Goal: Task Accomplishment & Management: Manage account settings

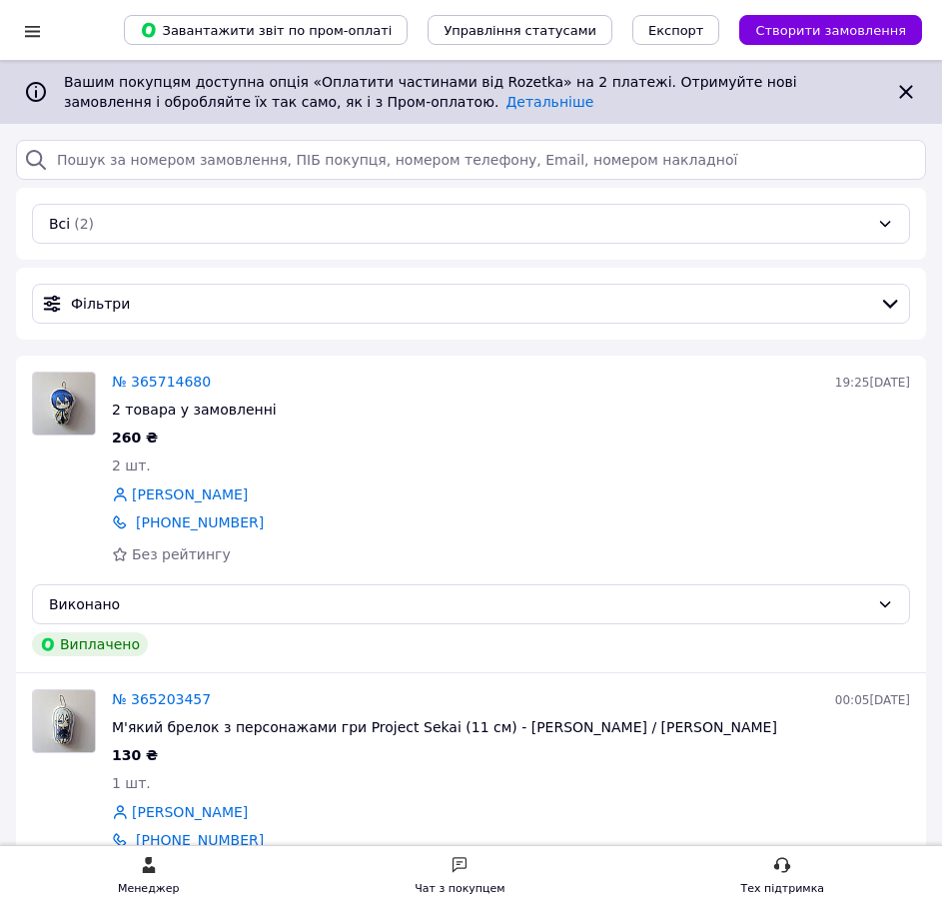
click at [33, 29] on div at bounding box center [32, 31] width 25 height 20
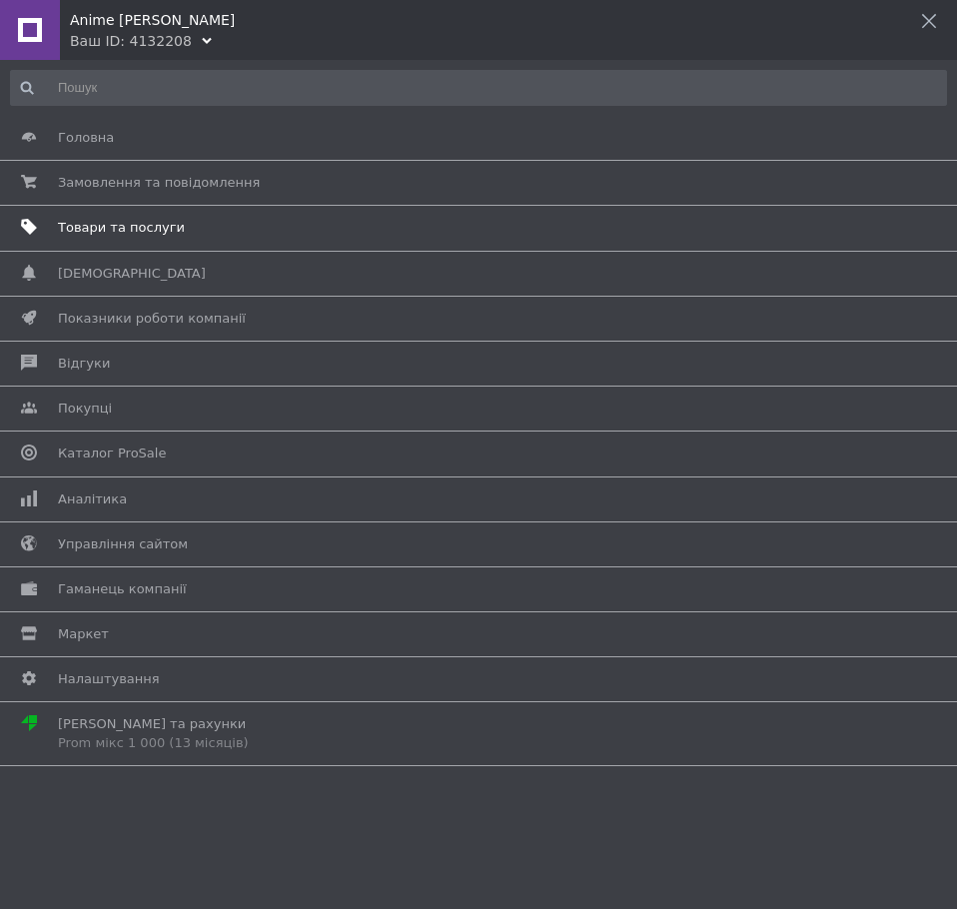
click at [132, 226] on span "Товари та послуги" at bounding box center [121, 228] width 127 height 18
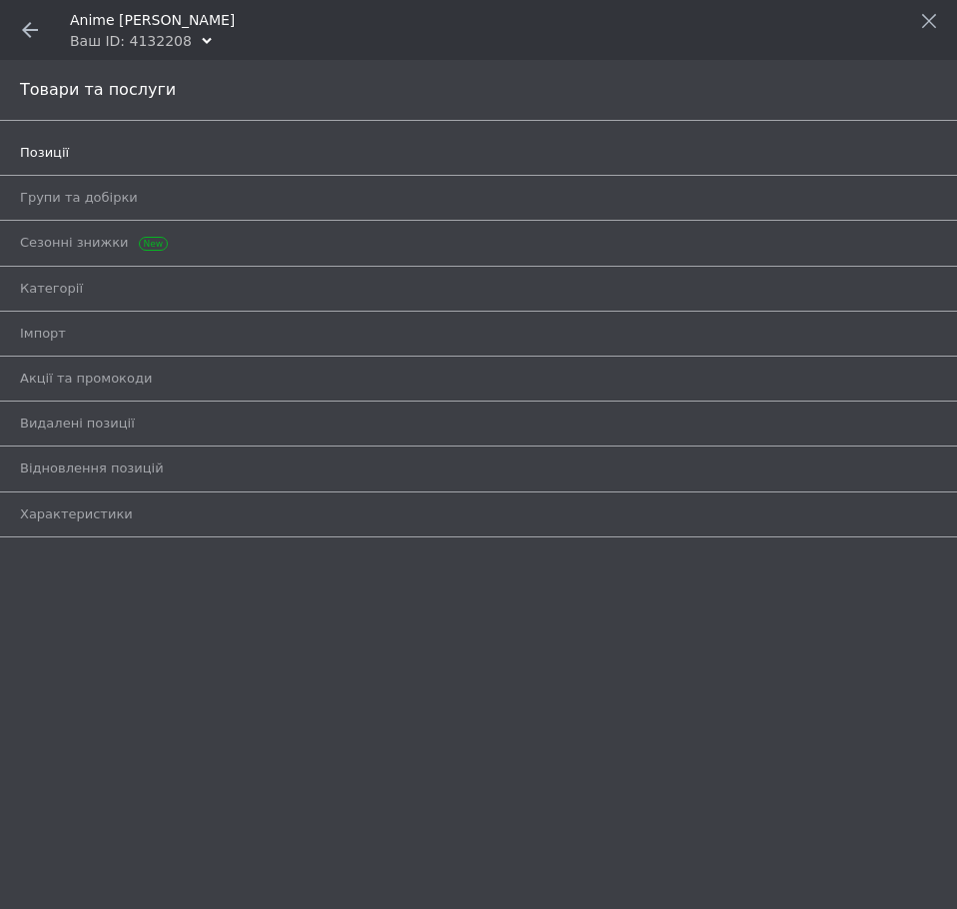
click at [45, 146] on span "Позиції" at bounding box center [44, 153] width 49 height 18
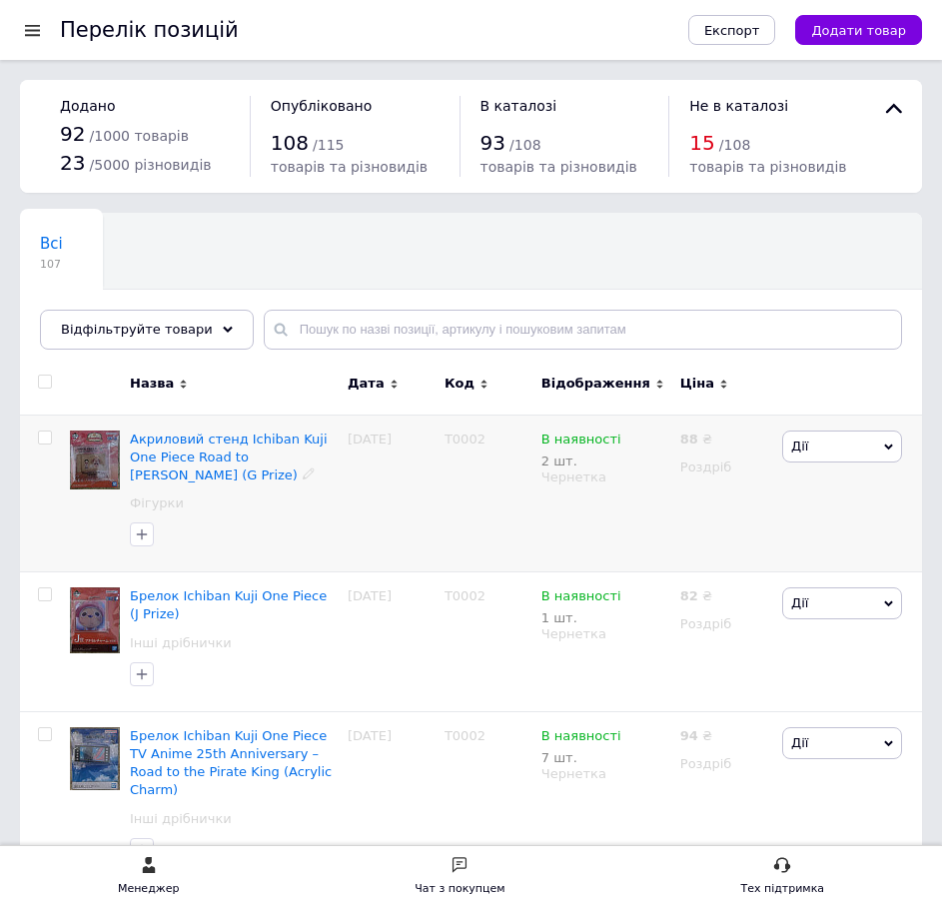
click at [885, 454] on span "Дії" at bounding box center [842, 447] width 120 height 32
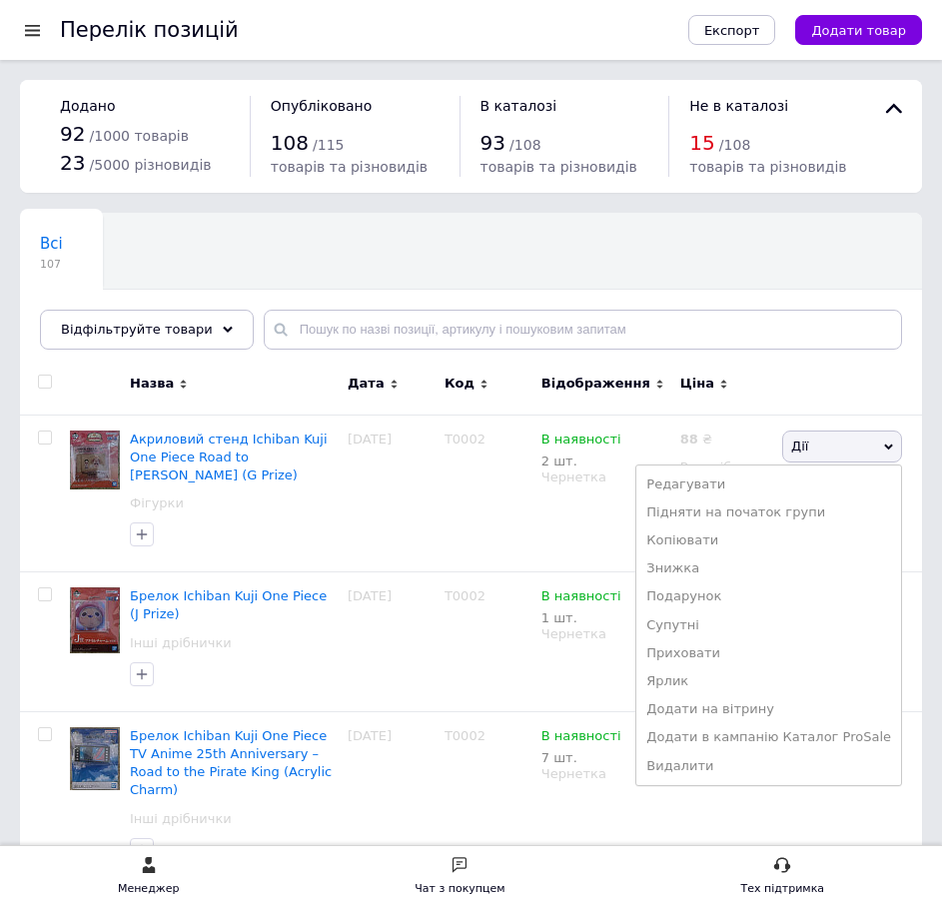
click at [683, 273] on div "Всі 107 Ok Відфільтровано... Зберегти" at bounding box center [471, 291] width 902 height 165
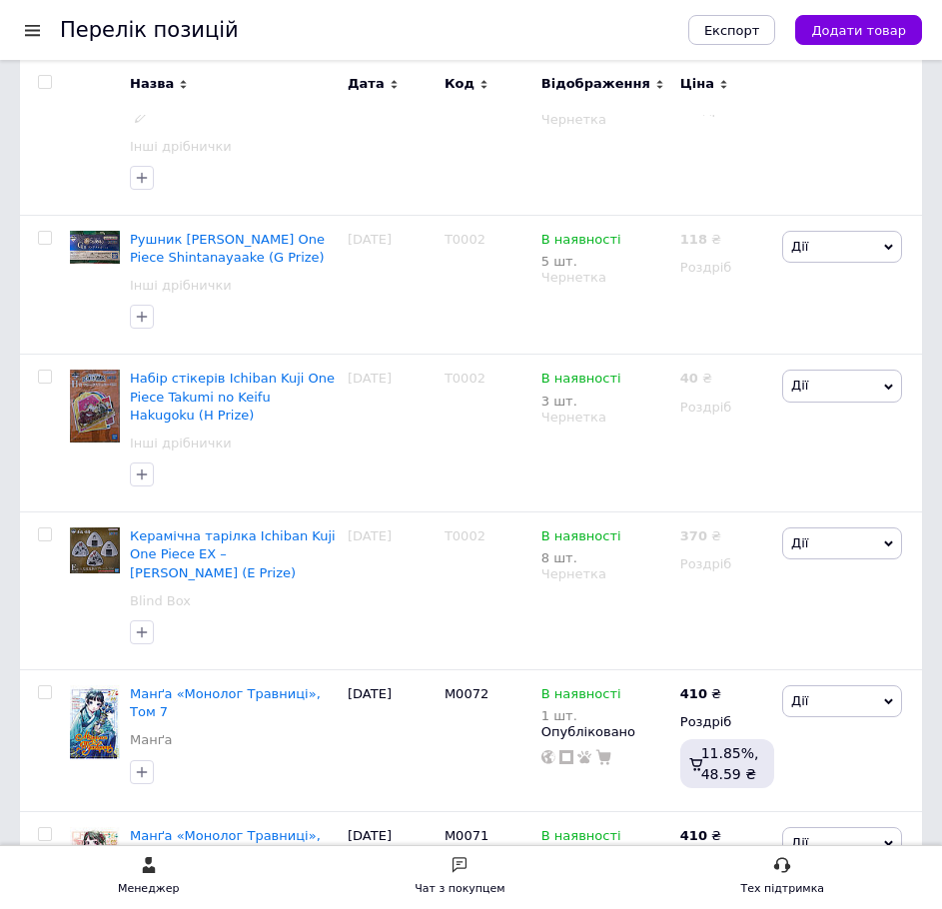
scroll to position [2131, 0]
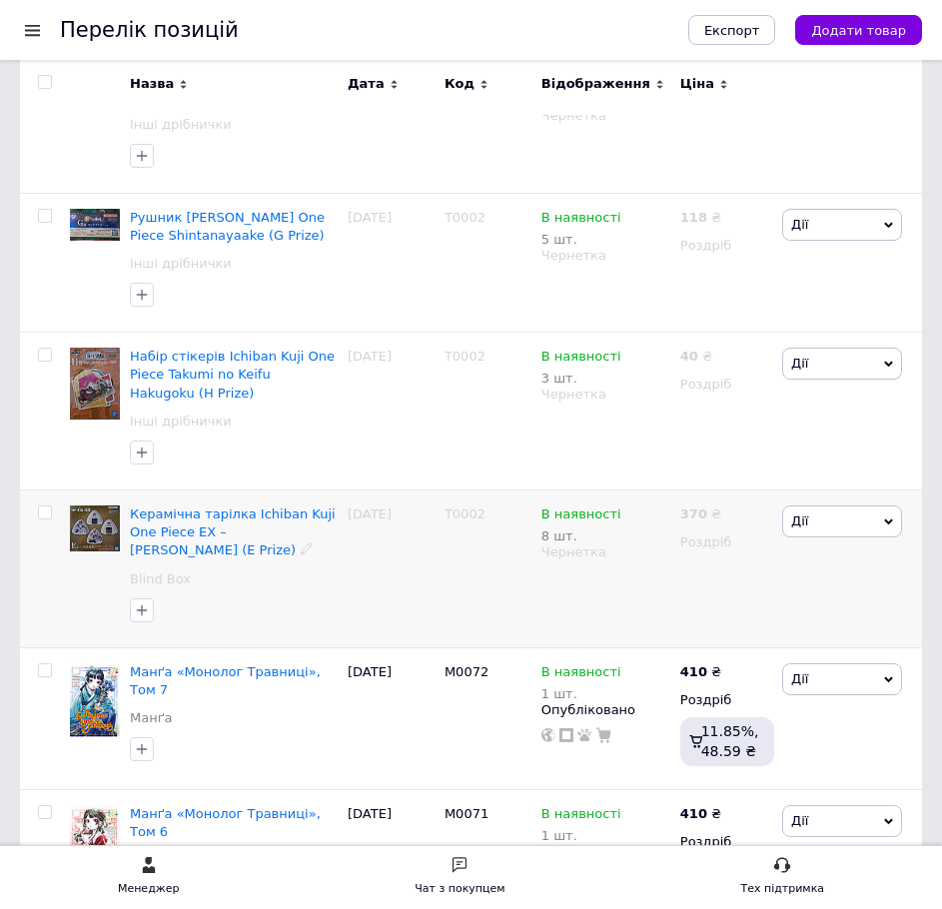
click at [847, 505] on span "Дії" at bounding box center [842, 521] width 120 height 32
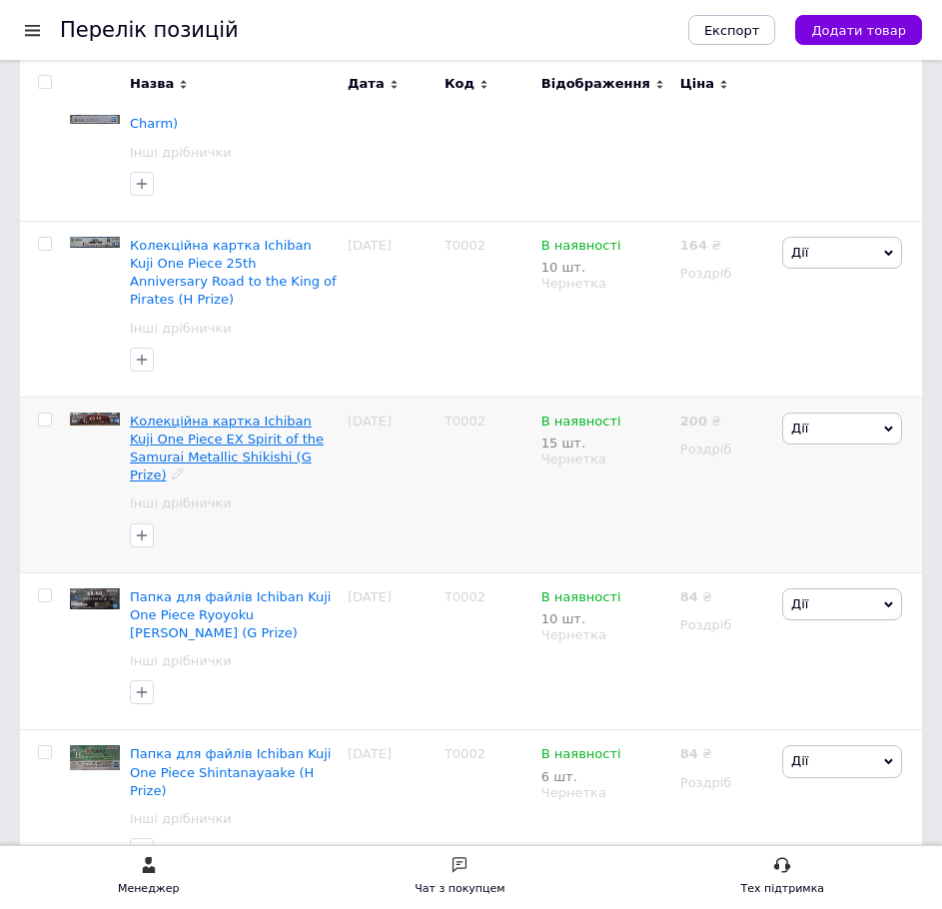
scroll to position [532, 0]
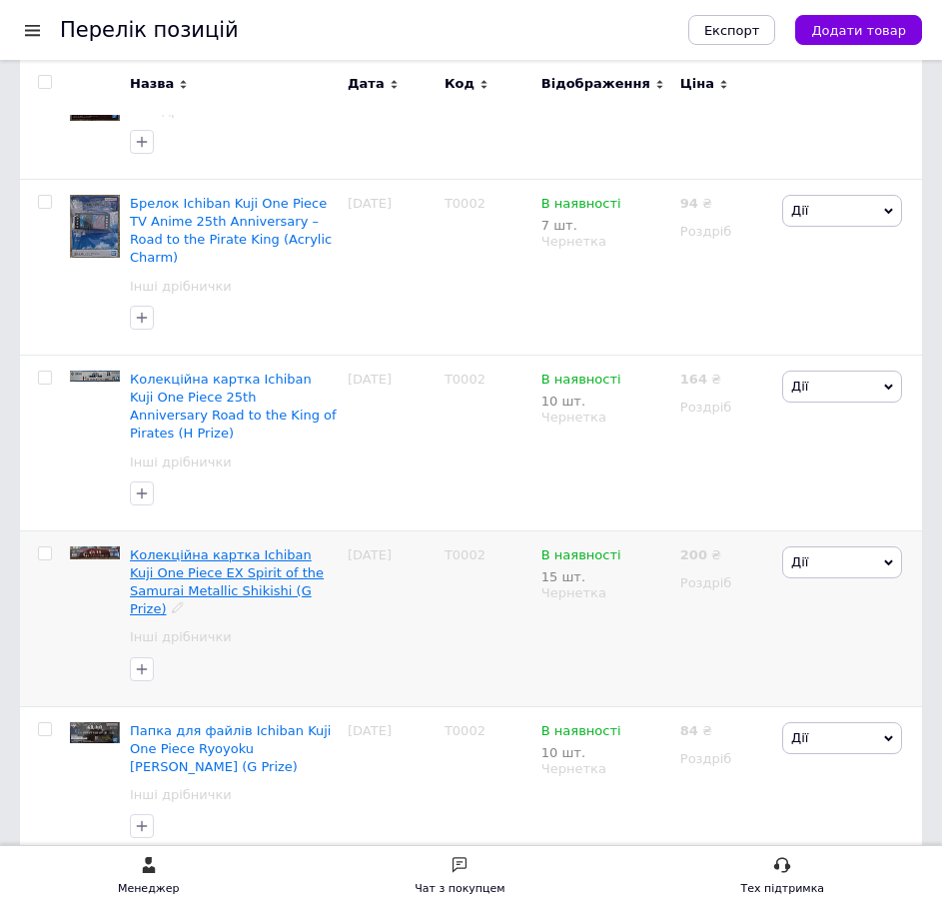
click at [239, 547] on span "Колекційна картка Ichiban Kuji One Piece EX Spirit of the Samurai Metallic Shik…" at bounding box center [227, 582] width 194 height 70
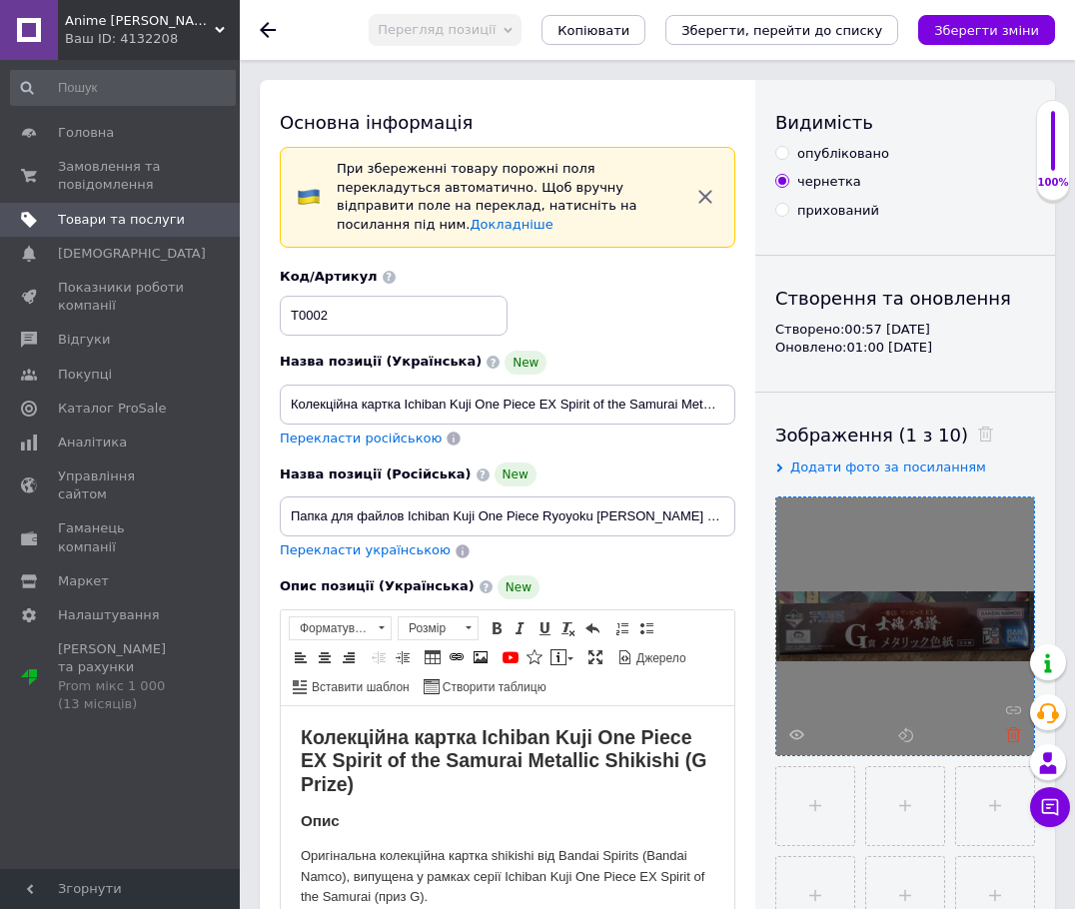
click at [941, 736] on icon at bounding box center [1013, 734] width 15 height 15
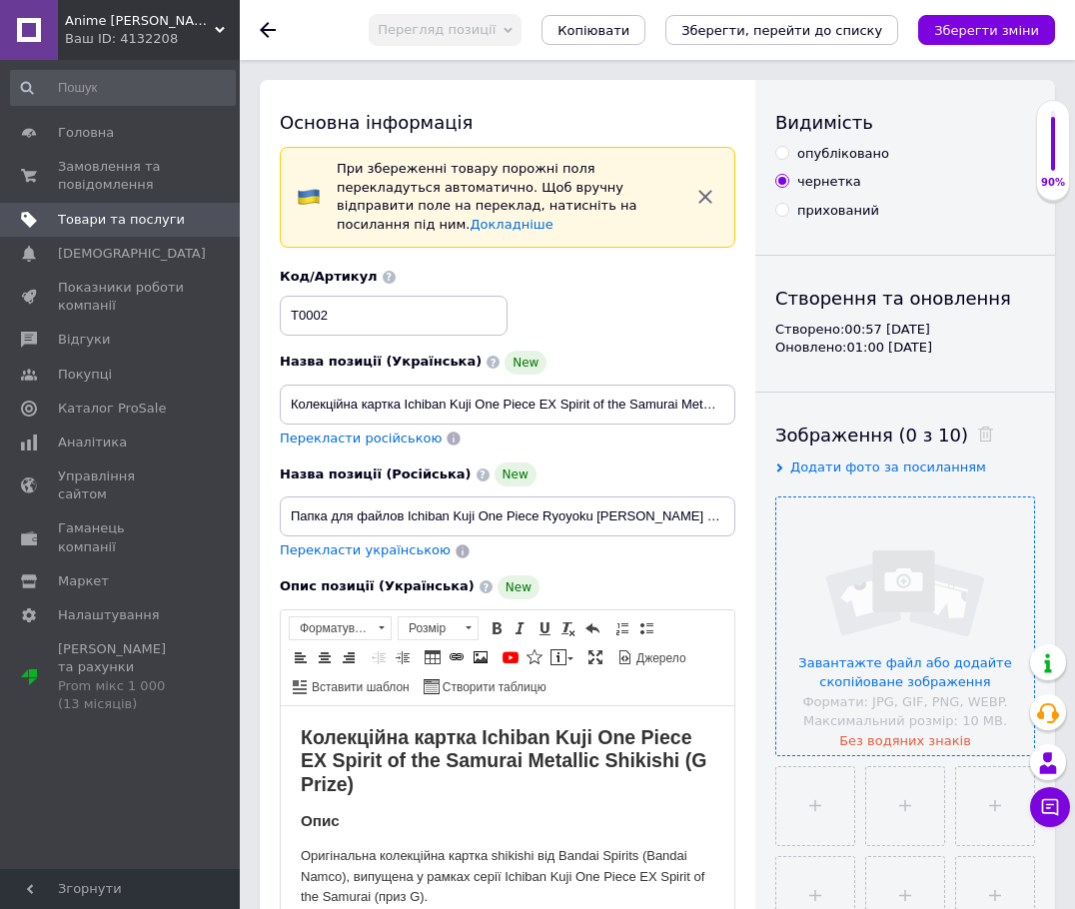
click at [859, 586] on input "file" at bounding box center [905, 626] width 258 height 258
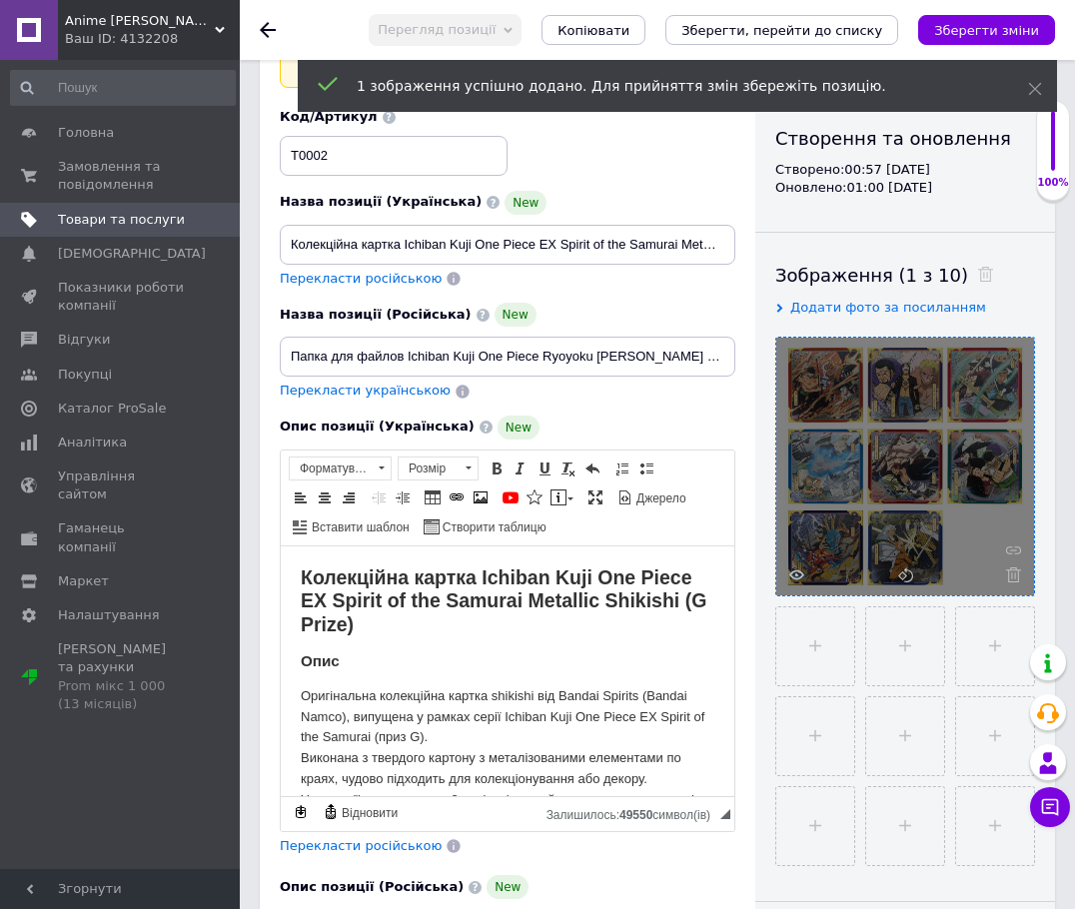
scroll to position [267, 0]
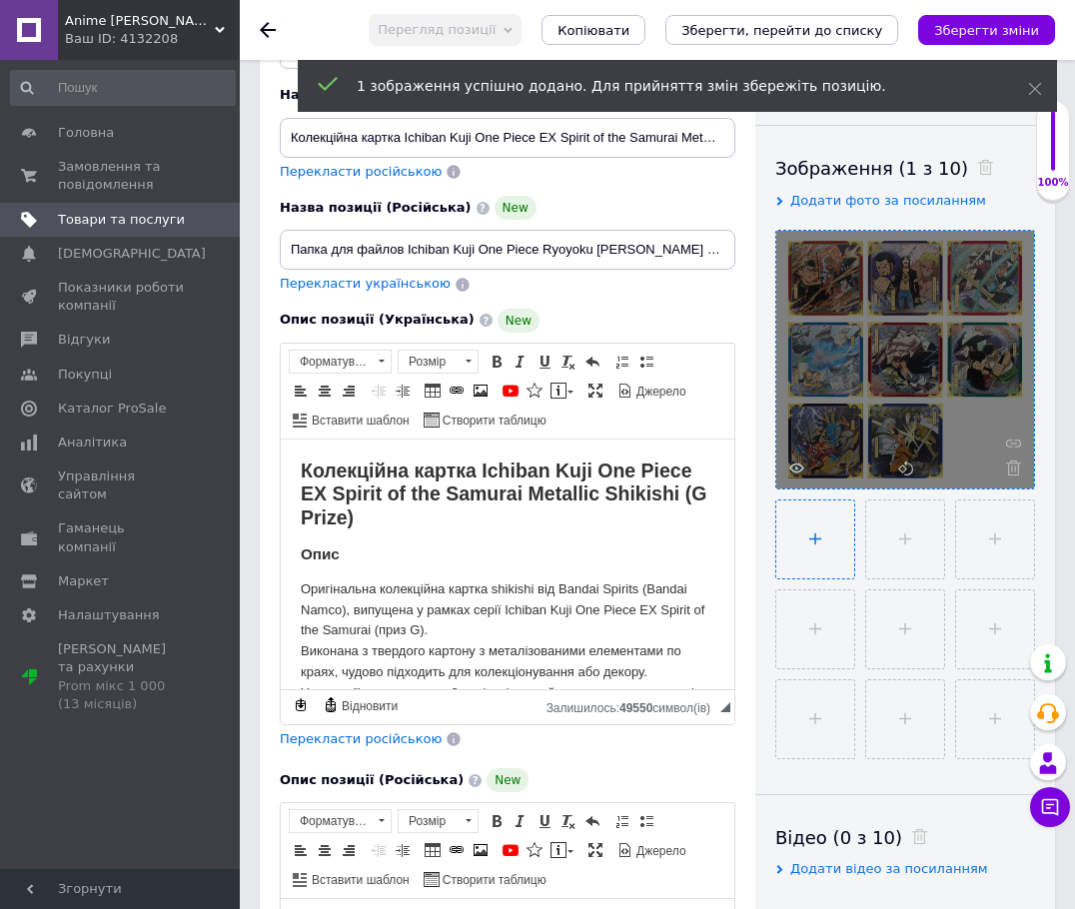
click at [816, 537] on input "file" at bounding box center [815, 539] width 78 height 78
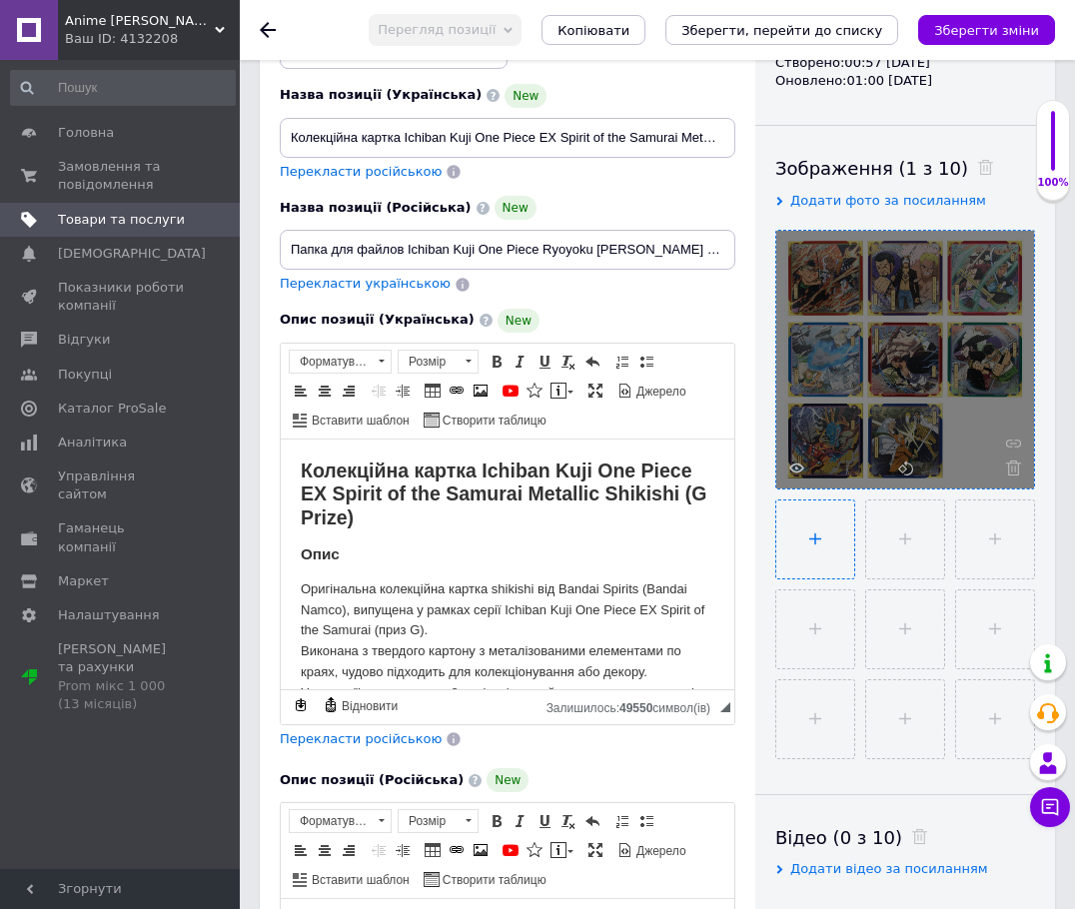
type input "C:\fakepath\20251012_171543.jpg"
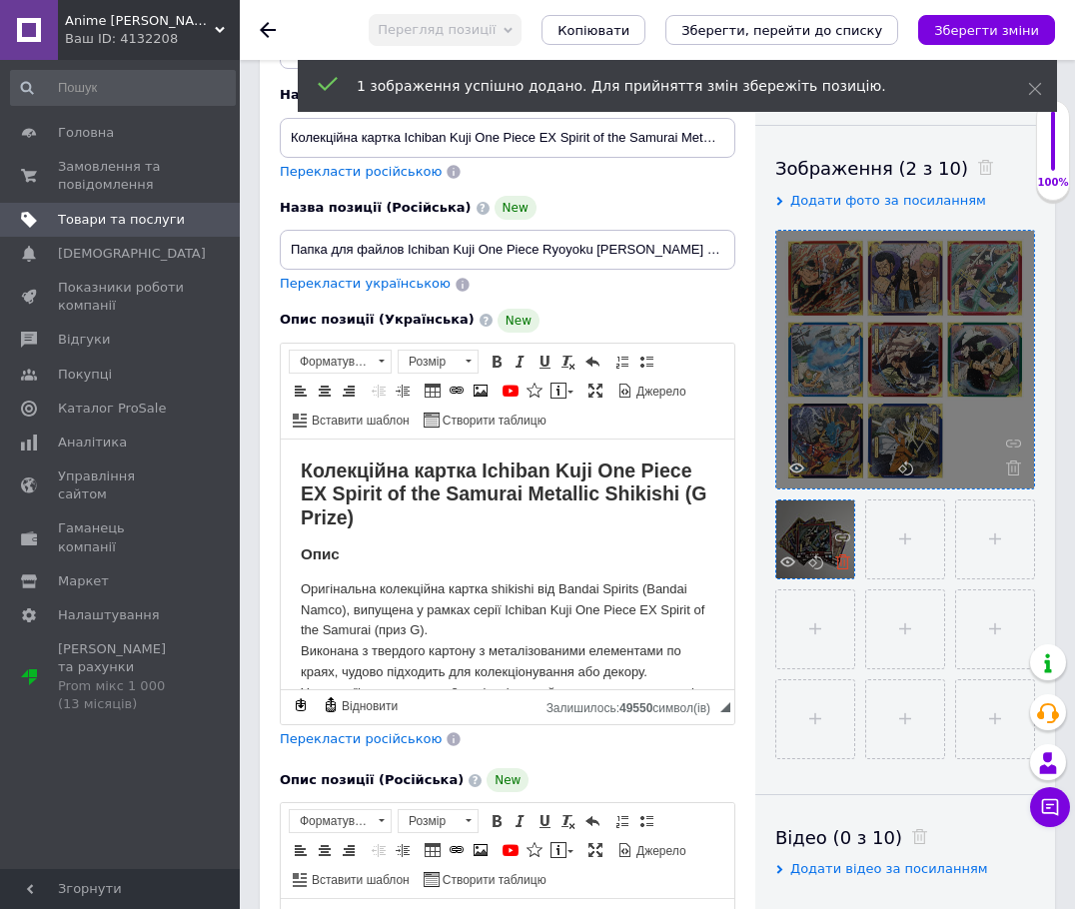
click at [841, 568] on icon at bounding box center [842, 561] width 15 height 15
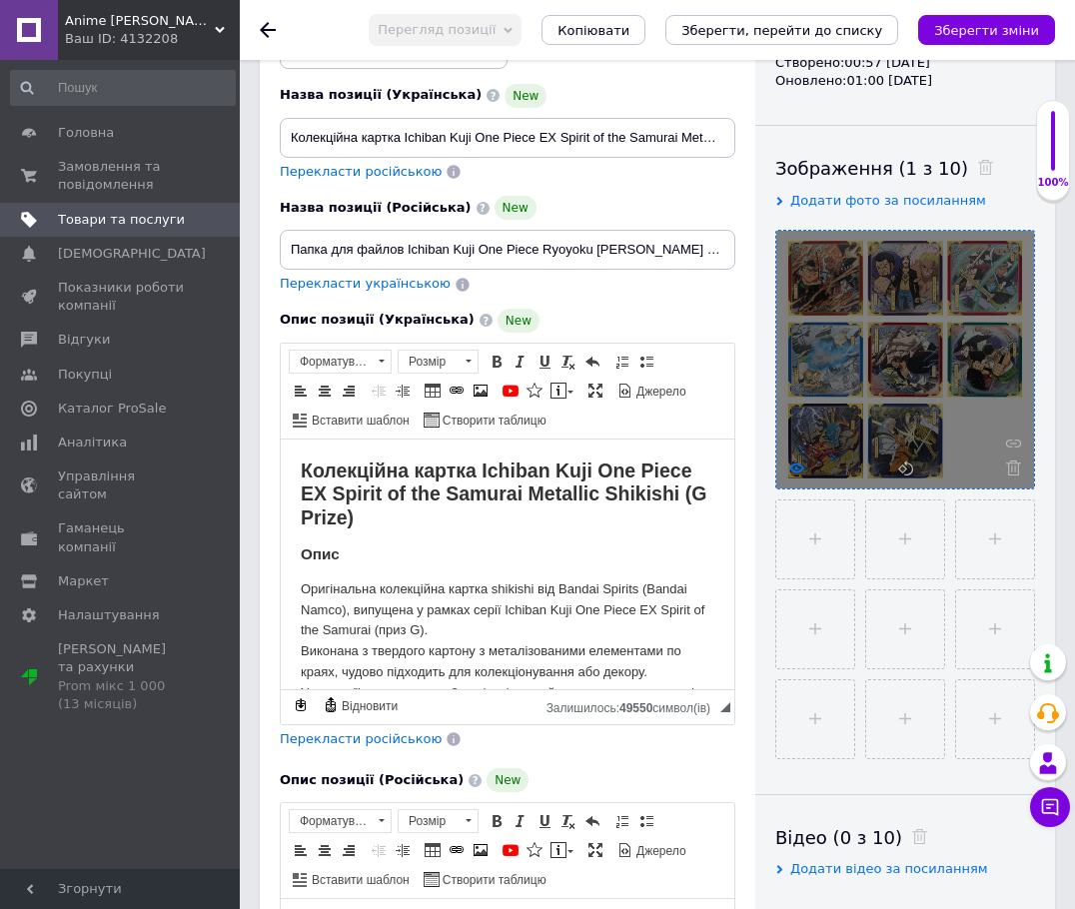
click at [791, 472] on icon at bounding box center [796, 468] width 15 height 15
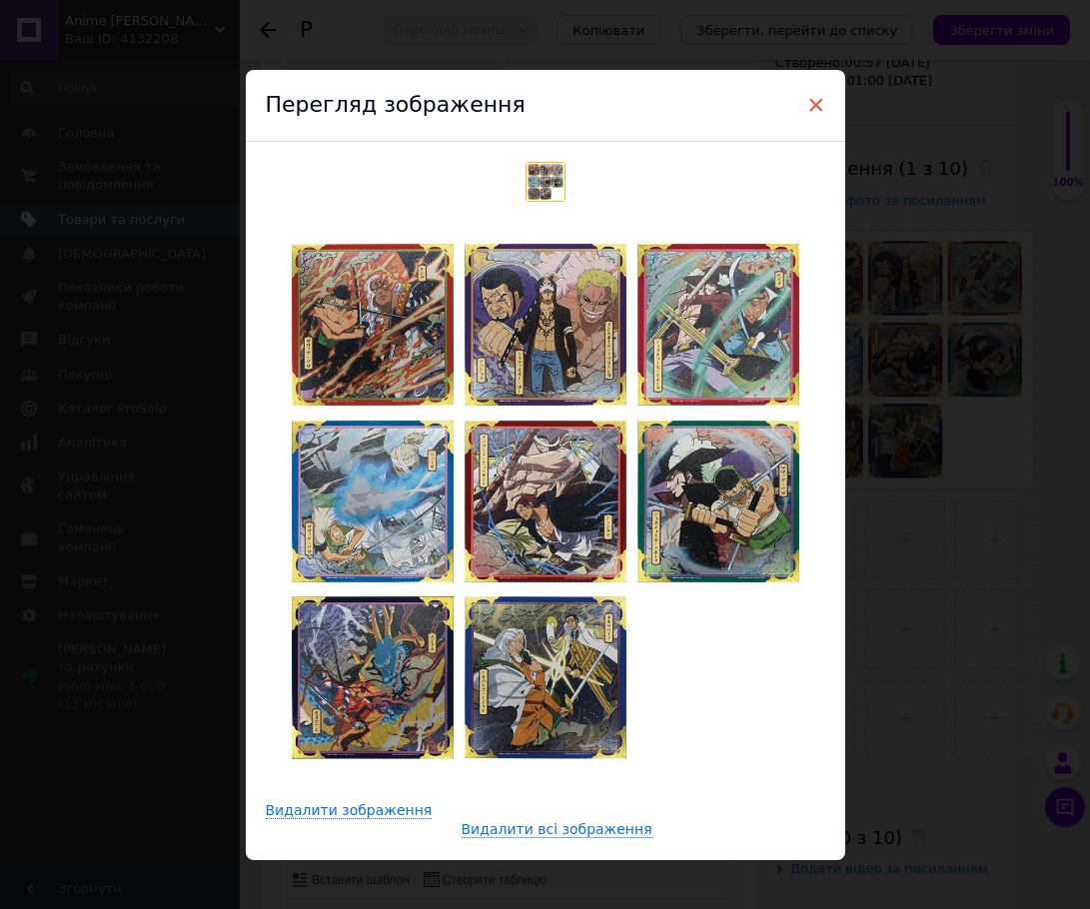
click at [821, 103] on span "×" at bounding box center [816, 105] width 18 height 34
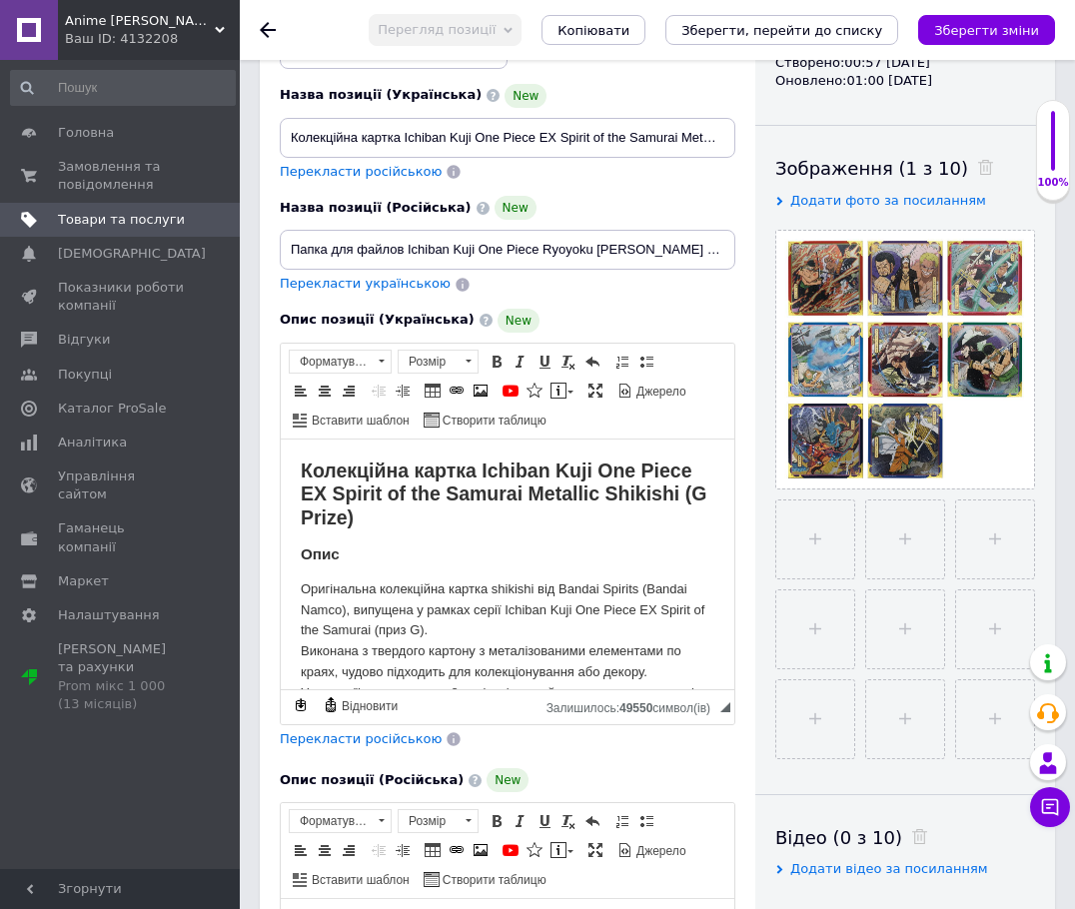
click at [265, 29] on use at bounding box center [268, 30] width 16 height 16
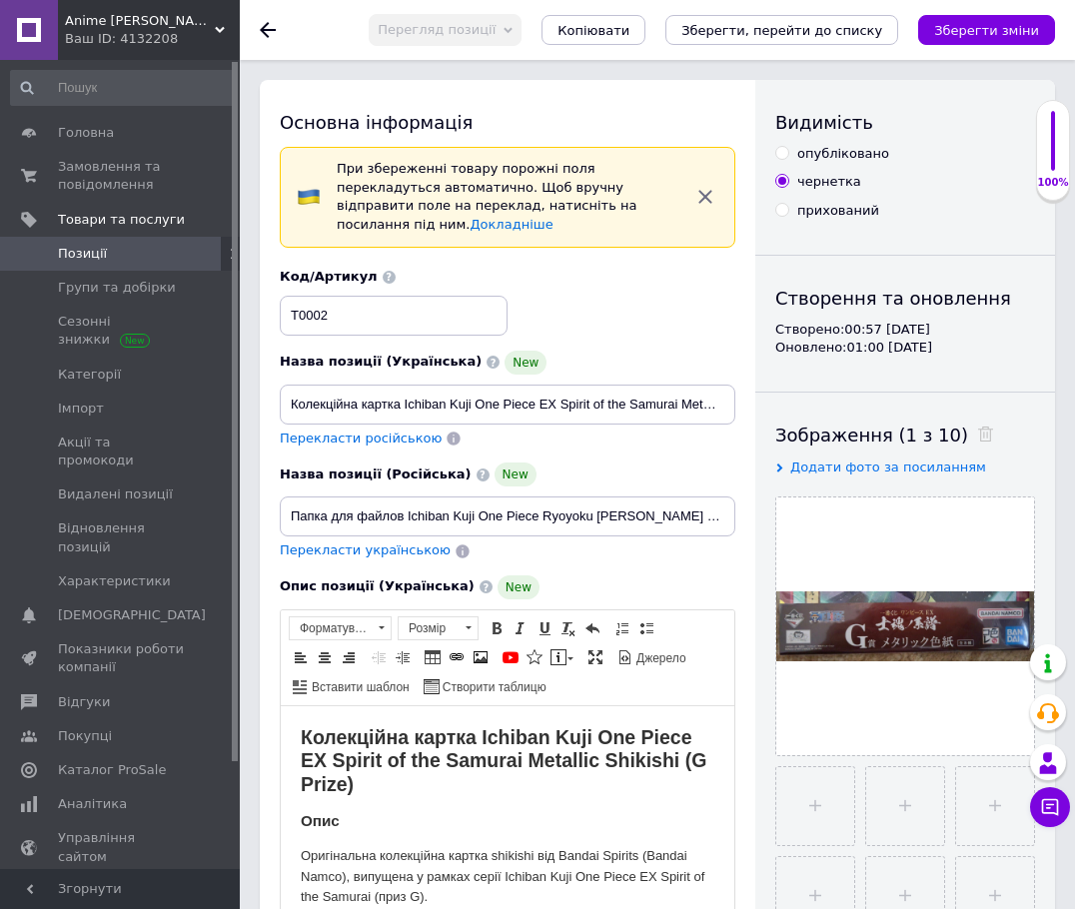
click at [27, 887] on icon at bounding box center [30, 889] width 10 height 10
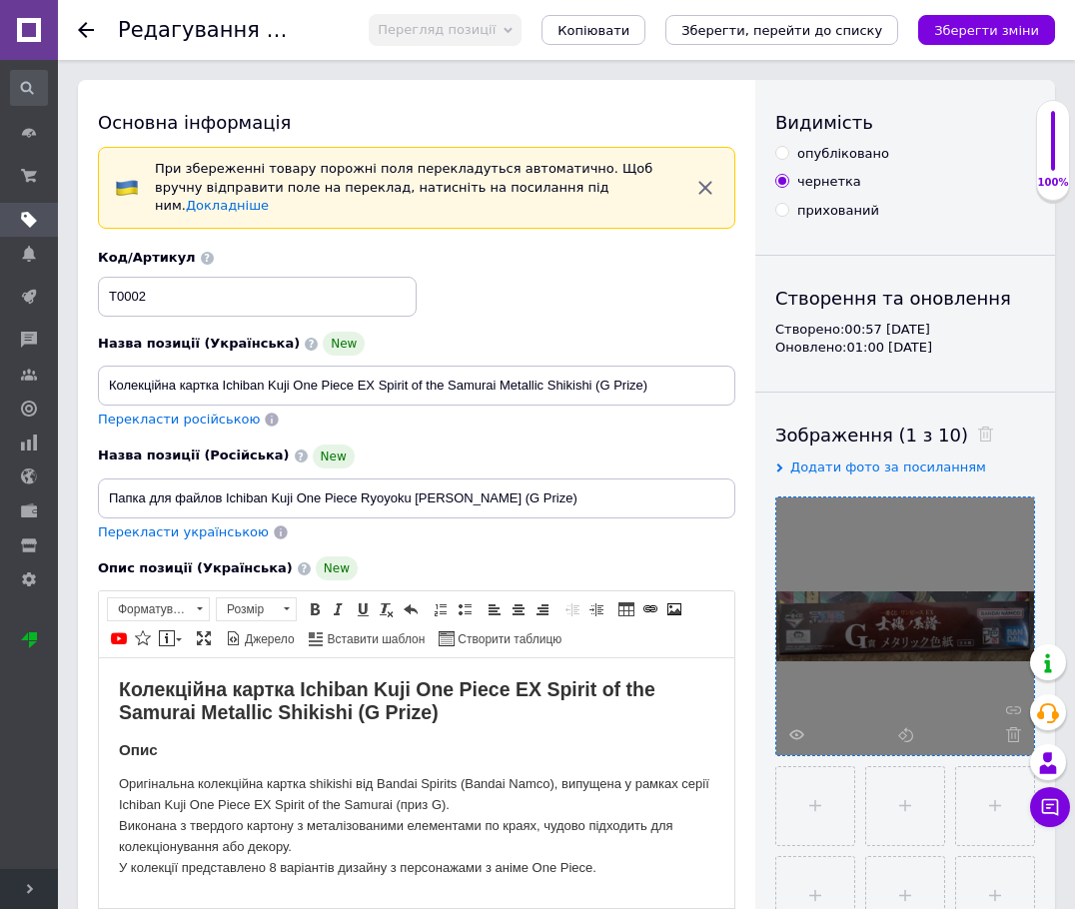
scroll to position [267, 0]
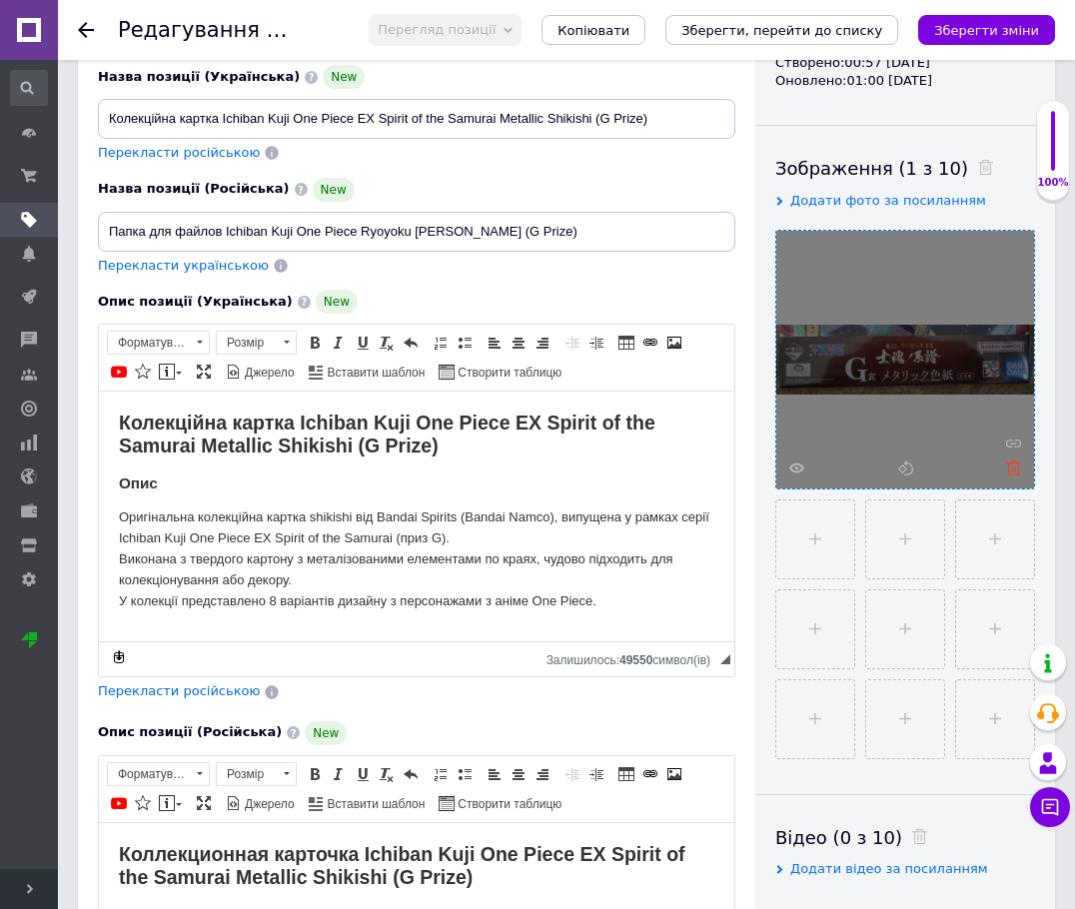
click at [941, 469] on icon at bounding box center [1013, 468] width 15 height 15
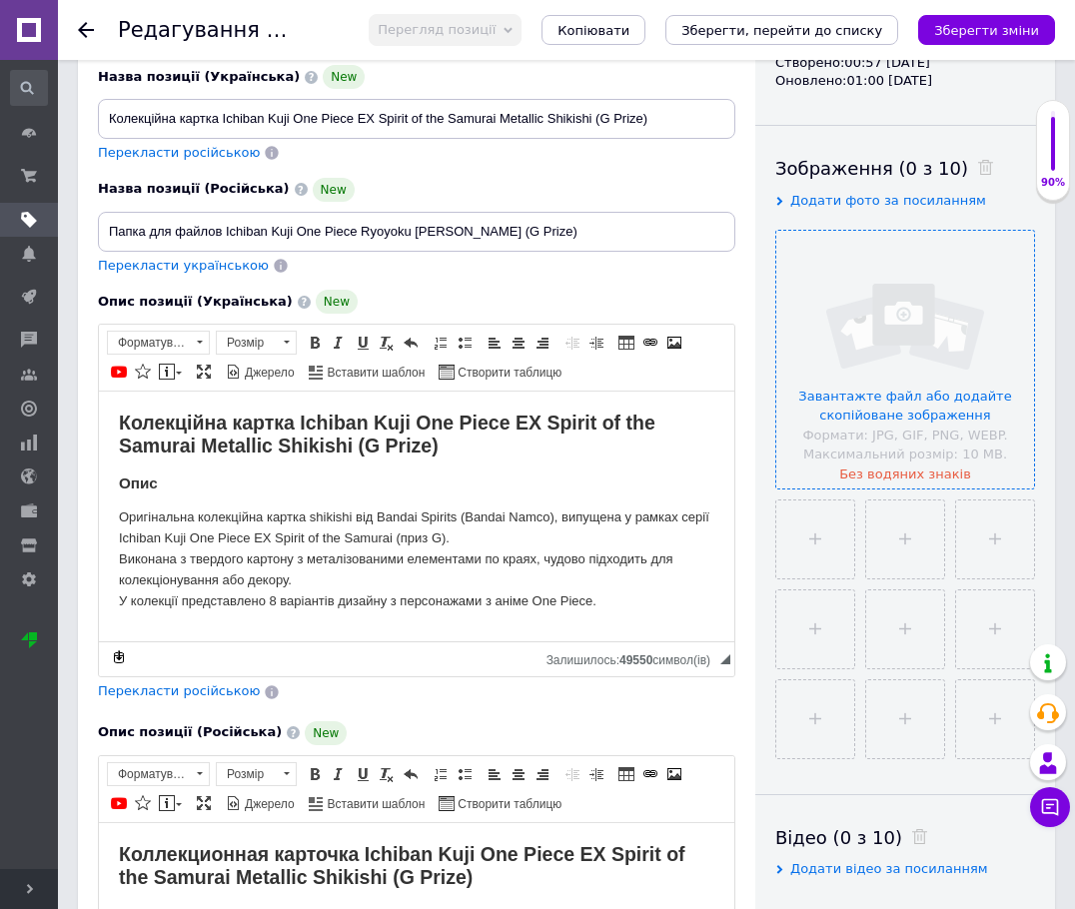
click at [905, 387] on input "file" at bounding box center [905, 360] width 258 height 258
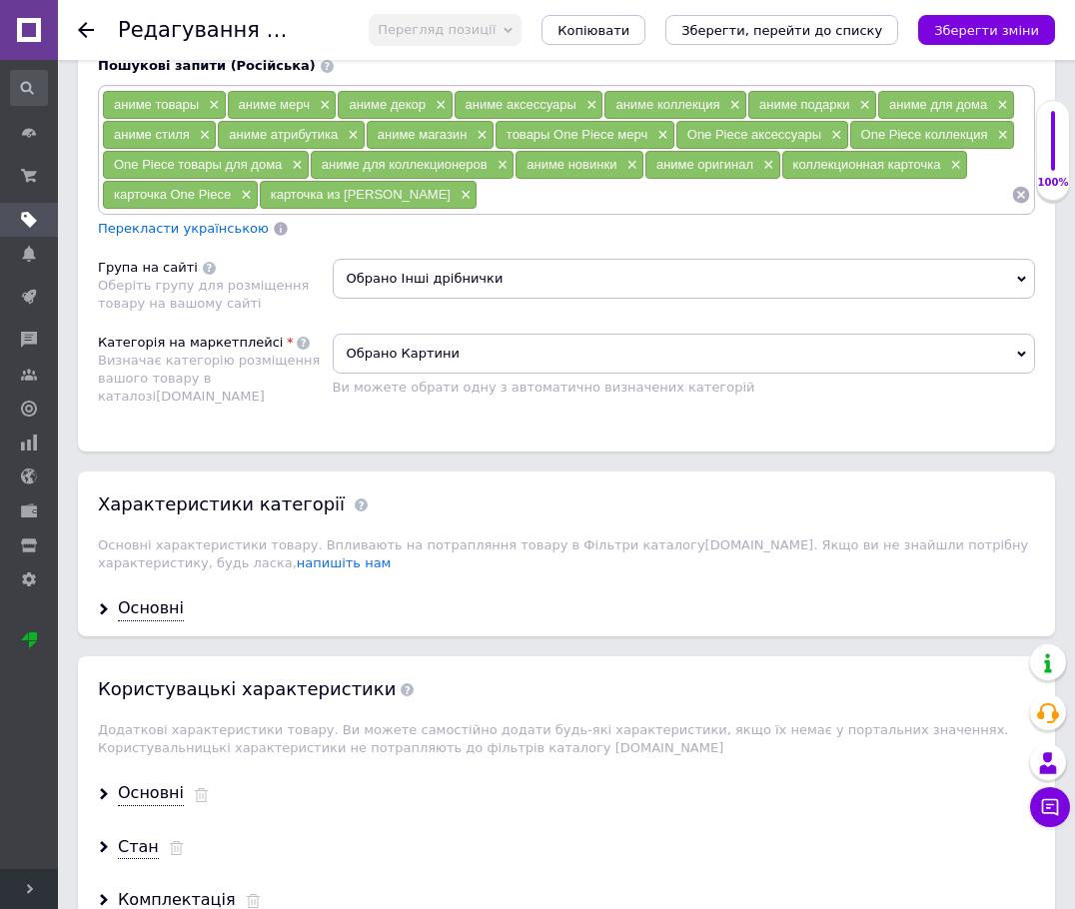
scroll to position [1865, 0]
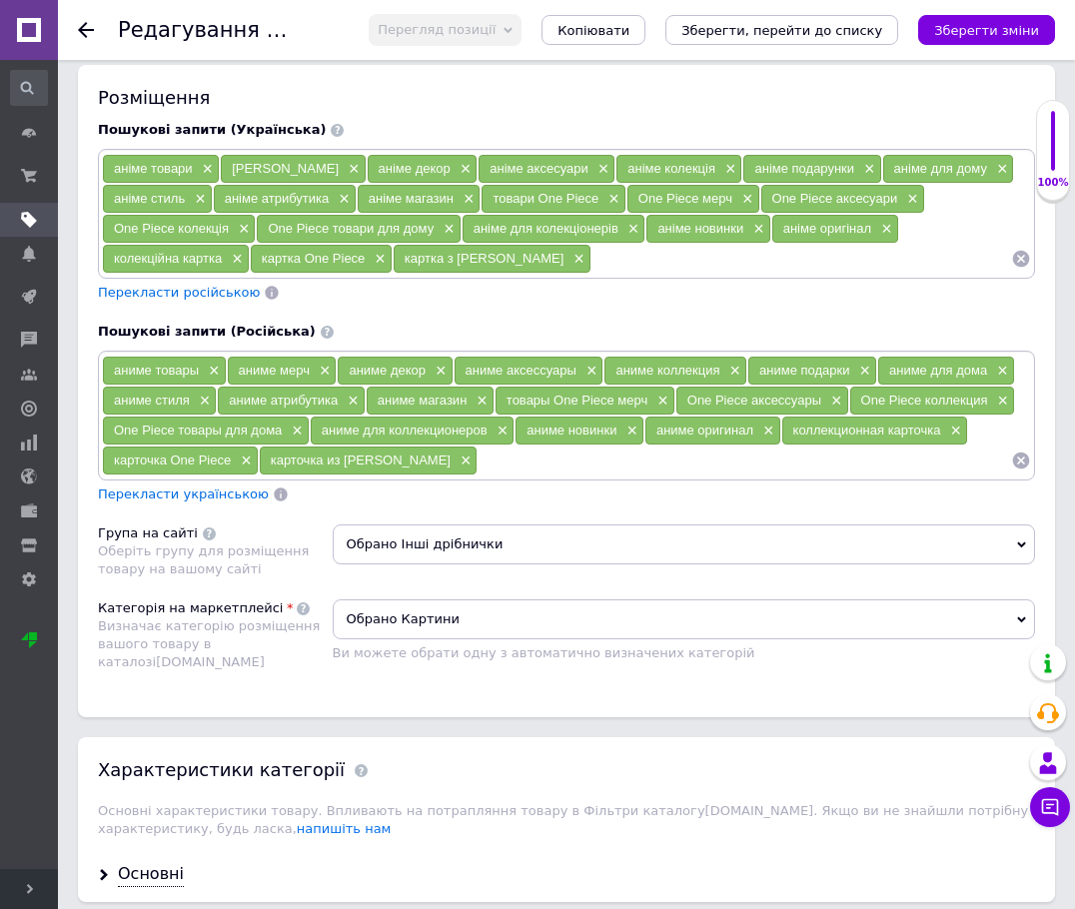
click at [612, 258] on div "аніме товари × аніме мерч × аніме декор × аніме аксесуари × аніме колекція × ан…" at bounding box center [566, 214] width 937 height 130
click at [614, 244] on input at bounding box center [801, 259] width 420 height 30
type input "картка"
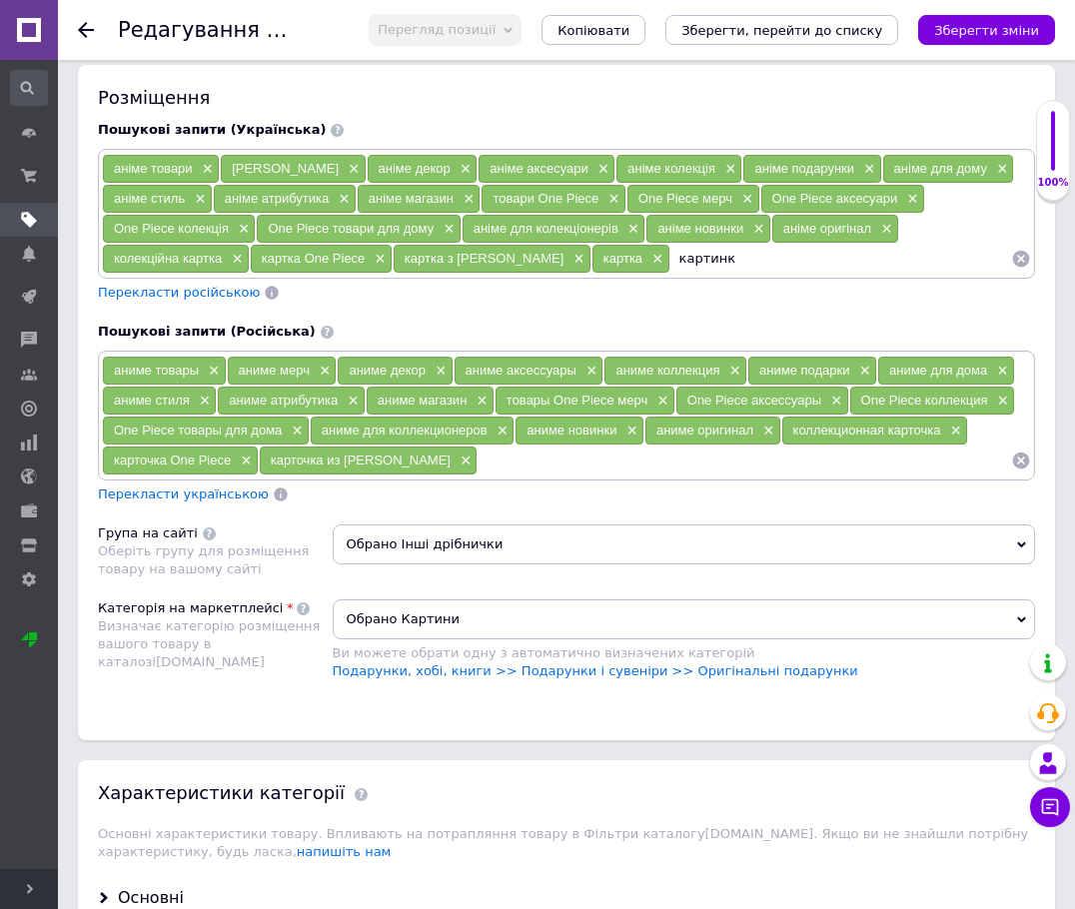
type input "картинка"
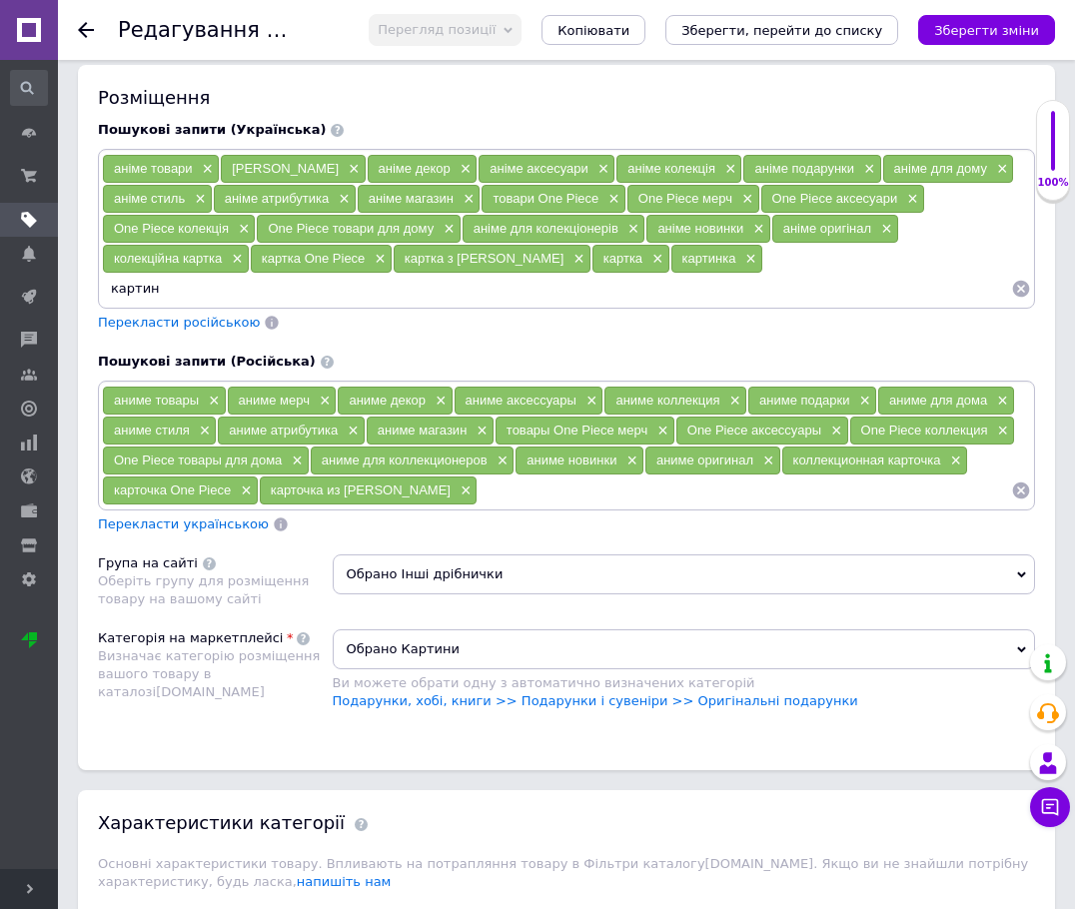
type input "картина"
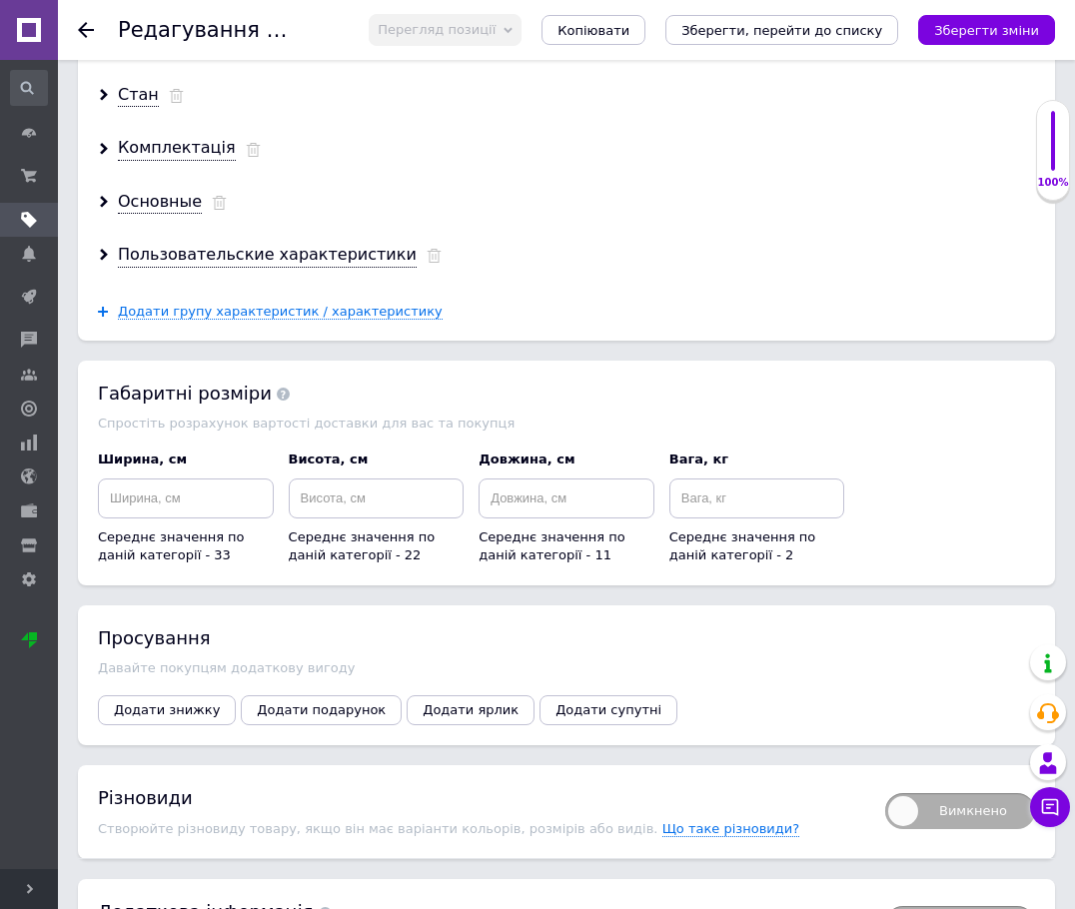
scroll to position [3064, 0]
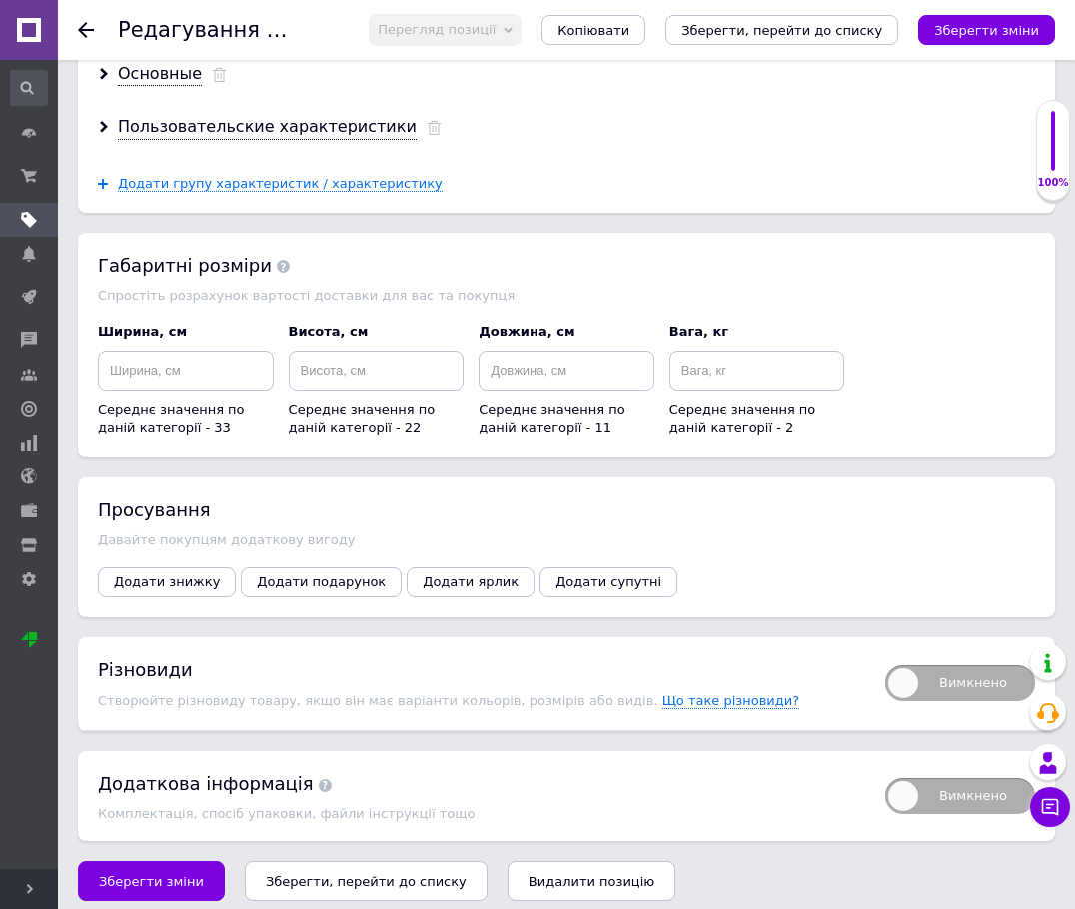
click at [929, 673] on span "Вимкнено" at bounding box center [960, 683] width 150 height 36
click at [885, 665] on input "Вимкнено" at bounding box center [878, 658] width 13 height 13
checkbox input "true"
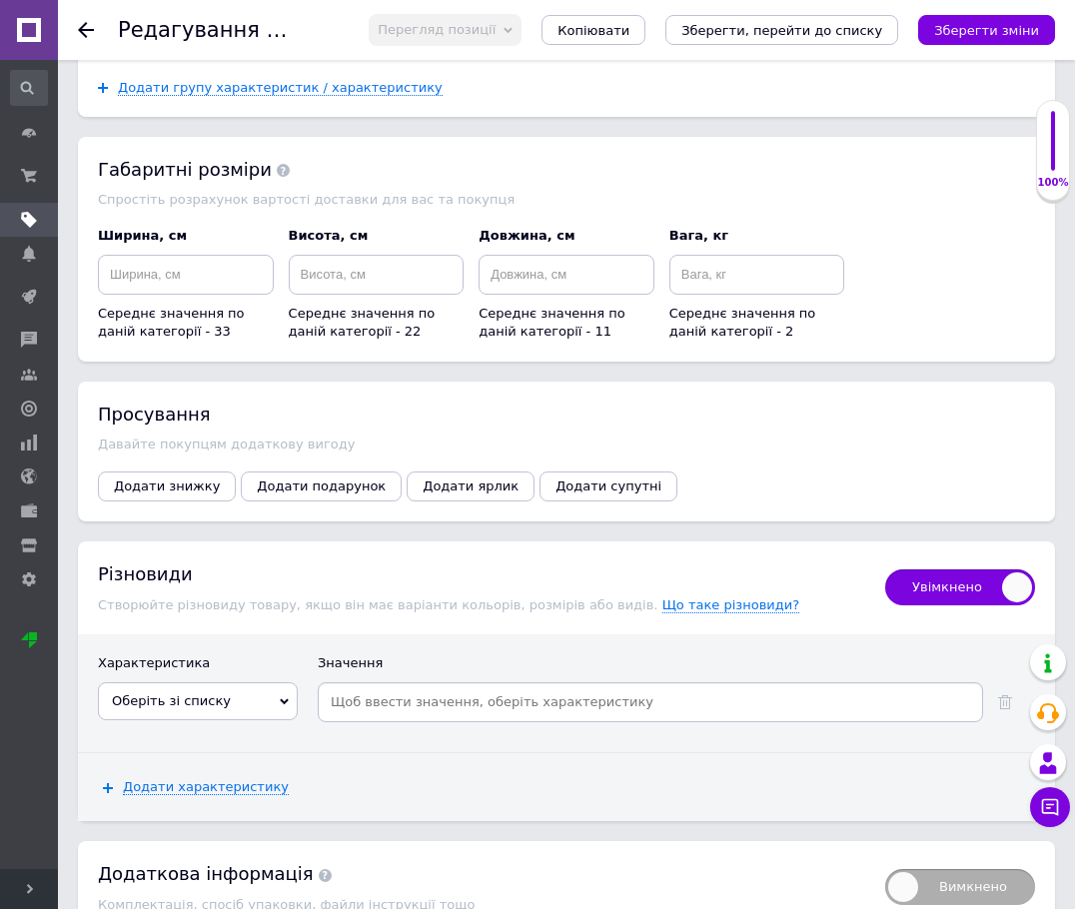
scroll to position [3251, 0]
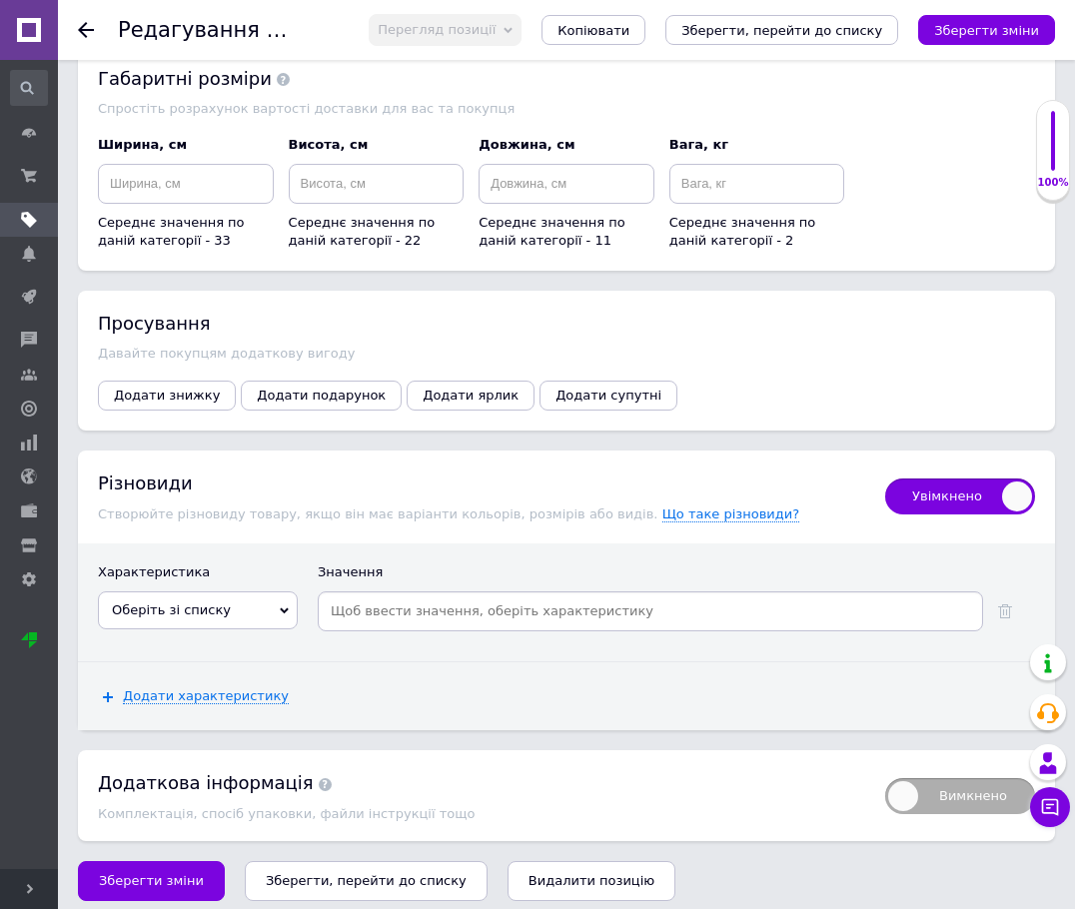
click at [192, 606] on span "Оберіть зі списку" at bounding box center [198, 610] width 200 height 38
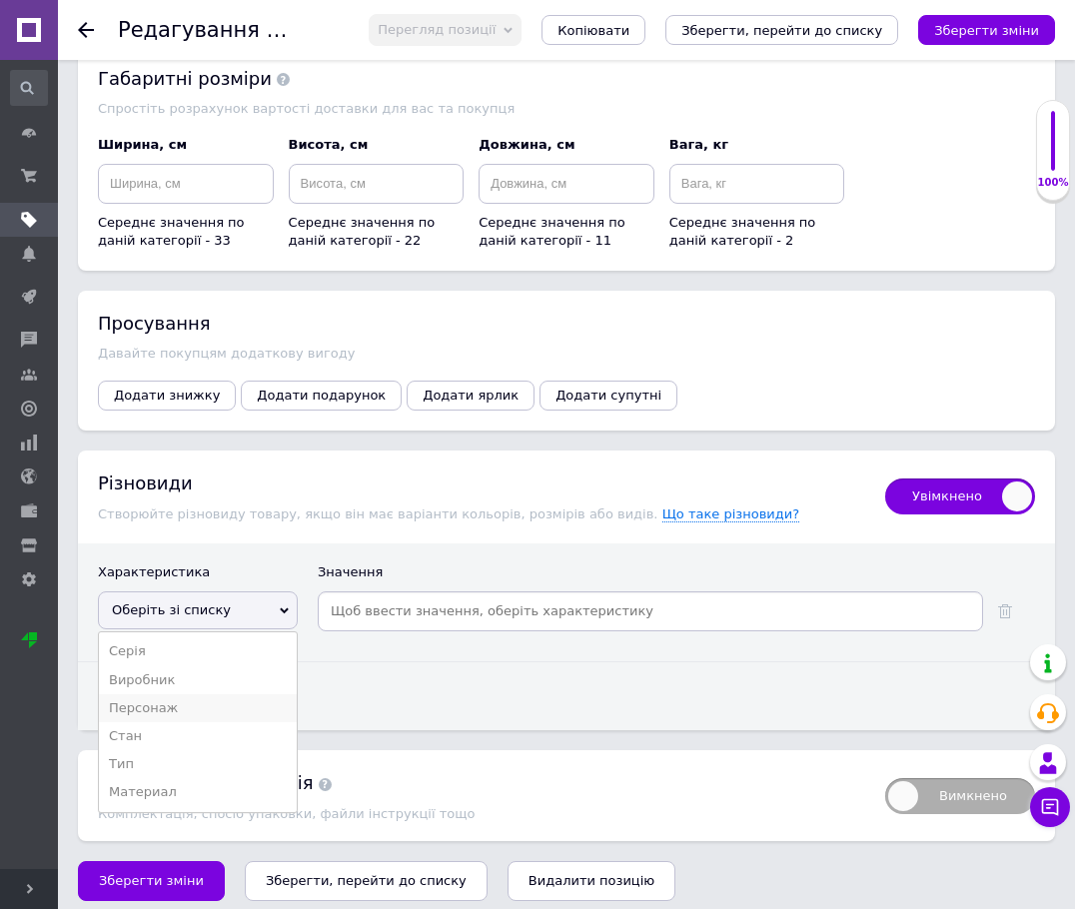
click at [200, 696] on li "Персонаж" at bounding box center [198, 708] width 198 height 28
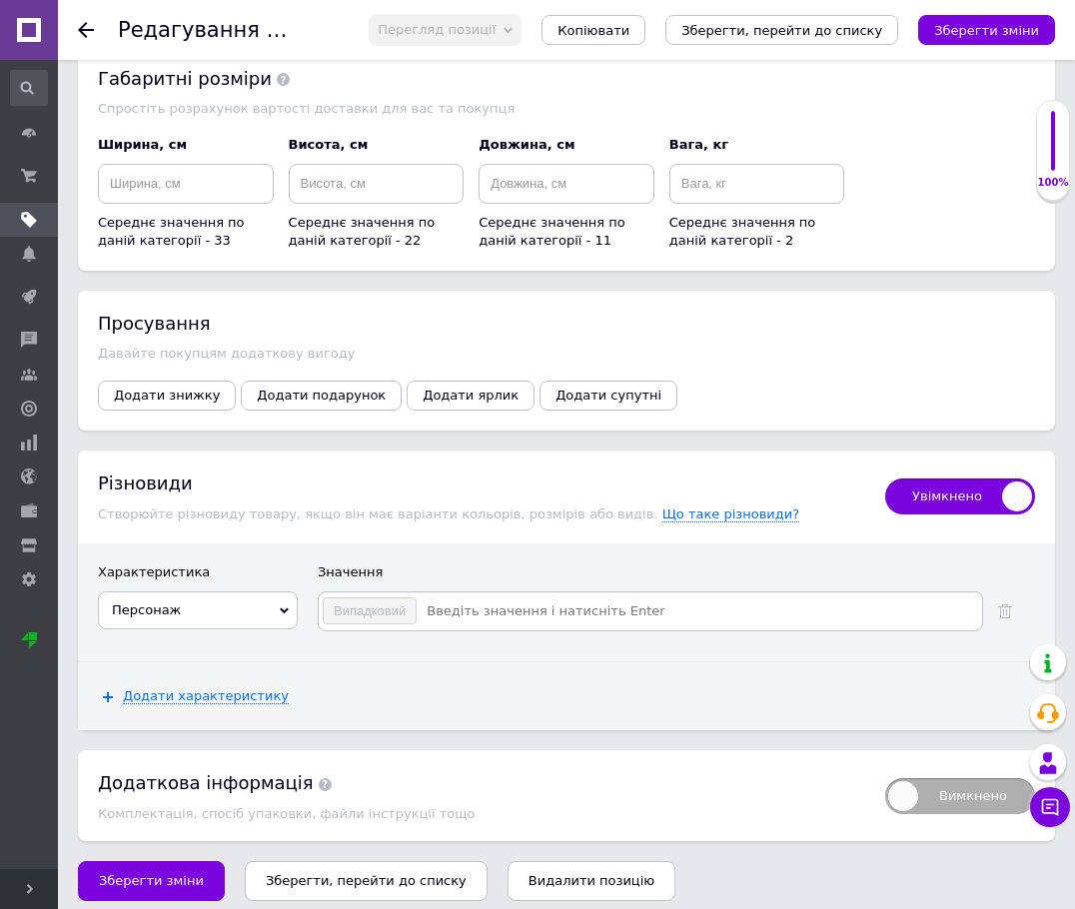
click at [661, 604] on input at bounding box center [698, 611] width 561 height 30
type input "1"
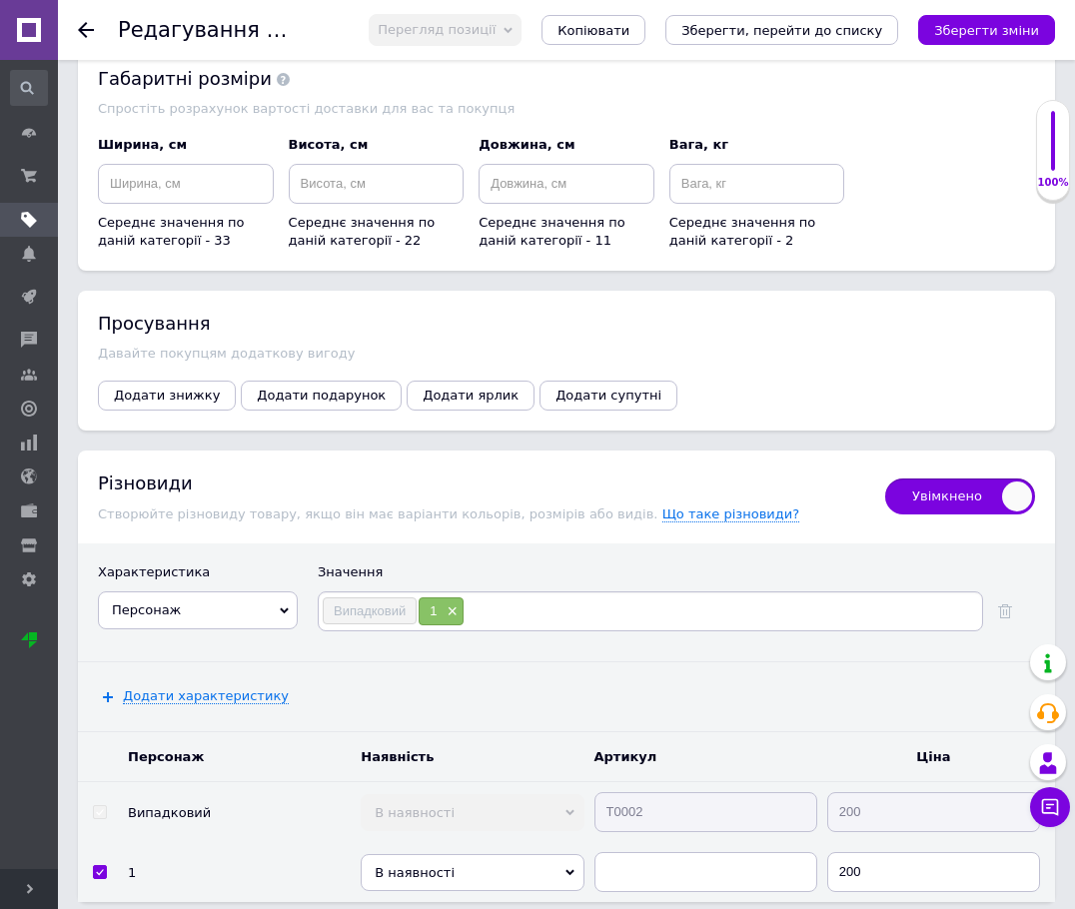
type input "2"
type input "3"
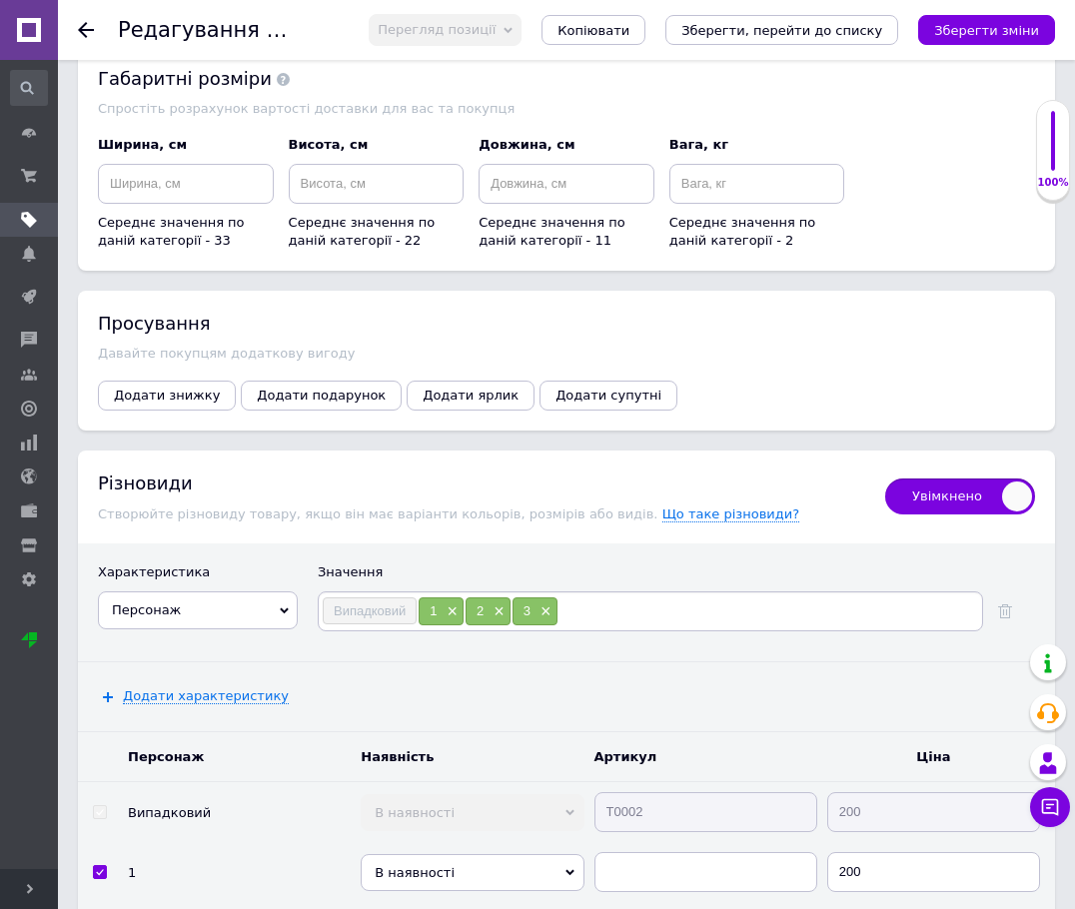
type input "4"
type input "5"
type input "6"
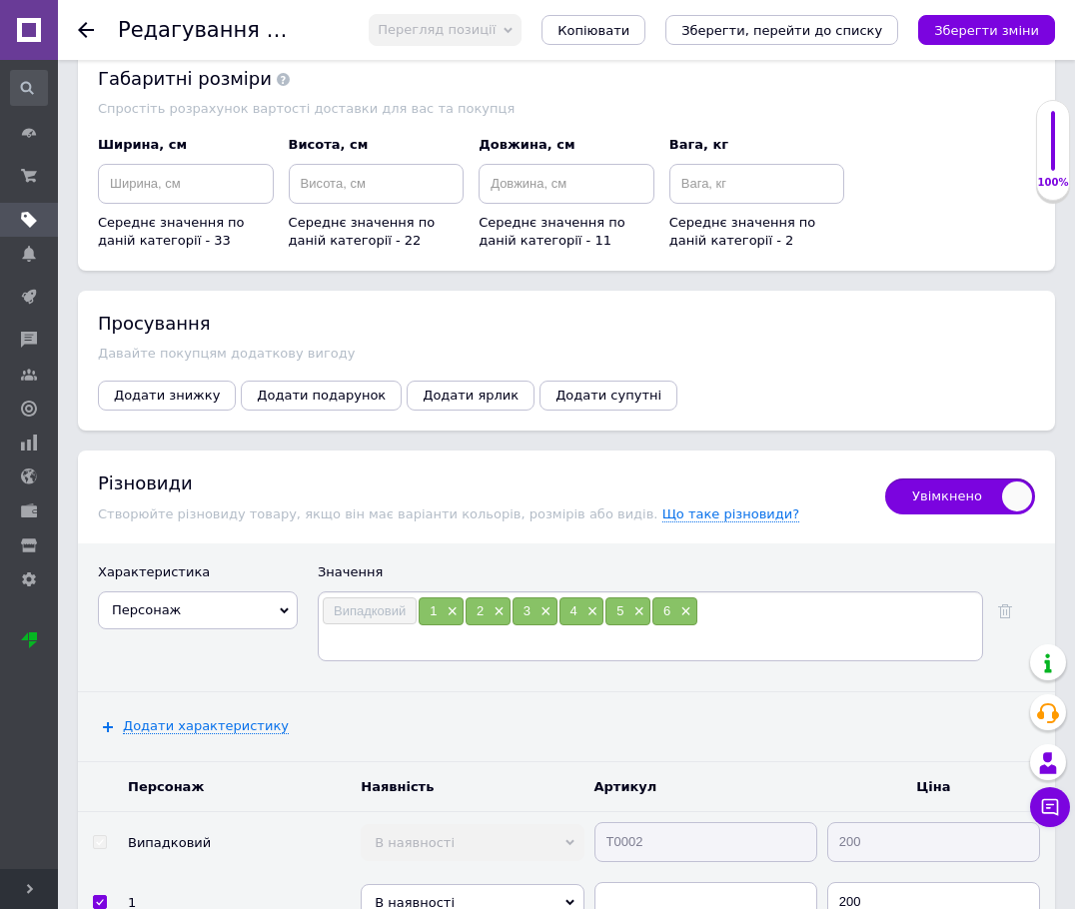
type input "7"
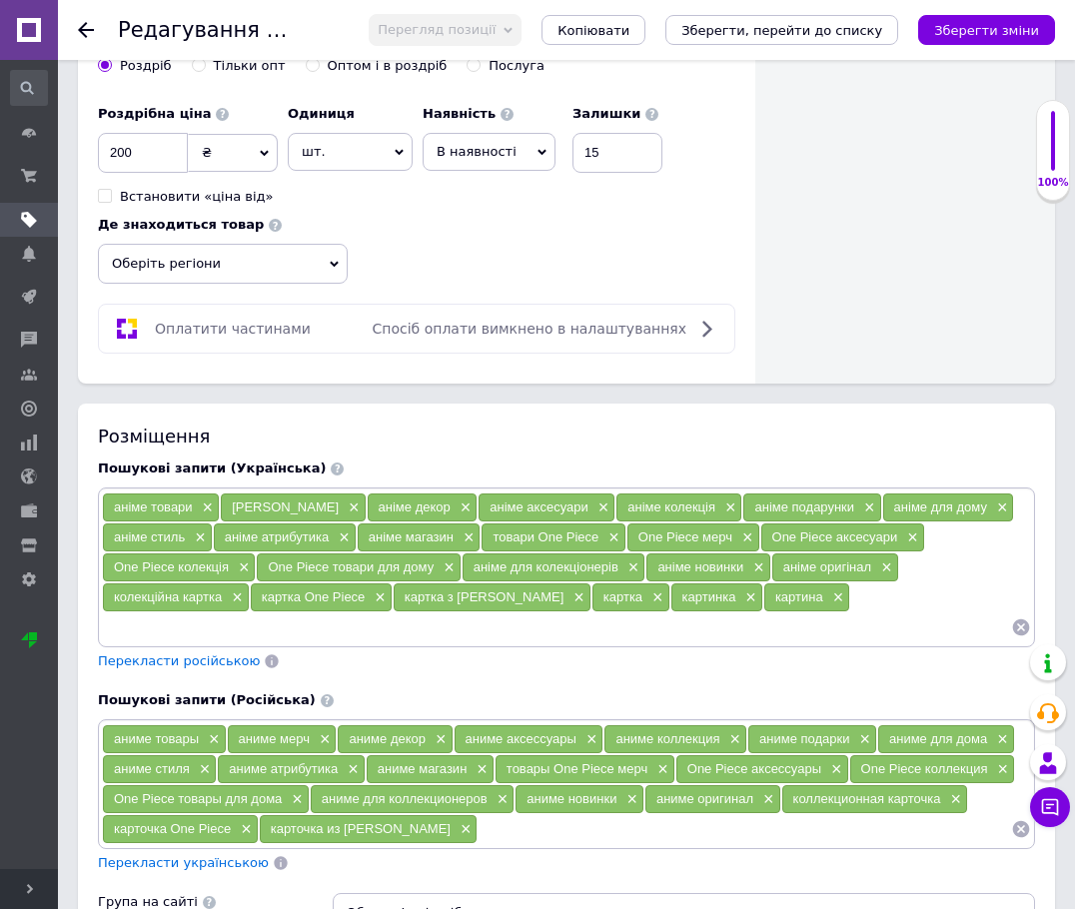
scroll to position [1519, 0]
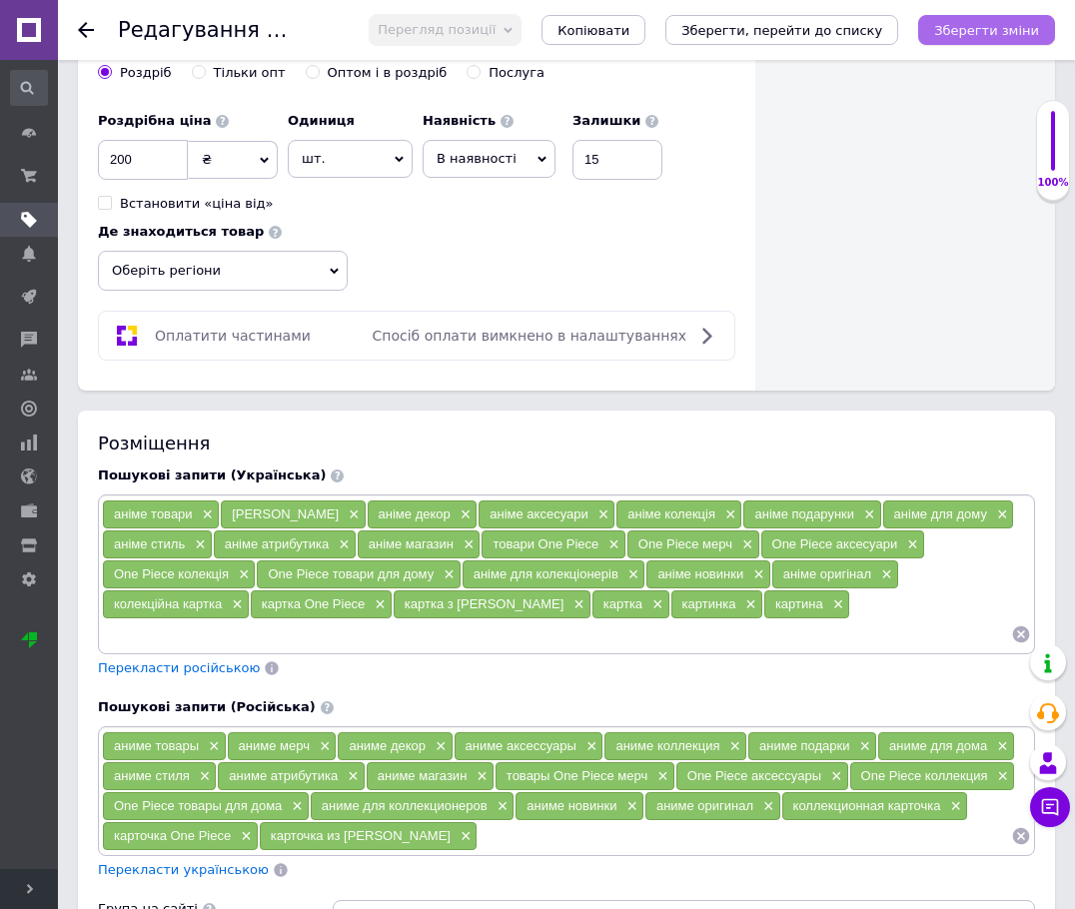
click at [941, 27] on icon "Зберегти зміни" at bounding box center [986, 30] width 105 height 15
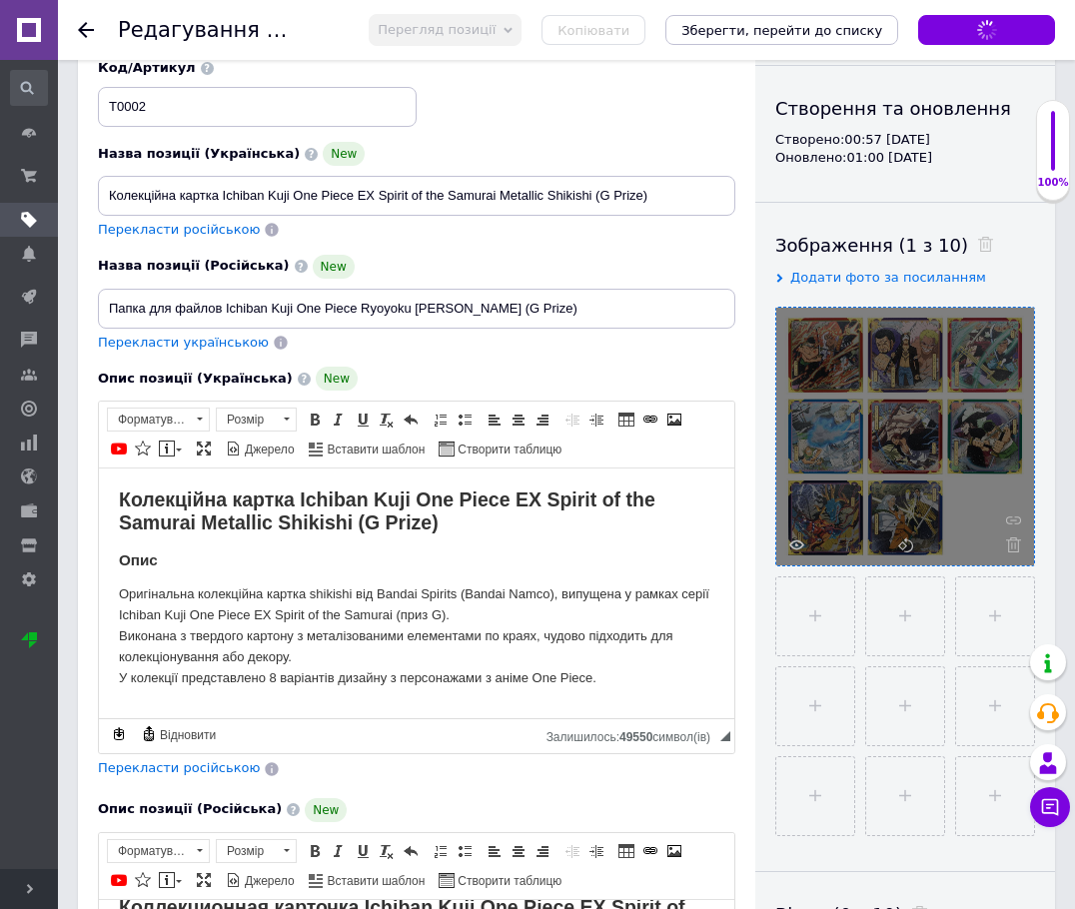
scroll to position [0, 0]
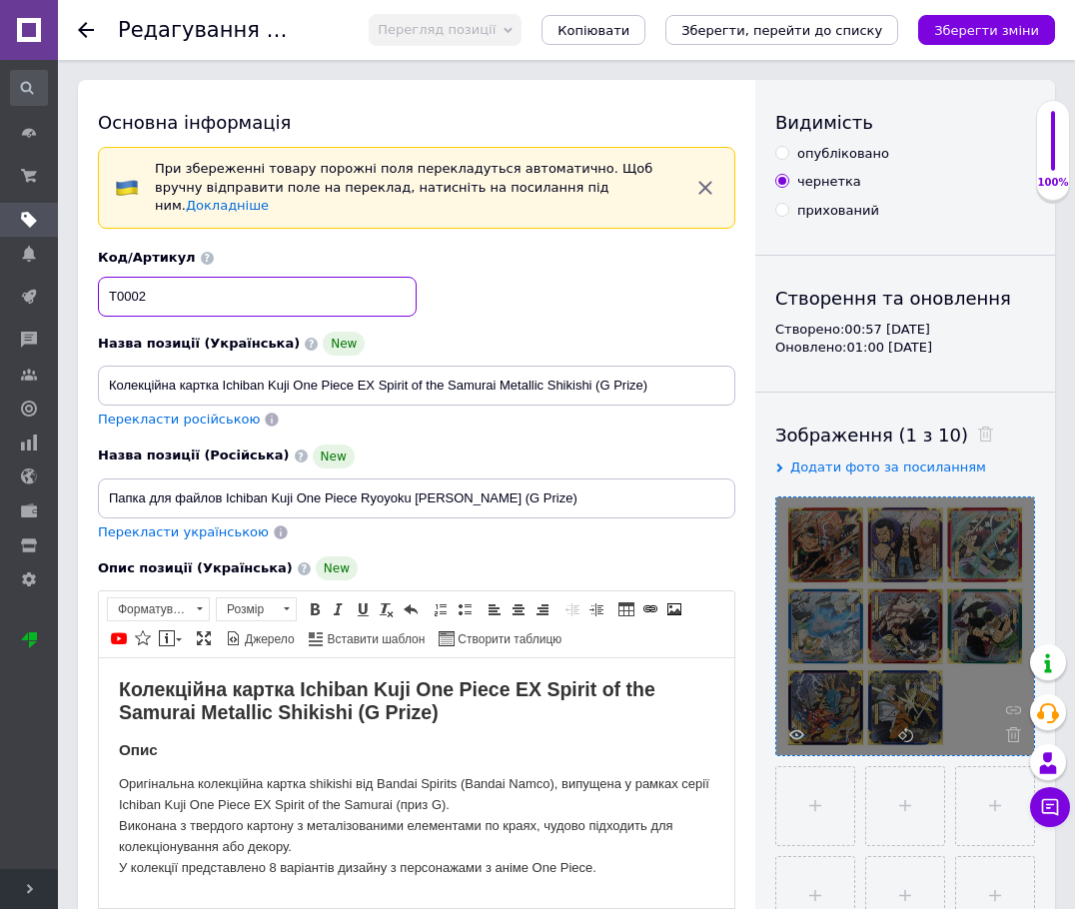
click at [107, 277] on input "T0002" at bounding box center [257, 297] width 319 height 40
drag, startPoint x: 160, startPoint y: 272, endPoint x: 140, endPoint y: 272, distance: 20.0
click at [140, 277] on input "К0002" at bounding box center [257, 297] width 319 height 40
type input "К0001"
click at [496, 262] on div "Код/Артикул К0001" at bounding box center [417, 282] width 652 height 83
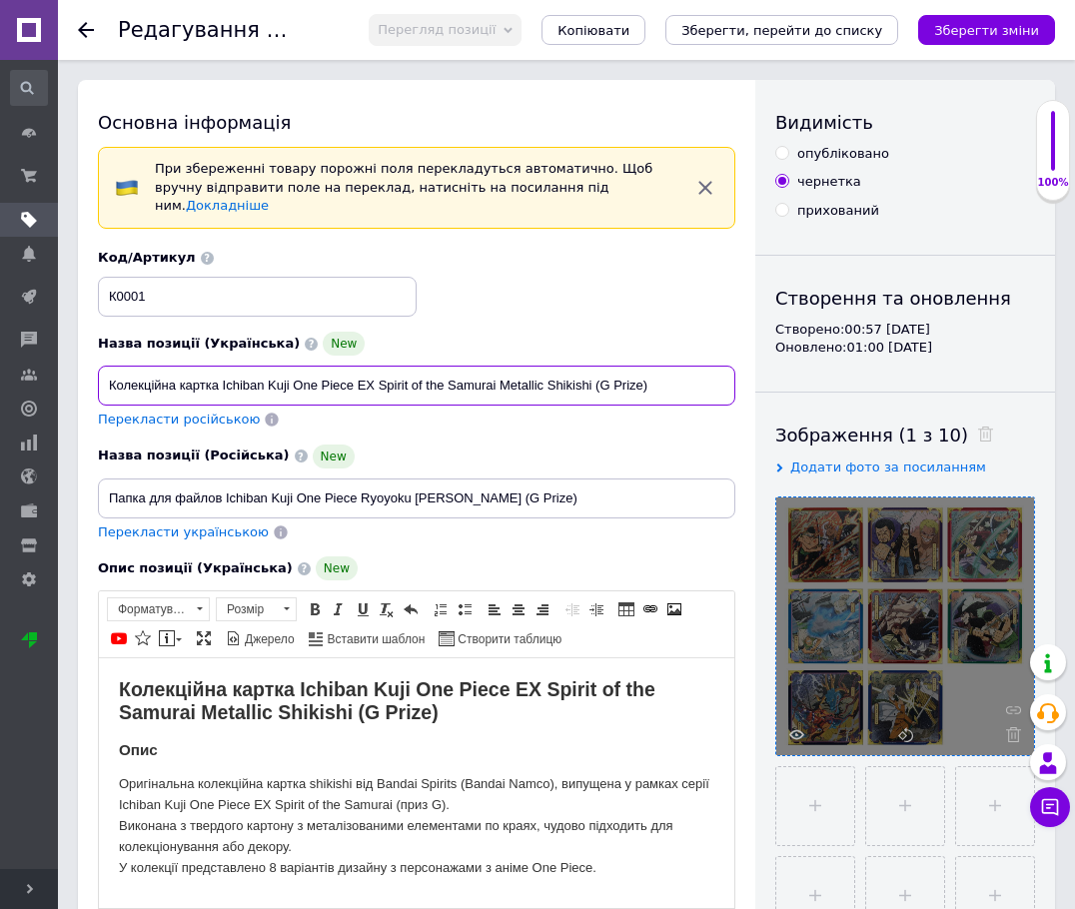
drag, startPoint x: 593, startPoint y: 368, endPoint x: 382, endPoint y: 374, distance: 211.9
click at [382, 374] on input "Колекційна картка Ichiban Kuji One Piece EX Spirit of the Samurai Metallic Shik…" at bounding box center [416, 386] width 637 height 40
click at [378, 366] on input "Колекційна картка Ichiban Kuji One Piece EX (G Prize)" at bounding box center [416, 386] width 637 height 40
click at [200, 366] on input "Колекційна картка Ichiban Kuji One Piece EX (G Prize)" at bounding box center [416, 386] width 637 height 40
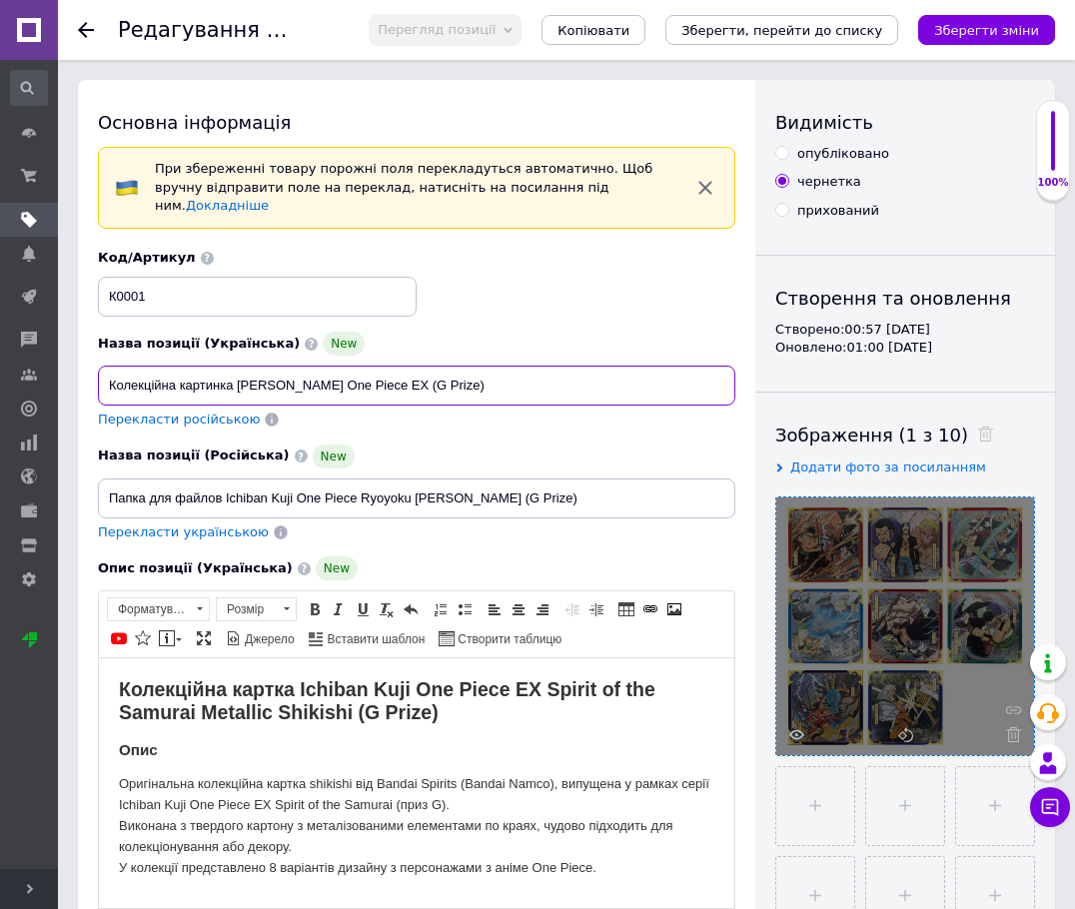
click at [216, 371] on input "Колекційна картинка Ichiban Kuji One Piece EX (G Prize)" at bounding box center [416, 386] width 637 height 40
type input "Колекційна картка Ichiban Kuji One Piece EX (G Prize)"
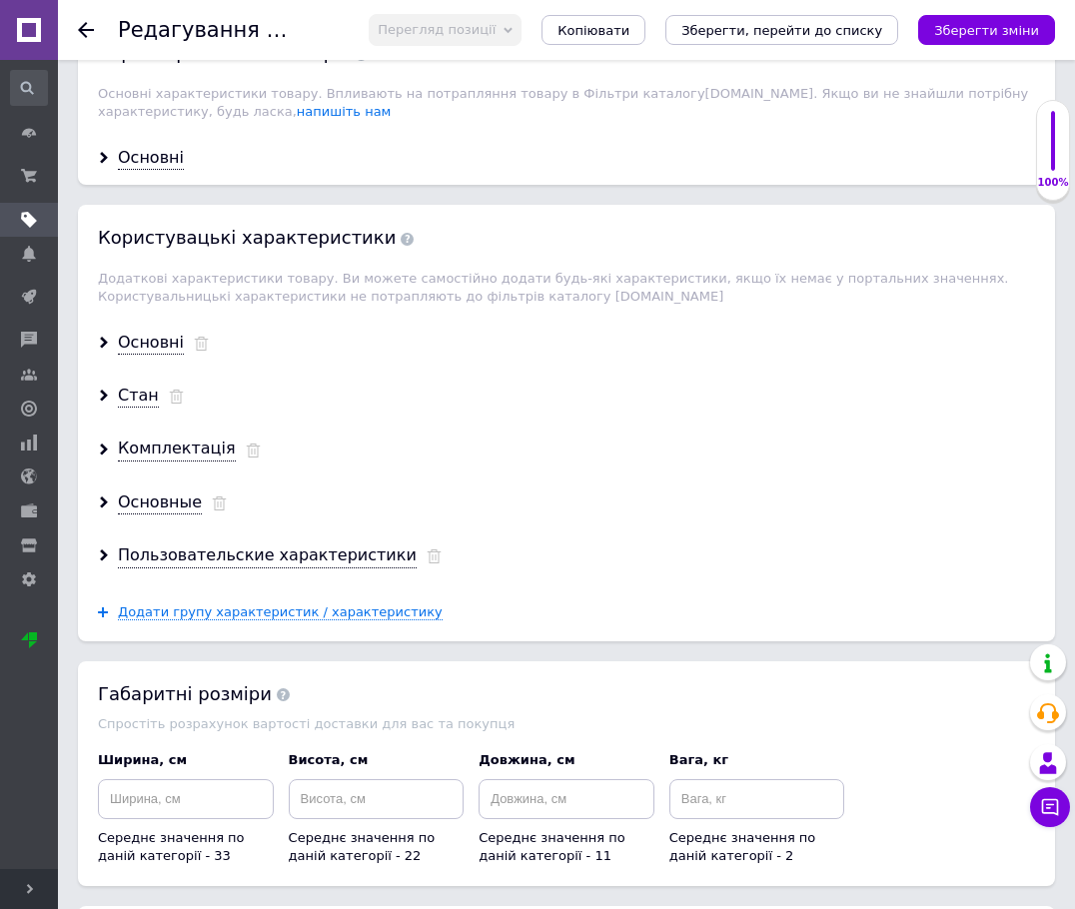
scroll to position [3063, 0]
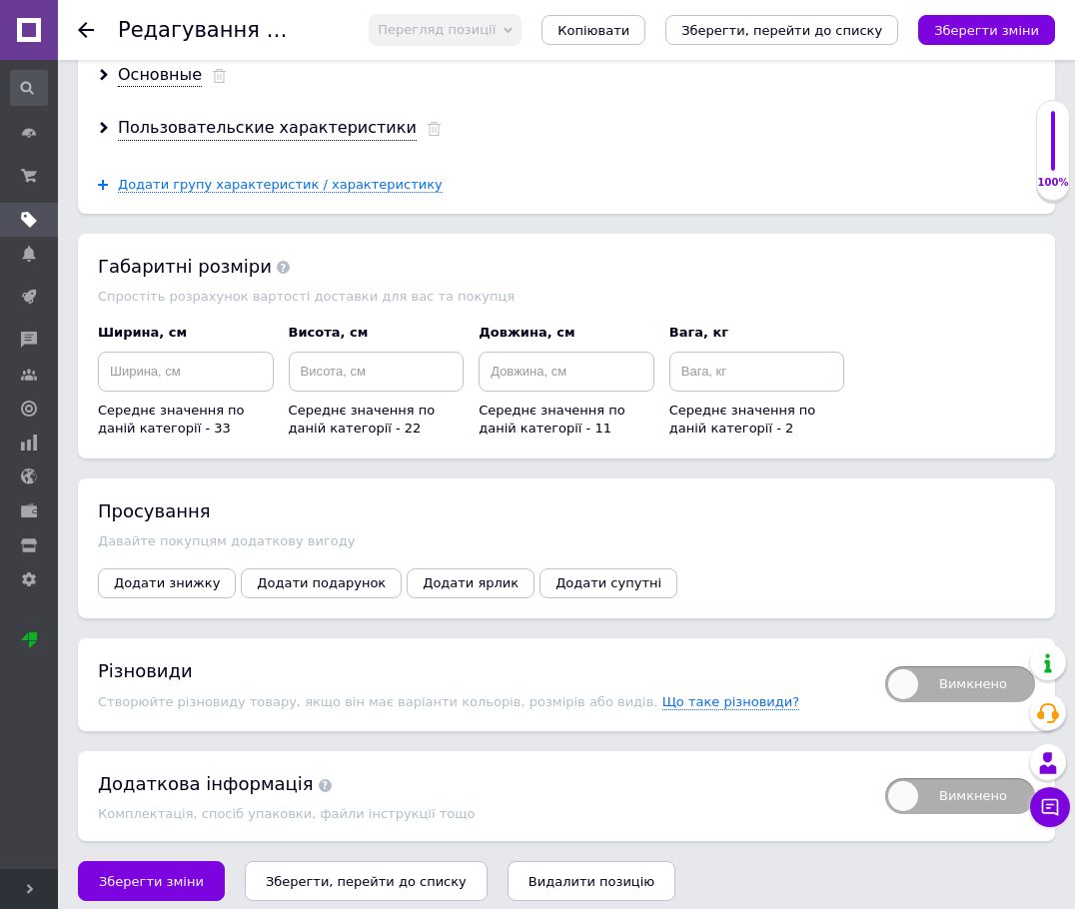
click at [941, 667] on span "Вимкнено" at bounding box center [960, 684] width 150 height 36
click at [885, 666] on input "Вимкнено" at bounding box center [878, 659] width 13 height 13
checkbox input "true"
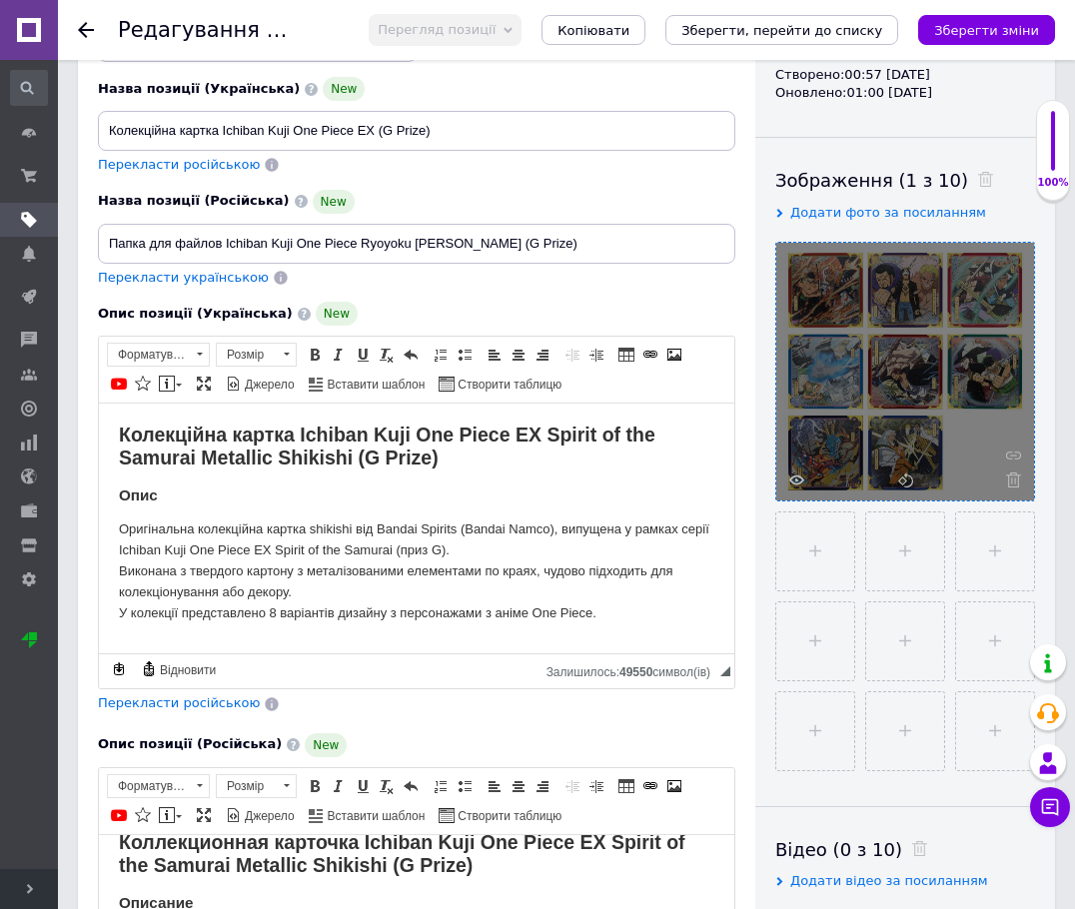
scroll to position [0, 0]
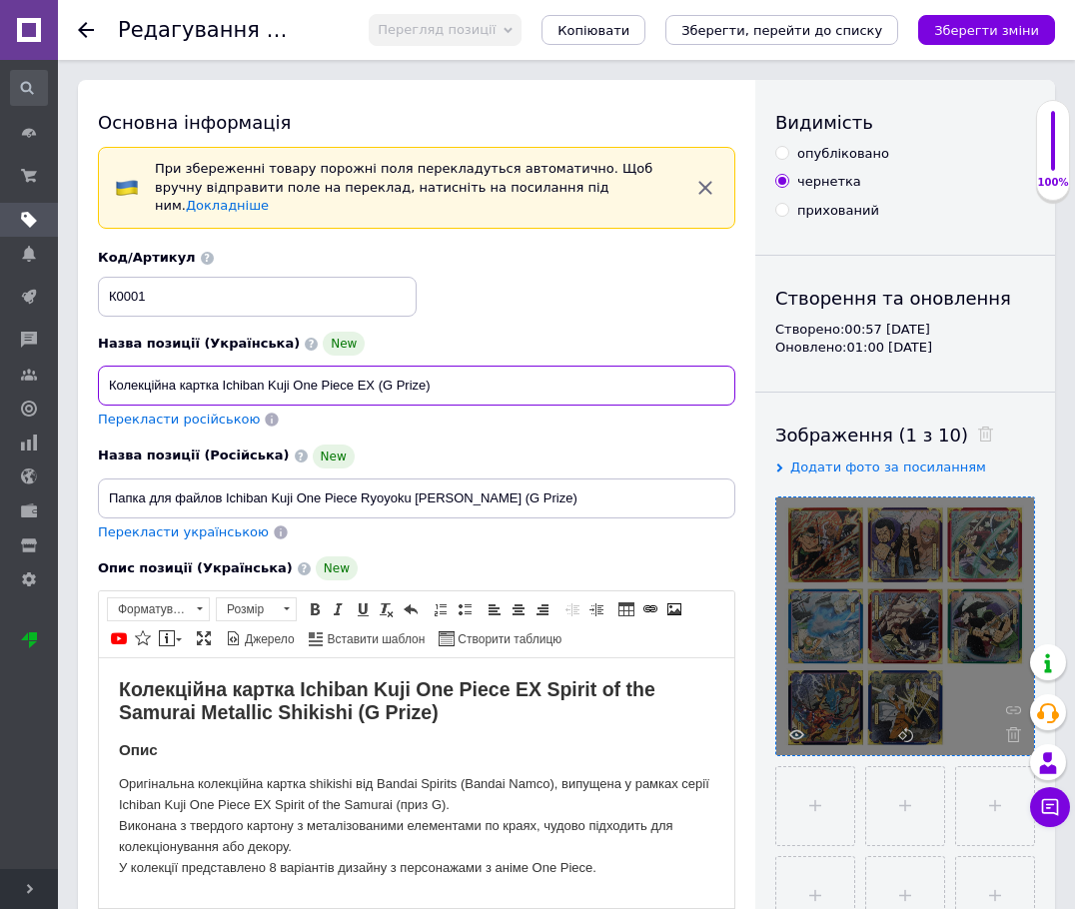
drag, startPoint x: 377, startPoint y: 365, endPoint x: 77, endPoint y: 366, distance: 299.7
paste input "ртина Ichiban Kuji One Piece EX"
type input "Картина Ichiban Kuji One Piece EX (G Prize)"
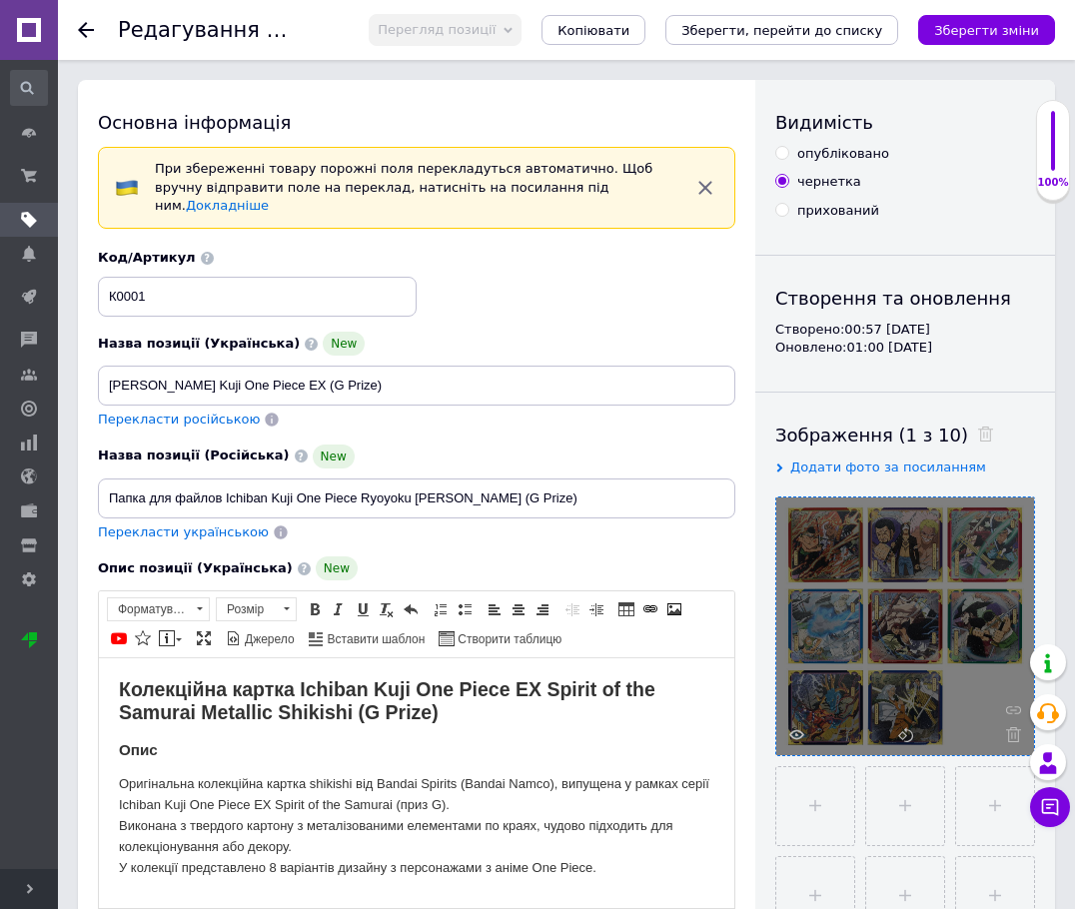
click at [459, 415] on div "Назва позиції (Українська) New Картина Ichiban Kuji One Piece EX (G Prize) Пере…" at bounding box center [417, 381] width 652 height 113
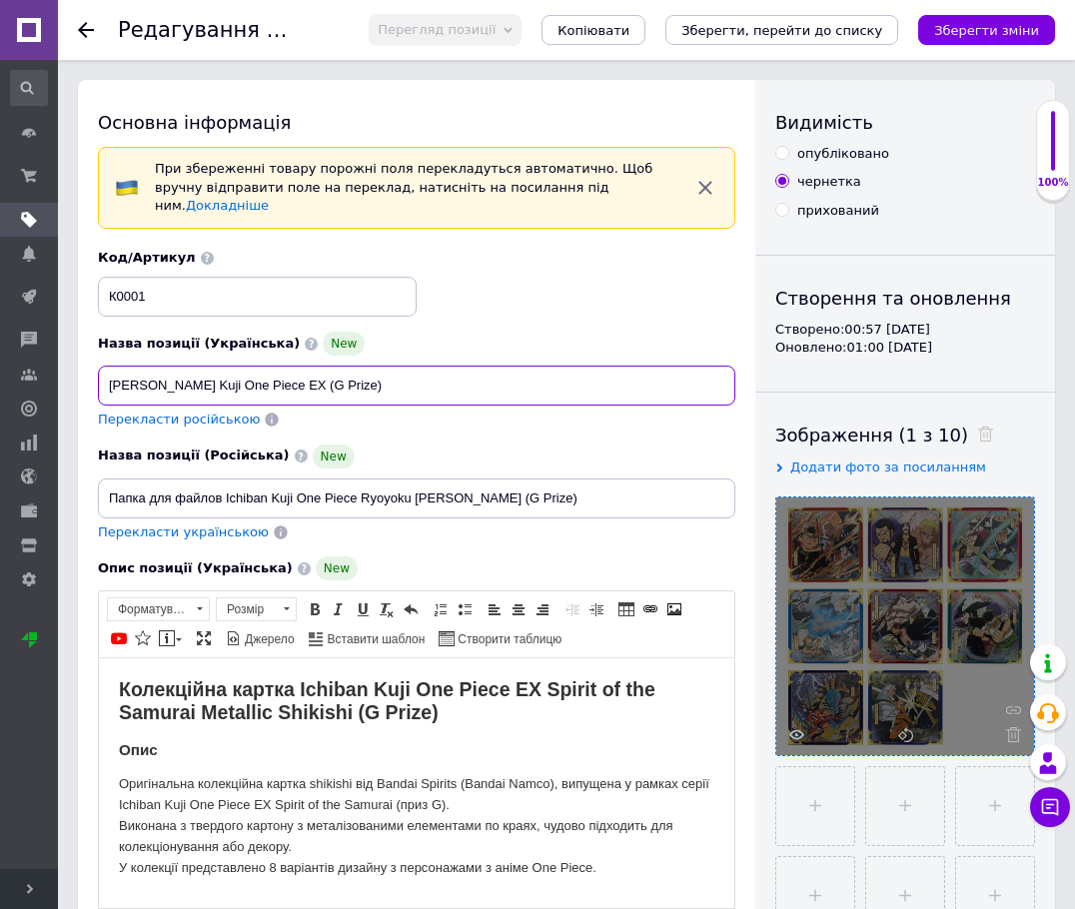
click at [356, 370] on input "Картина Ichiban Kuji One Piece EX (G Prize)" at bounding box center [416, 386] width 637 height 40
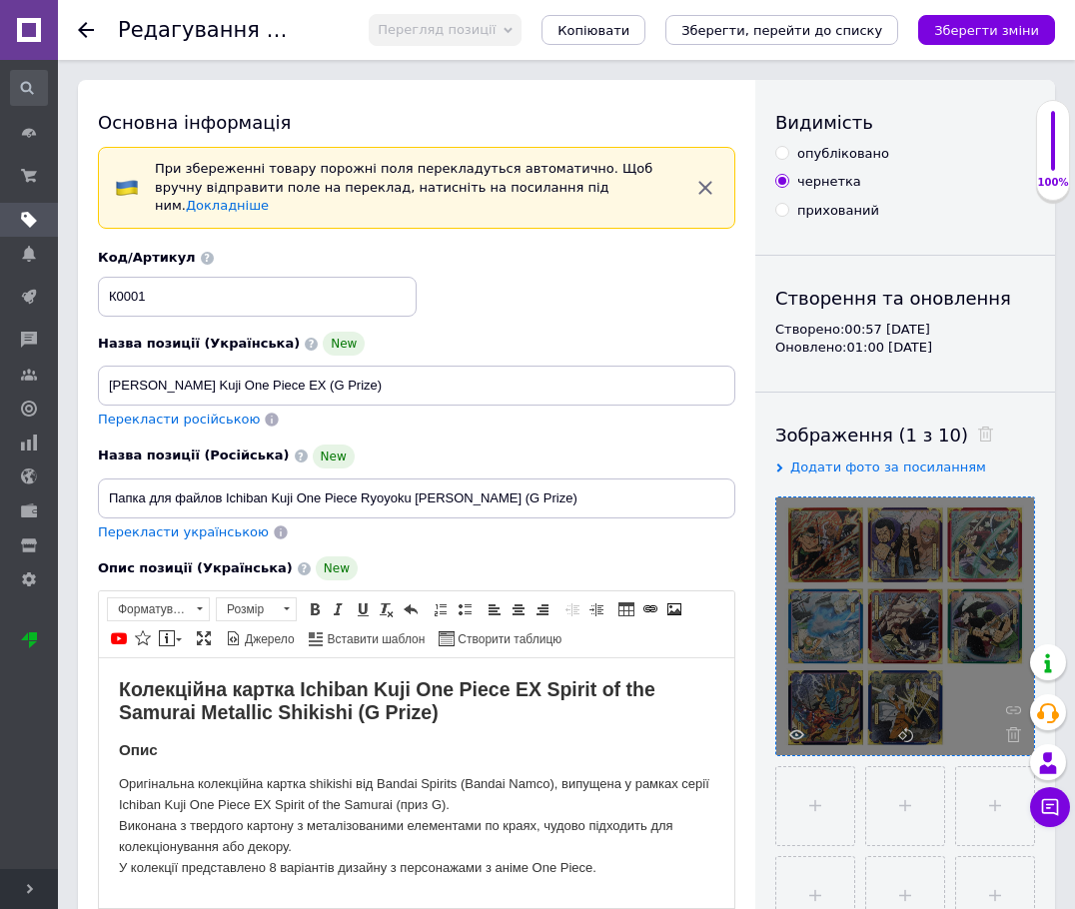
click at [626, 291] on div "Код/Артикул К0001" at bounding box center [417, 282] width 652 height 83
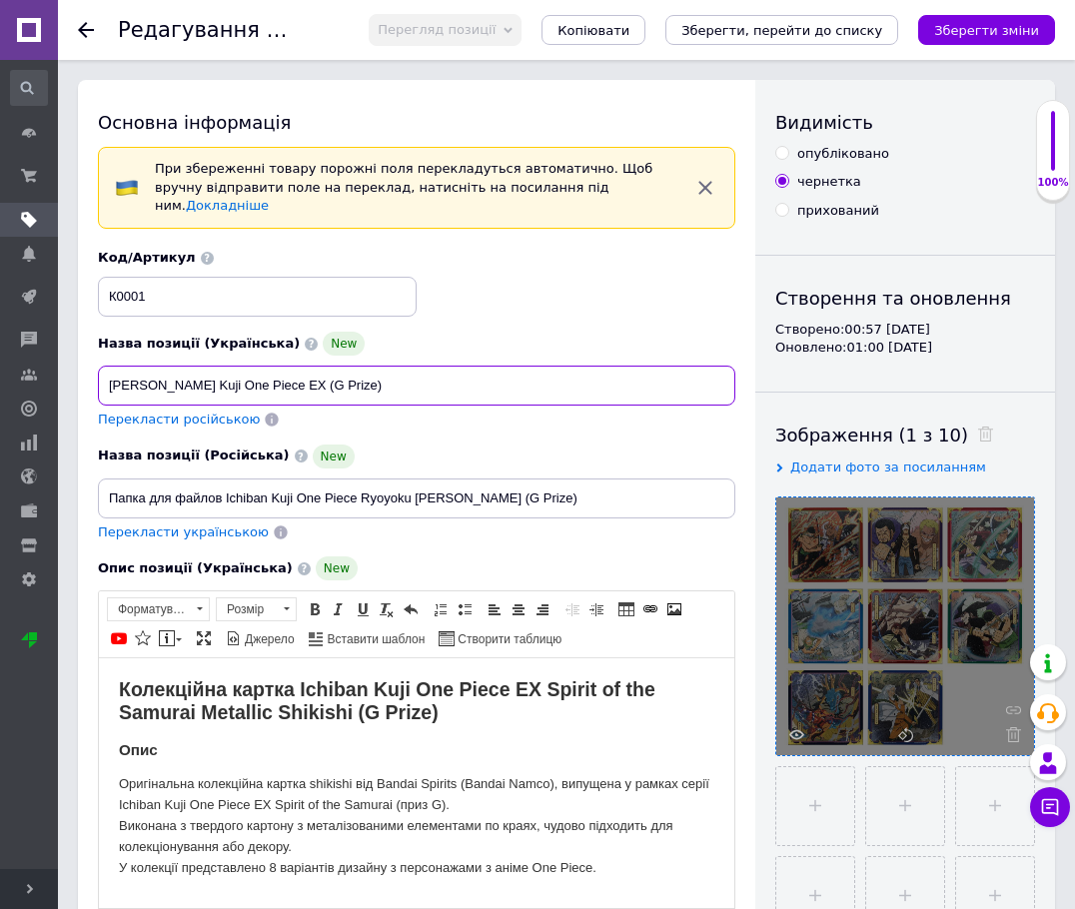
drag, startPoint x: 426, startPoint y: 371, endPoint x: 79, endPoint y: 353, distance: 347.1
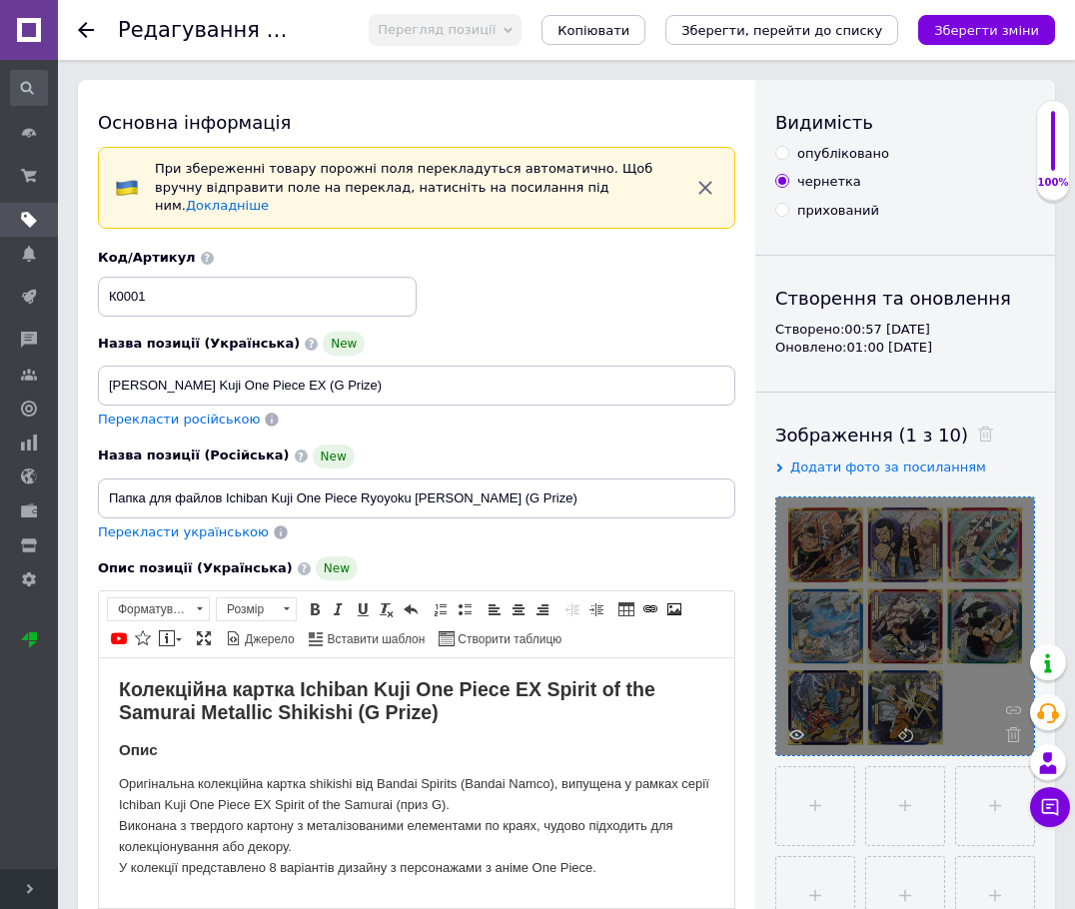
click at [199, 412] on span "Перекласти російською" at bounding box center [179, 419] width 162 height 15
type input "Картина Ichiban Kuji One Piece EX (G Prize)"
click at [441, 523] on div "Перекласти українською" at bounding box center [416, 532] width 637 height 19
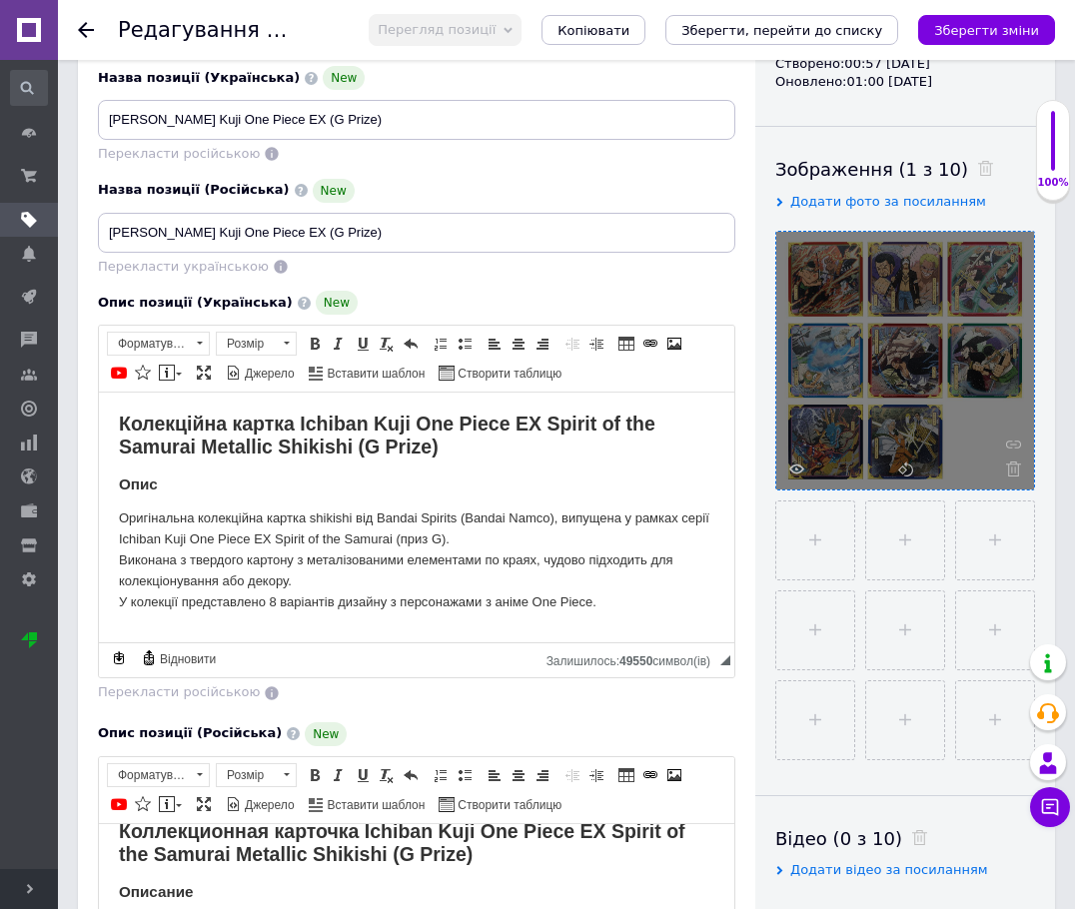
scroll to position [267, 0]
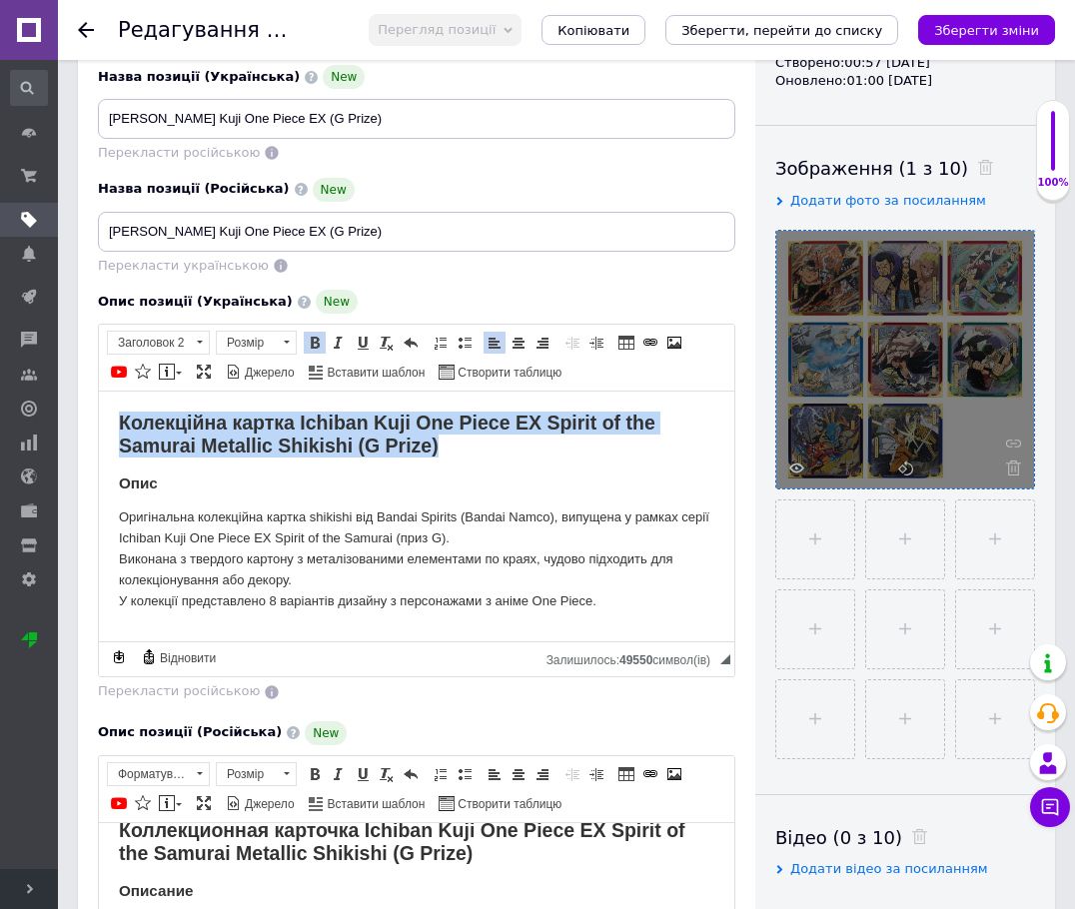
drag, startPoint x: 433, startPoint y: 446, endPoint x: 75, endPoint y: 422, distance: 358.4
click at [99, 422] on html "Колекційна картка Ichiban Kuji One Piece EX Spirit of the Samurai Metallic Shik…" at bounding box center [416, 529] width 635 height 274
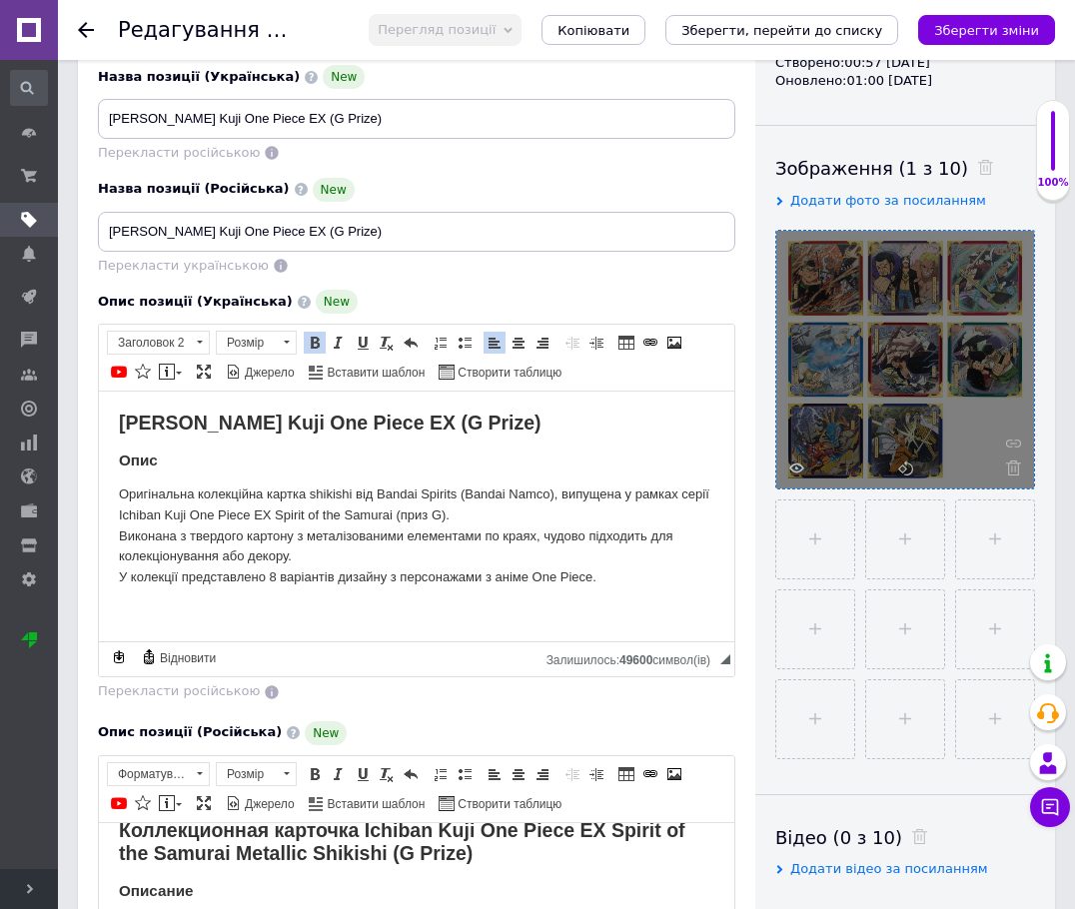
click at [478, 474] on body "Картина Ichiban Kuji One Piece EX (G Prize) Опис Оригінальна колекційна картка …" at bounding box center [416, 517] width 595 height 211
drag, startPoint x: 576, startPoint y: 427, endPoint x: 452, endPoint y: 422, distance: 125.0
click at [452, 422] on h2 "Картина Ichiban Kuji One Piece EX (G Prize)" at bounding box center [416, 422] width 595 height 23
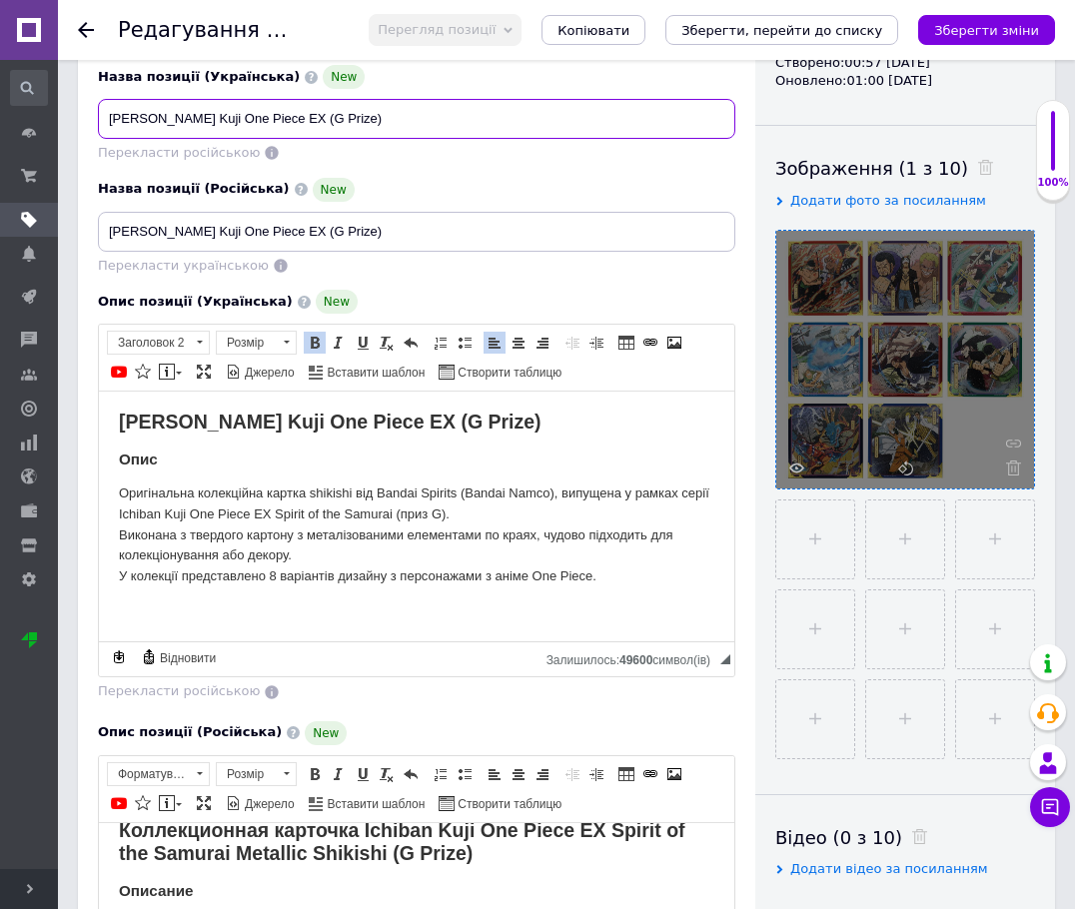
drag, startPoint x: 403, startPoint y: 97, endPoint x: 316, endPoint y: 101, distance: 87.0
click at [316, 101] on input "Картина Ichiban Kuji One Piece EX (G Prize)" at bounding box center [416, 119] width 637 height 40
type input "Картина Ichiban Kuji One Piece EX"
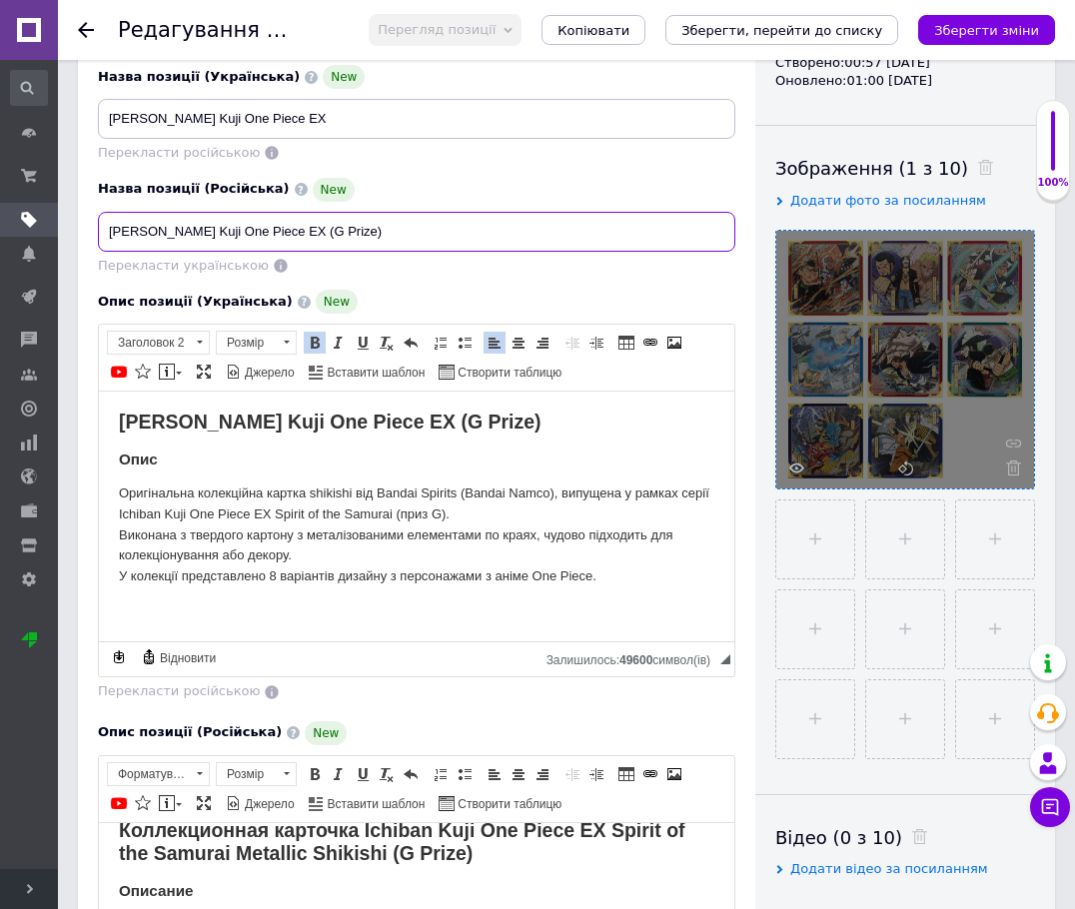
drag, startPoint x: 401, startPoint y: 214, endPoint x: 319, endPoint y: 209, distance: 82.1
click at [319, 212] on input "Картина Ichiban Kuji One Piece EX (G Prize)" at bounding box center [416, 232] width 637 height 40
type input "Картина Ichiban Kuji One Piece EX"
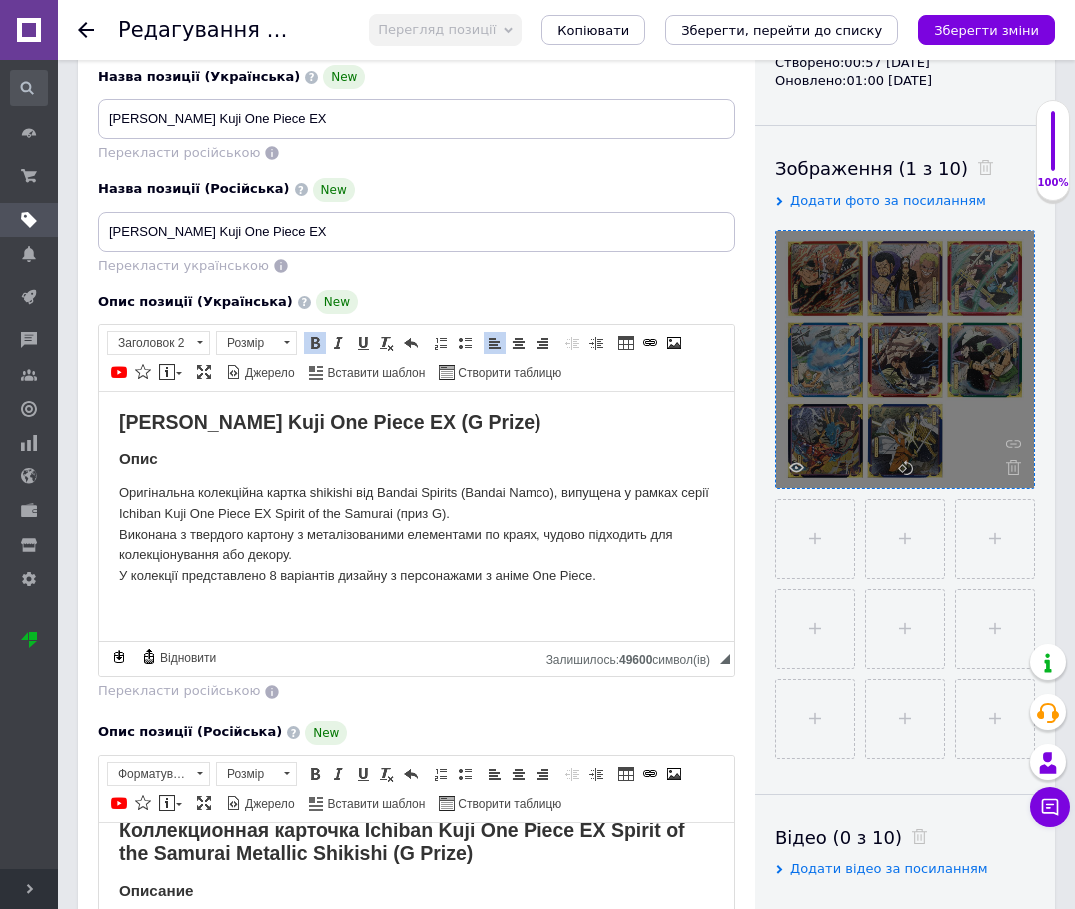
click at [421, 178] on div "Назва позиції (Російська) New" at bounding box center [416, 190] width 637 height 24
click at [614, 416] on h2 "Картина Ichiban Kuji One Piece EX (G Prize)" at bounding box center [416, 422] width 595 height 23
click at [258, 467] on h3 "Опис" at bounding box center [416, 460] width 595 height 18
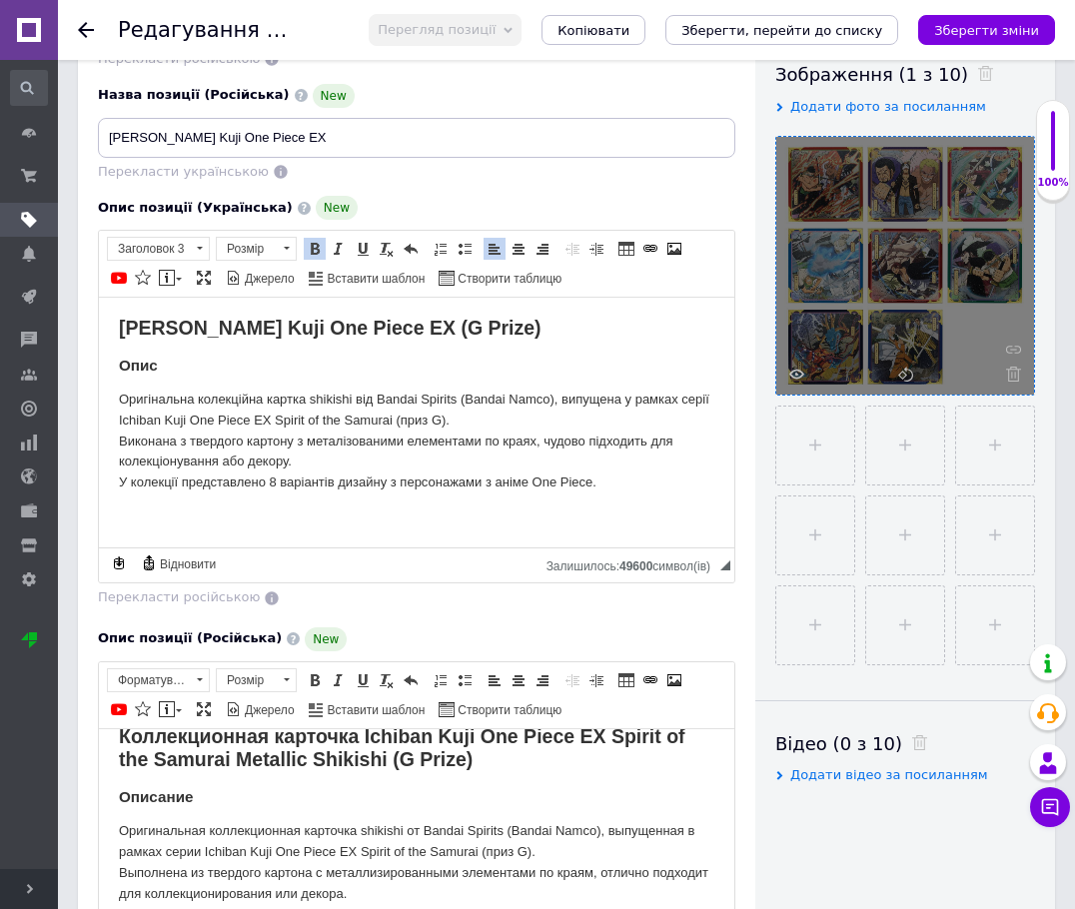
scroll to position [400, 0]
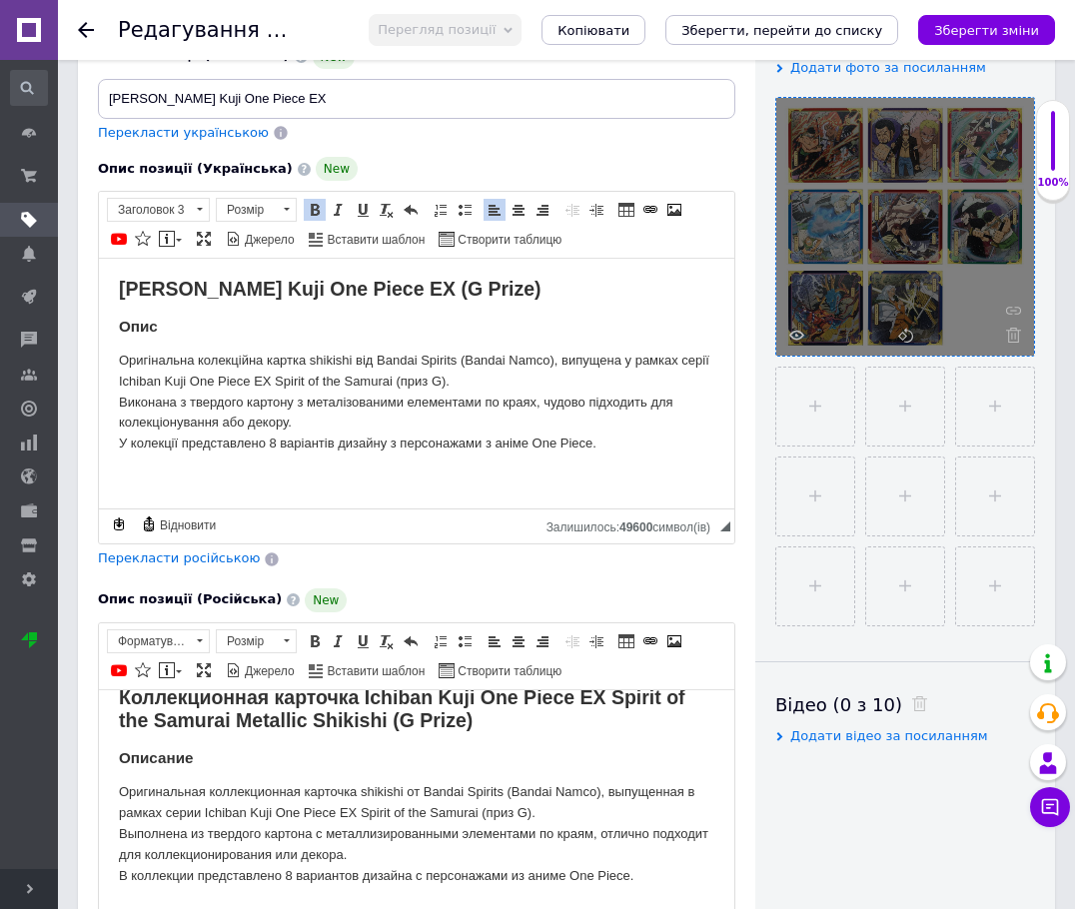
click at [330, 393] on p "Оригінальна колекційна картка shikishi від Bandai Spirits (Bandai Namco), випущ…" at bounding box center [416, 403] width 595 height 104
click at [294, 361] on p "Оригінальна колекційна картка shikishi від Bandai Spirits (Bandai Namco), випущ…" at bounding box center [416, 403] width 595 height 104
paste body "Редактор, 841B6BA3-A3C2-4AB7-848C-5F5142B7A02F"
click at [345, 358] on p "Оригінальна колекційна картина shikishi від Bandai Spirits (Bandai Namco), випу…" at bounding box center [416, 403] width 595 height 104
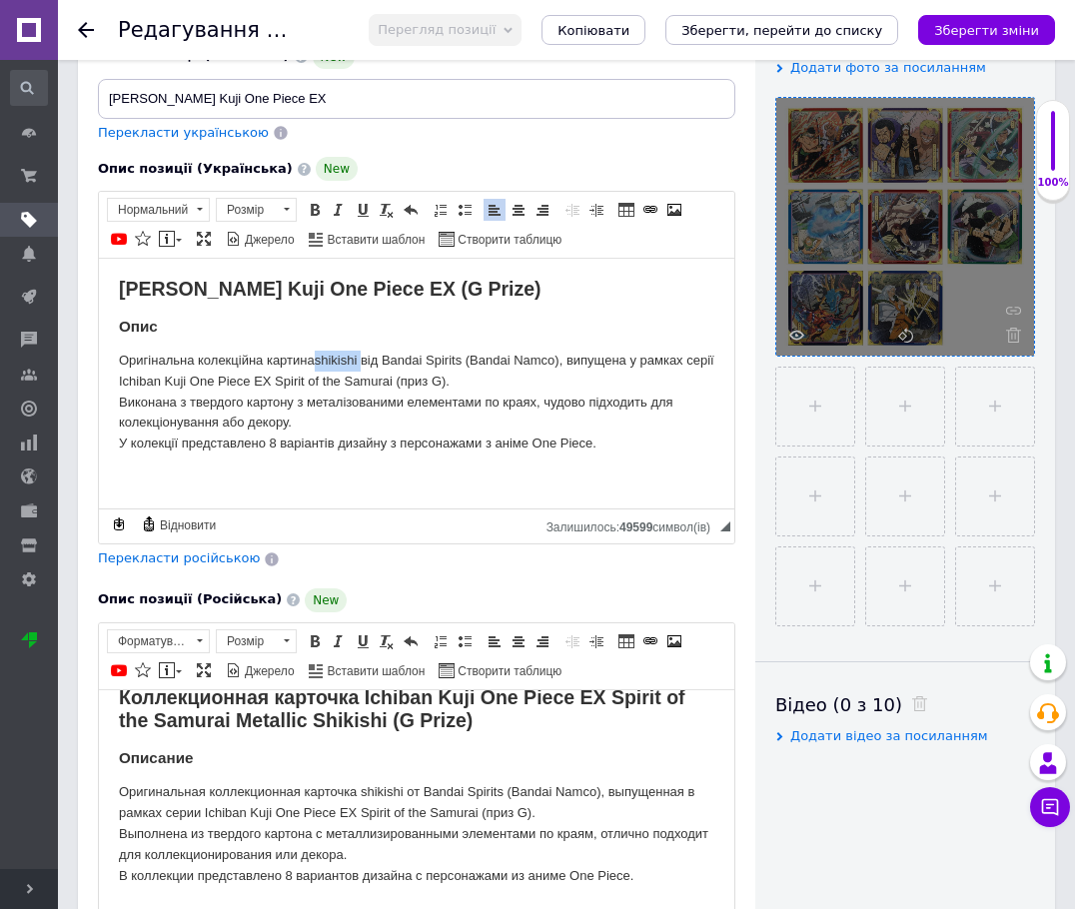
click at [345, 358] on p "Оригінальна колекційна картина shikishi від Bandai Spirits (Bandai Namco), випу…" at bounding box center [416, 403] width 595 height 104
drag, startPoint x: 510, startPoint y: 380, endPoint x: 107, endPoint y: 380, distance: 403.6
click at [107, 380] on html "Картина Ichiban Kuji One Piece EX (G Prize) Опис Оригінальна колекційна картина…" at bounding box center [416, 383] width 635 height 251
click at [455, 385] on p "Оригінальна колекційна картина від Bandai Spirits (Bandai Namco), випущена у ра…" at bounding box center [416, 403] width 595 height 104
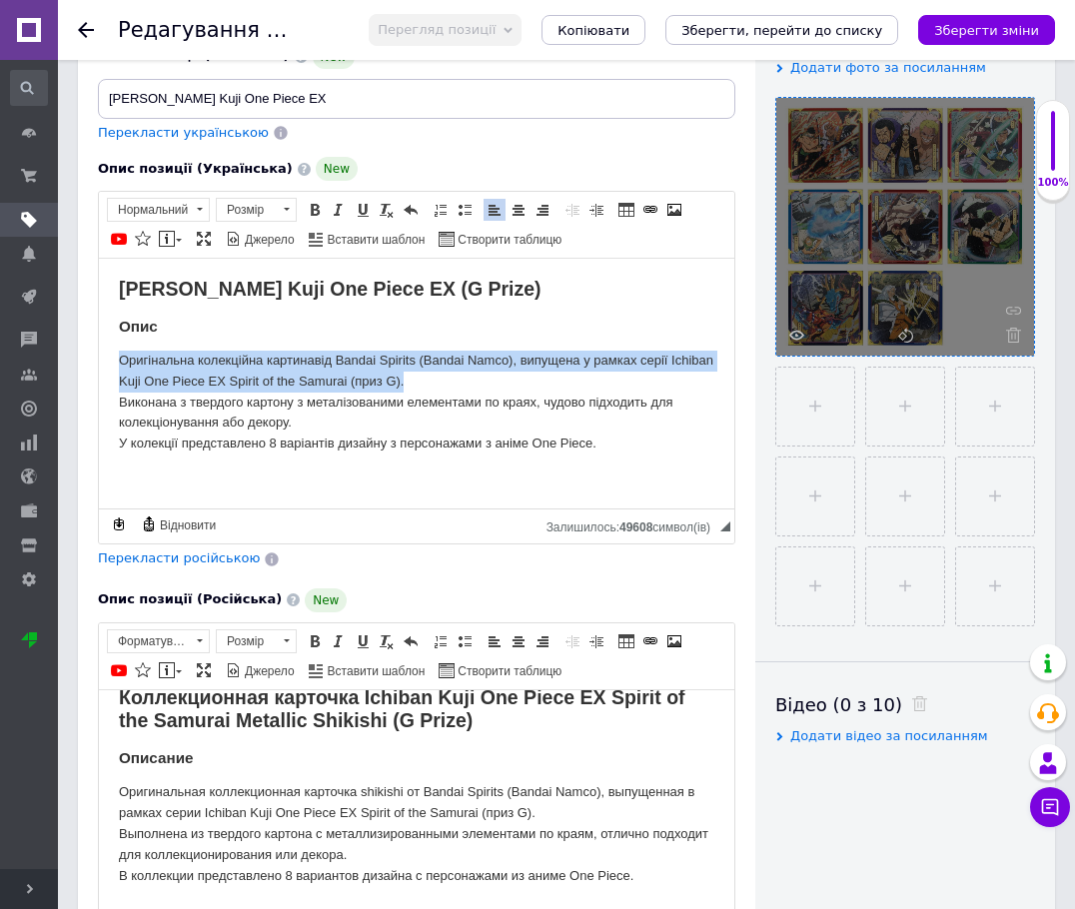
drag, startPoint x: 462, startPoint y: 383, endPoint x: 177, endPoint y: 607, distance: 362.7
click at [99, 370] on html "Картина Ichiban Kuji One Piece EX (G Prize) Опис Оригінальна колекційна картина…" at bounding box center [416, 383] width 635 height 251
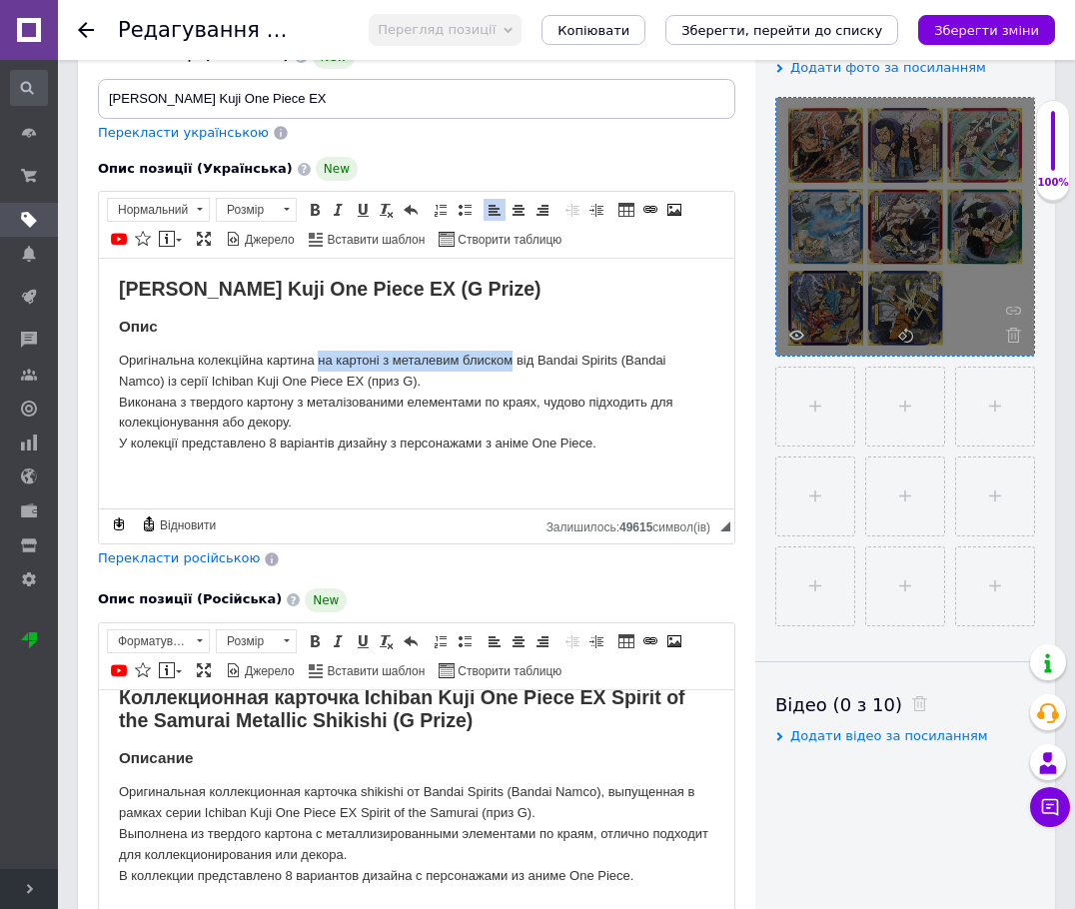
drag, startPoint x: 317, startPoint y: 359, endPoint x: 513, endPoint y: 353, distance: 196.9
click at [513, 353] on p "Оригінальна колекційна картина на картоні з металевим блиском від Bandai Spirit…" at bounding box center [416, 403] width 595 height 104
click at [392, 376] on p "Оригінальна колекційна картина від Bandai Spirits (Bandai Namco) із серії Ichib…" at bounding box center [416, 403] width 595 height 104
click at [552, 382] on p "Оригінальна колекційна картина від Bandai Spirits (Bandai Namco) із серії Ichib…" at bounding box center [416, 403] width 595 height 104
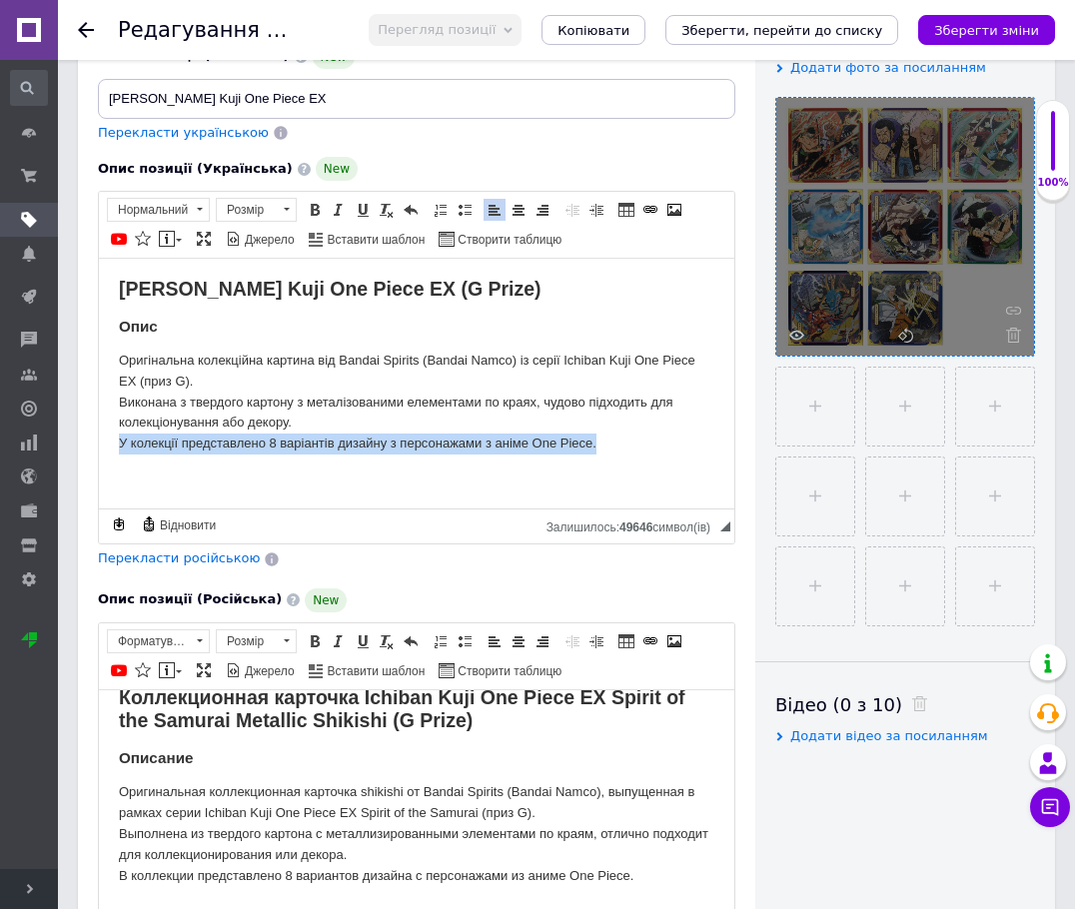
drag, startPoint x: 112, startPoint y: 444, endPoint x: 603, endPoint y: 451, distance: 491.5
click at [603, 451] on html "Картина Ichiban Kuji One Piece EX (G Prize) Опис Оригінальна колекційна картина…" at bounding box center [416, 383] width 635 height 251
click at [541, 451] on p "Оригінальна колекційна картина від Bandai Spirits (Bandai Namco) із серії Ichib…" at bounding box center [416, 403] width 595 height 104
drag, startPoint x: 638, startPoint y: 448, endPoint x: 177, endPoint y: 685, distance: 519.1
click at [99, 445] on html "Картина Ichiban Kuji One Piece EX (G Prize) Опис Оригінальна колекційна картина…" at bounding box center [416, 383] width 635 height 251
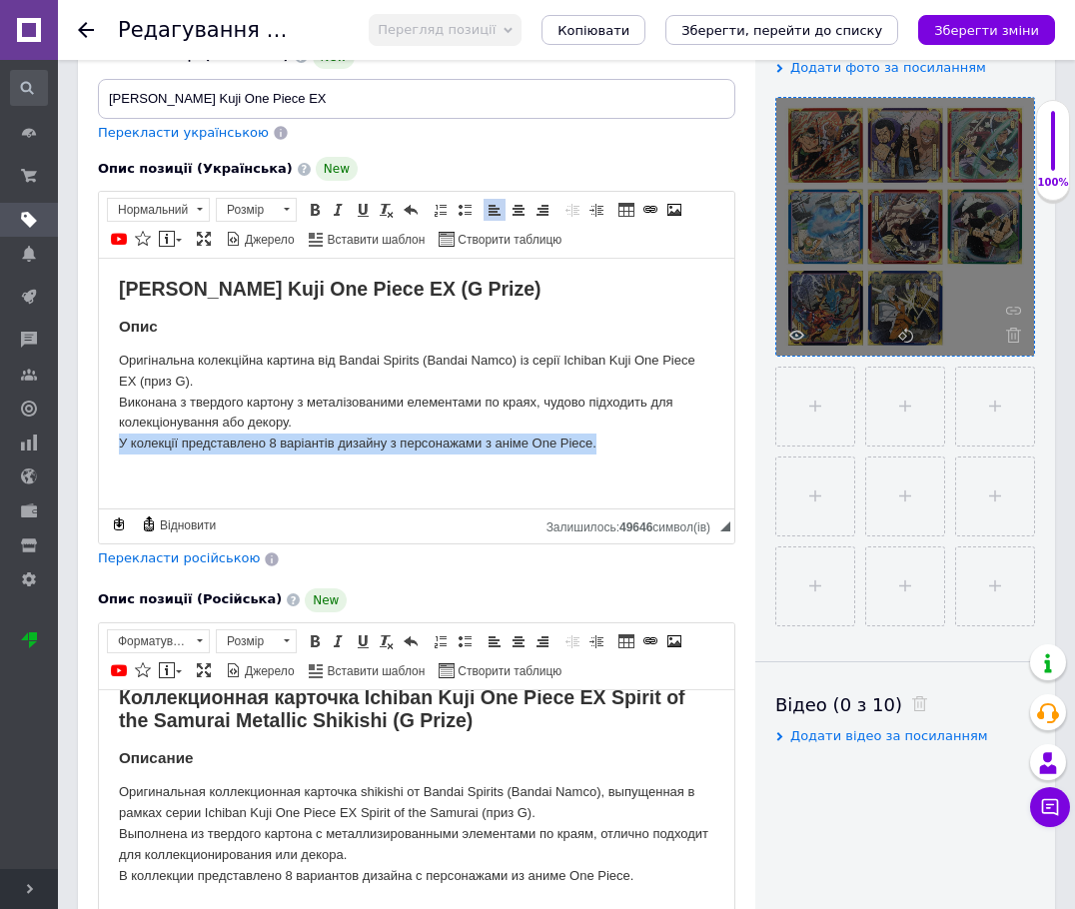
scroll to position [0, 0]
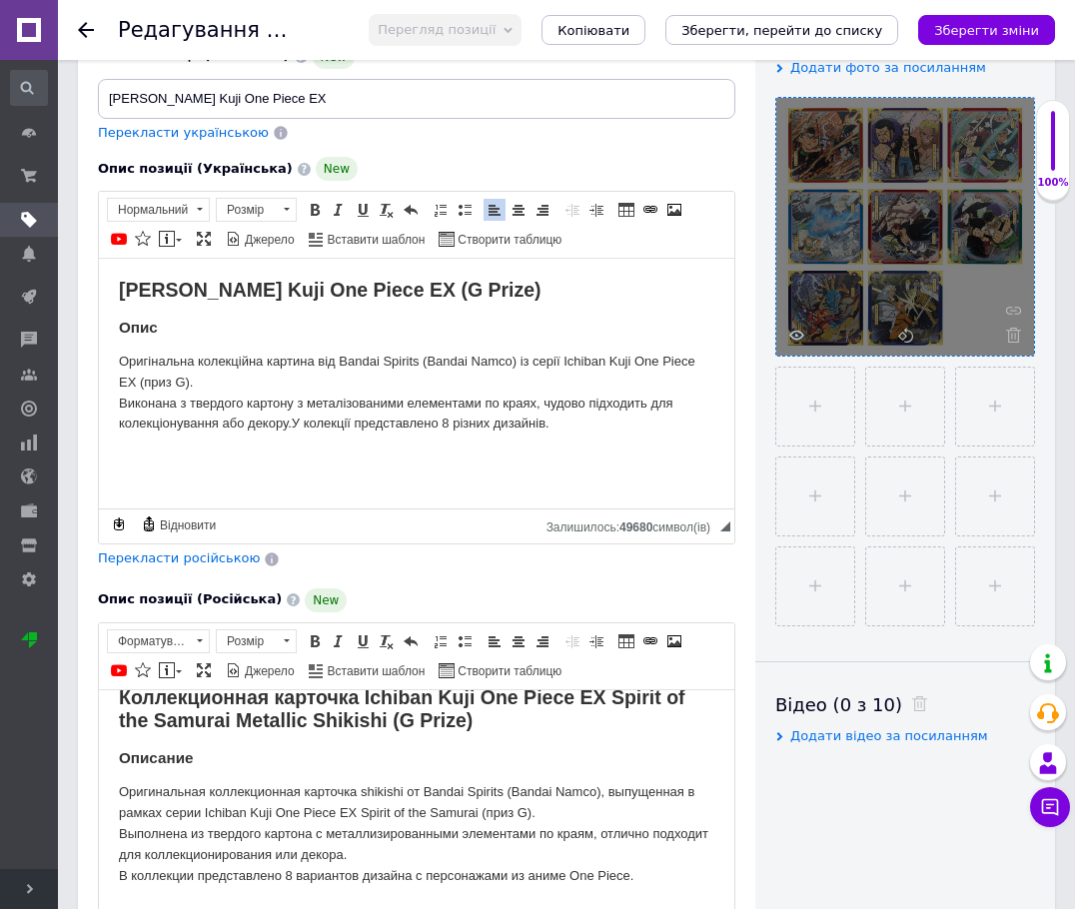
click at [292, 424] on p "Оригінальна колекційна картина від Bandai Spirits (Bandai Namco) із серії Ichib…" at bounding box center [416, 393] width 595 height 83
click at [310, 442] on body "Картина Ichiban Kuji One Piece EX (G Prize) Опис Оригінальна колекційна картина…" at bounding box center [416, 374] width 595 height 190
click at [291, 425] on p "Оригінальна колекційна картина від Bandai Spirits (Bandai Namco) із серії Ichib…" at bounding box center [416, 393] width 595 height 83
click at [315, 451] on p "Редактор, 841B6BA3-A3C2-4AB7-848C-5F5142B7A02F" at bounding box center [416, 458] width 595 height 21
click at [164, 550] on span "Перекласти російською" at bounding box center [179, 557] width 162 height 15
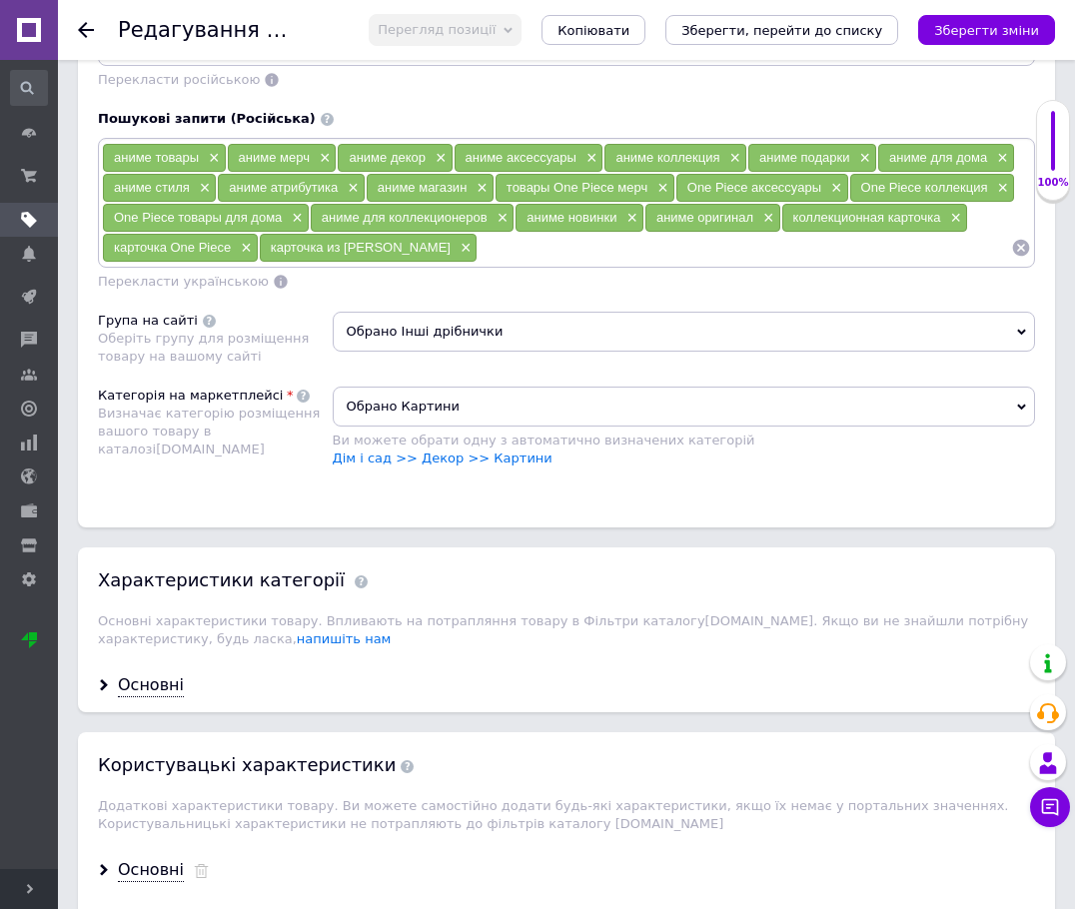
scroll to position [2265, 0]
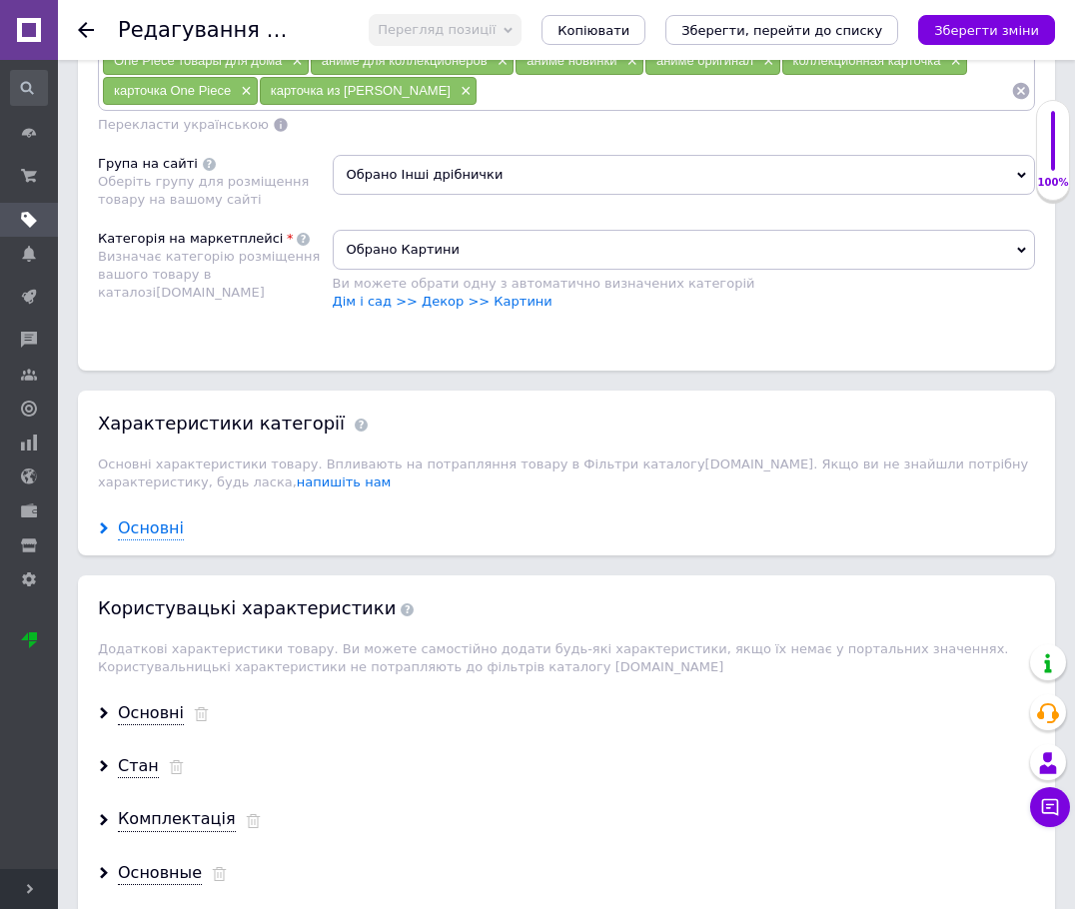
click at [102, 522] on icon at bounding box center [104, 528] width 12 height 12
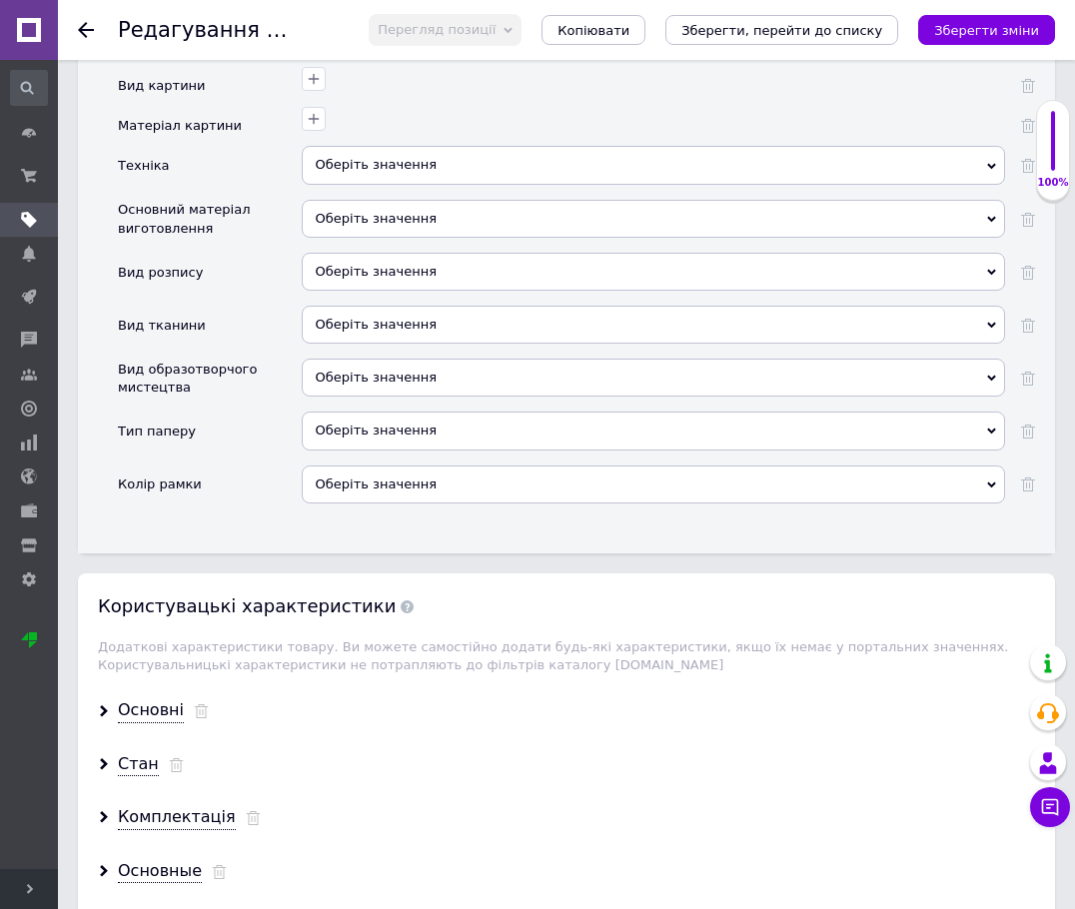
scroll to position [3863, 0]
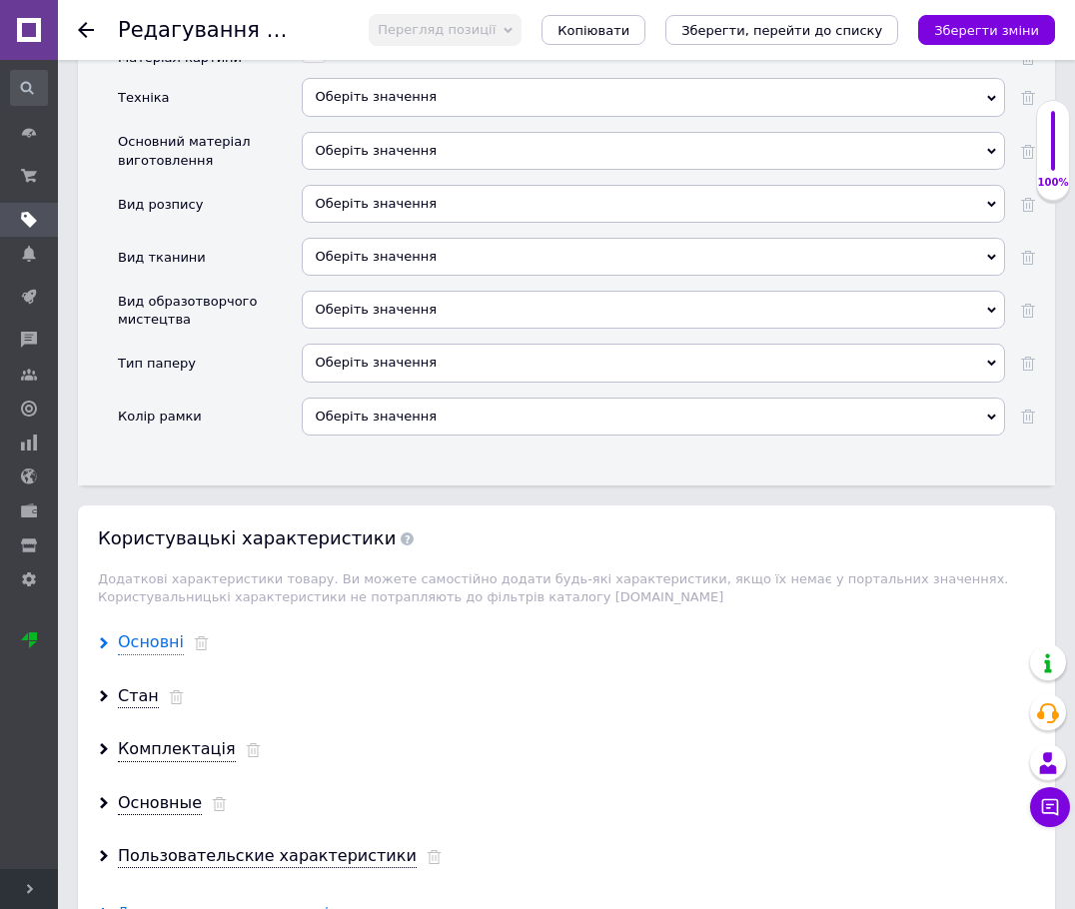
click at [103, 637] on use at bounding box center [104, 643] width 8 height 12
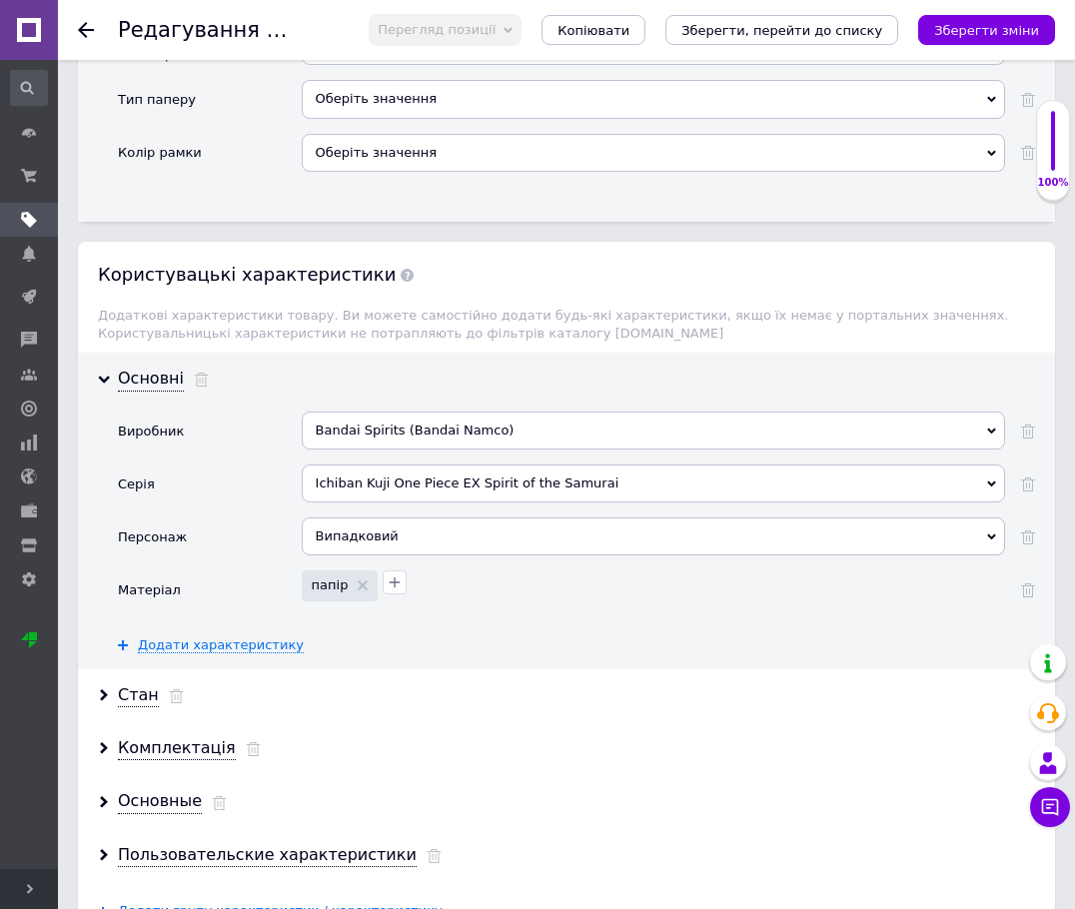
scroll to position [4129, 0]
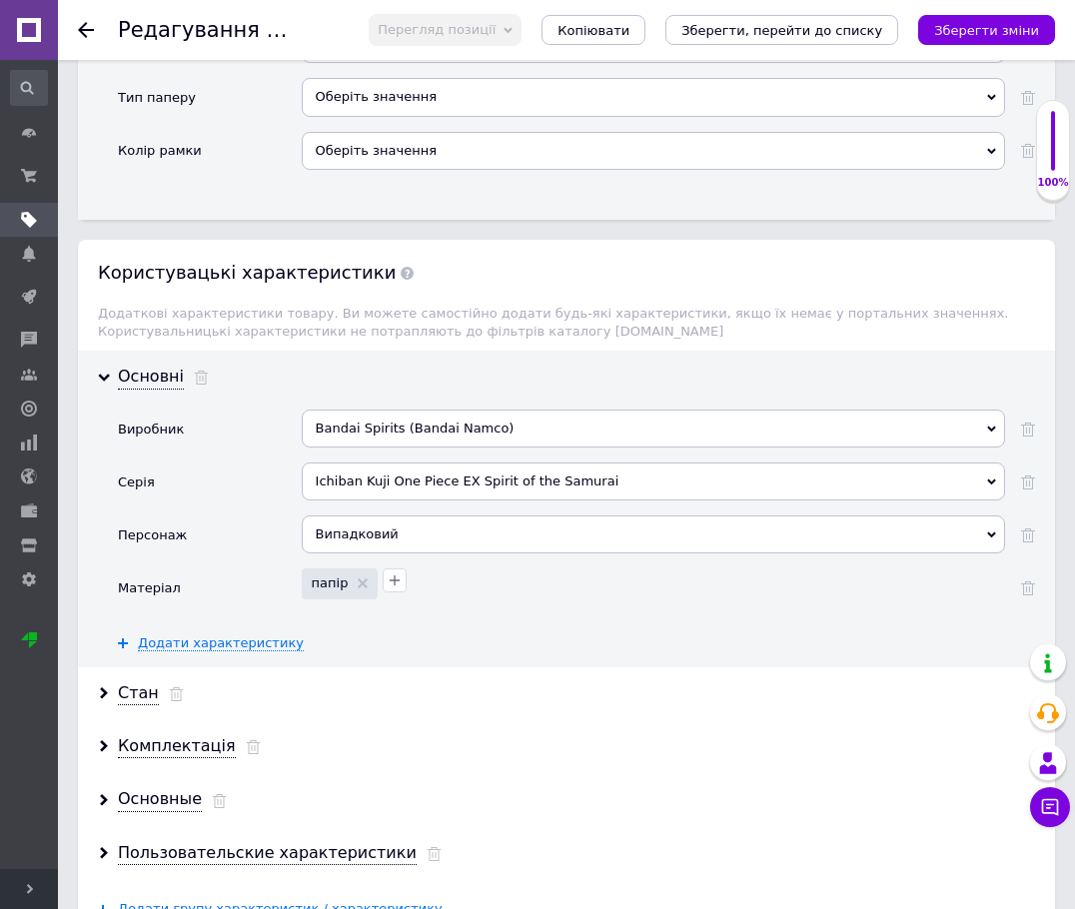
click at [620, 470] on div "Ichiban Kuji One Piece EX Spirit of the Samurai" at bounding box center [653, 482] width 703 height 38
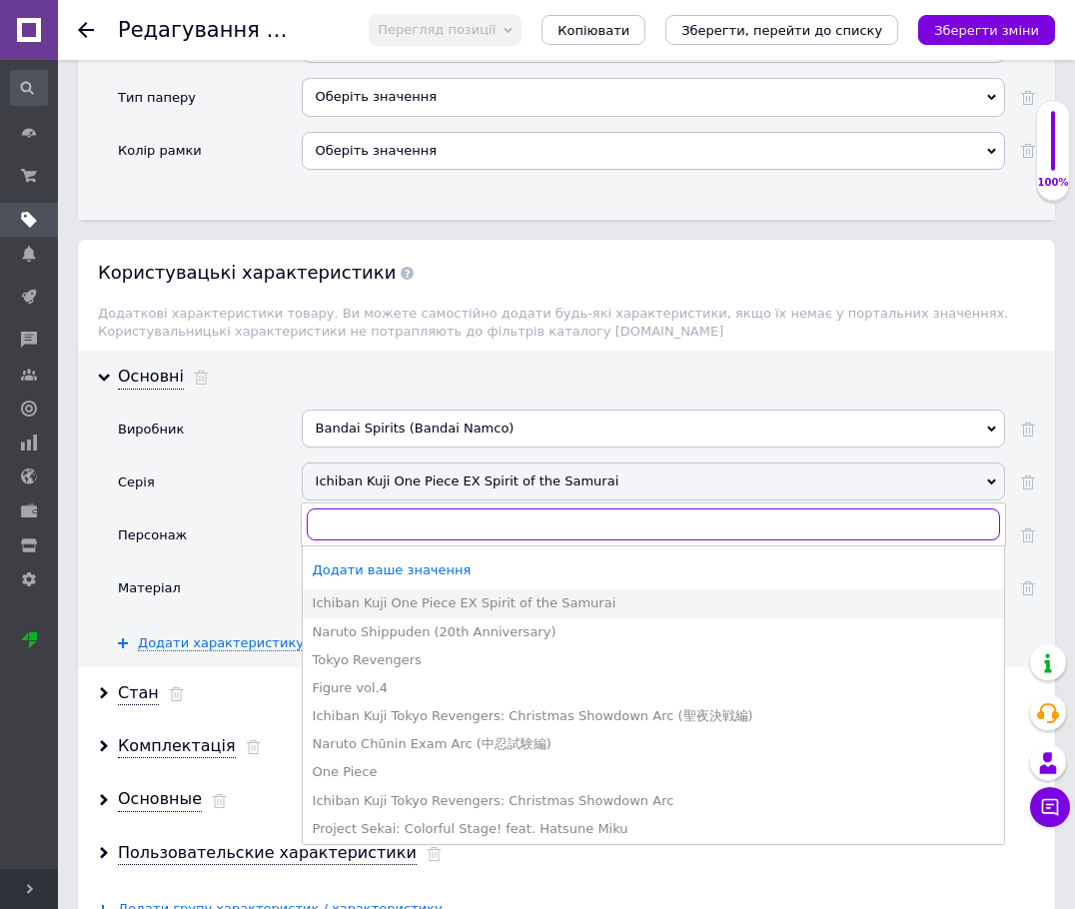
paste input "Ichiban Kuji One Piece EX"
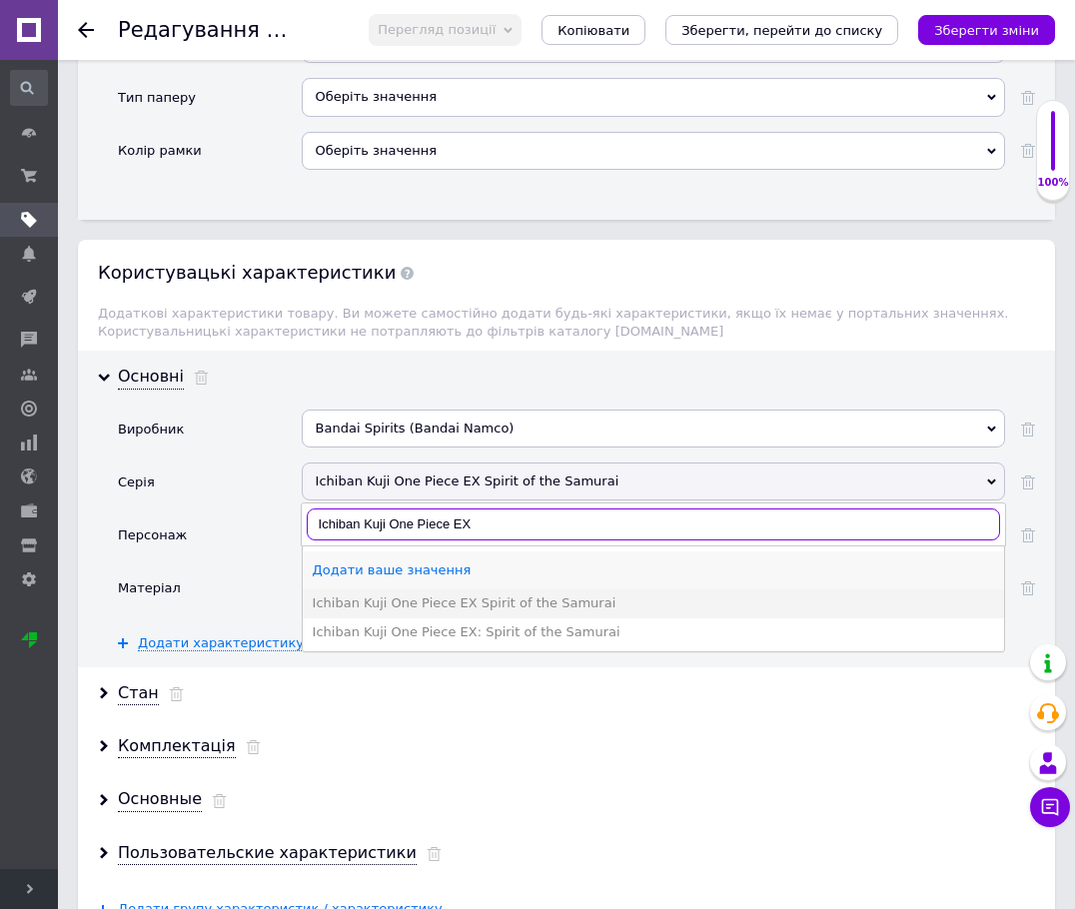
type input "Ichiban Kuji One Piece EX"
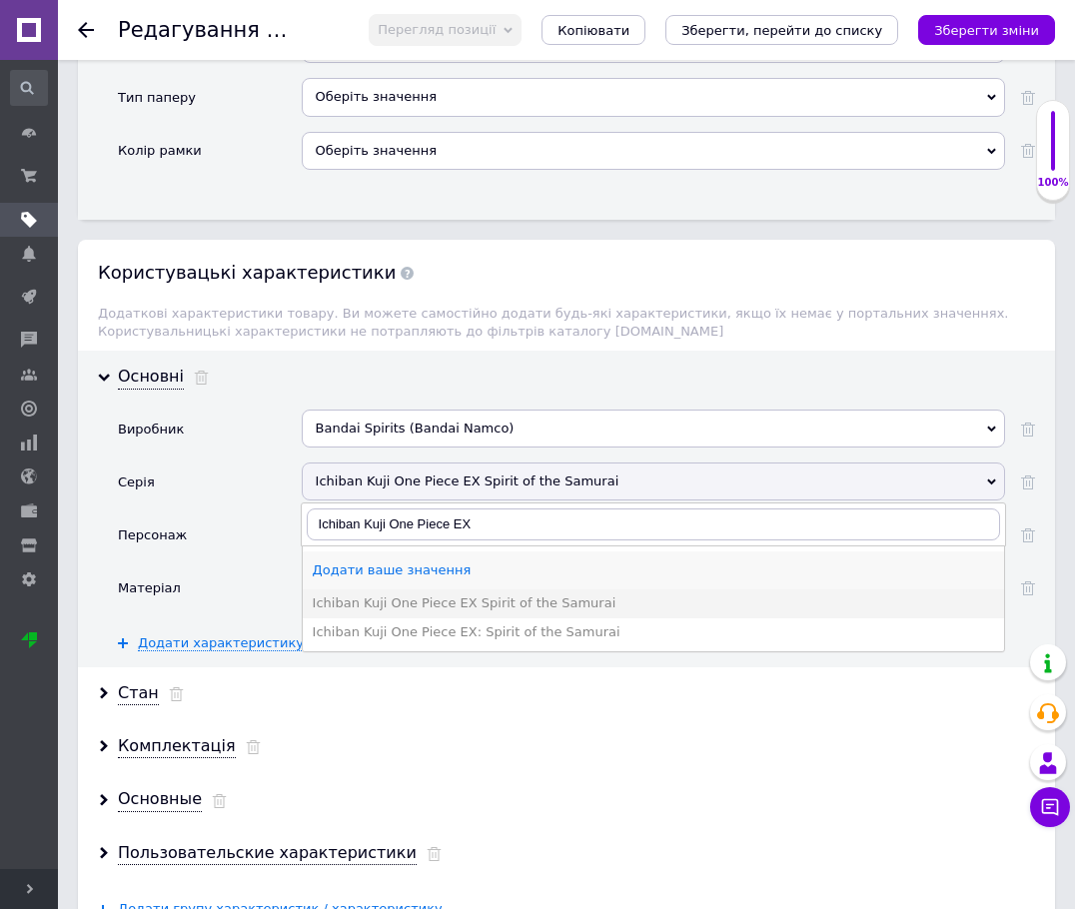
click at [502, 551] on li "Додати ваше значення" at bounding box center [653, 570] width 701 height 38
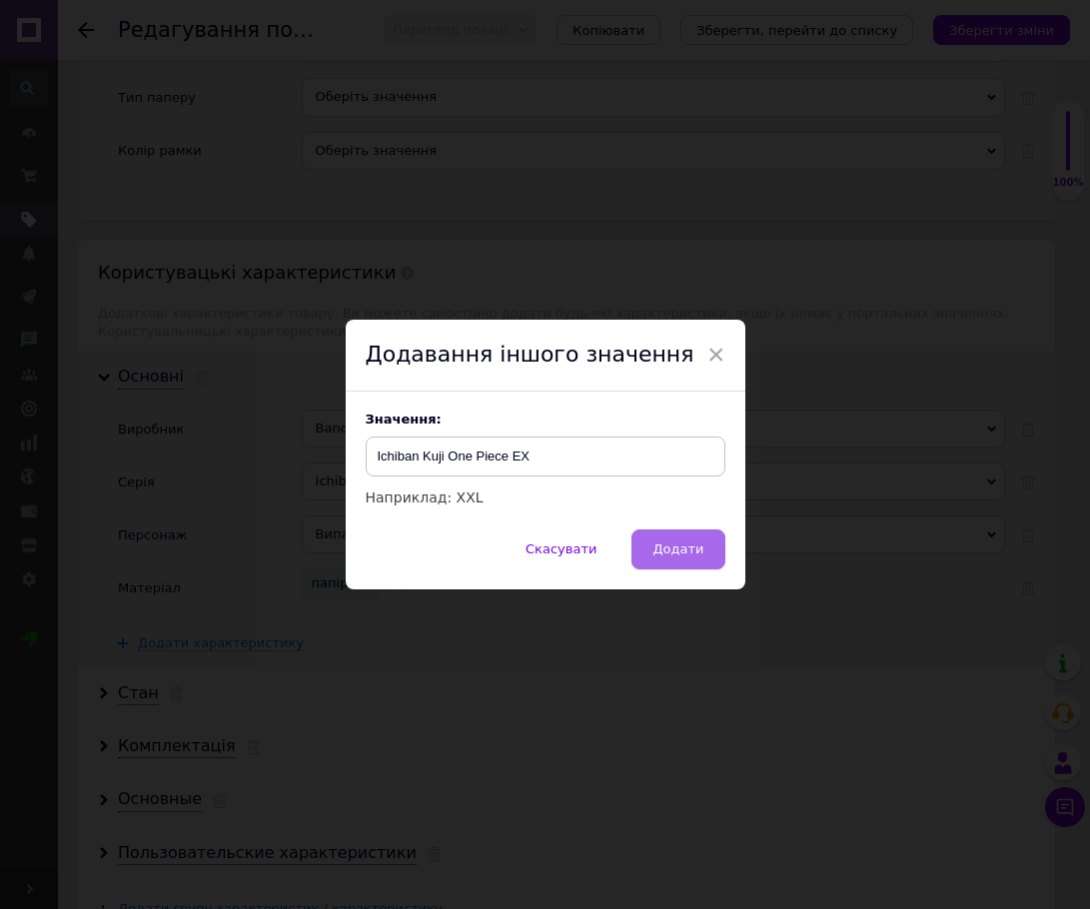
click at [687, 551] on span "Додати" at bounding box center [677, 548] width 51 height 15
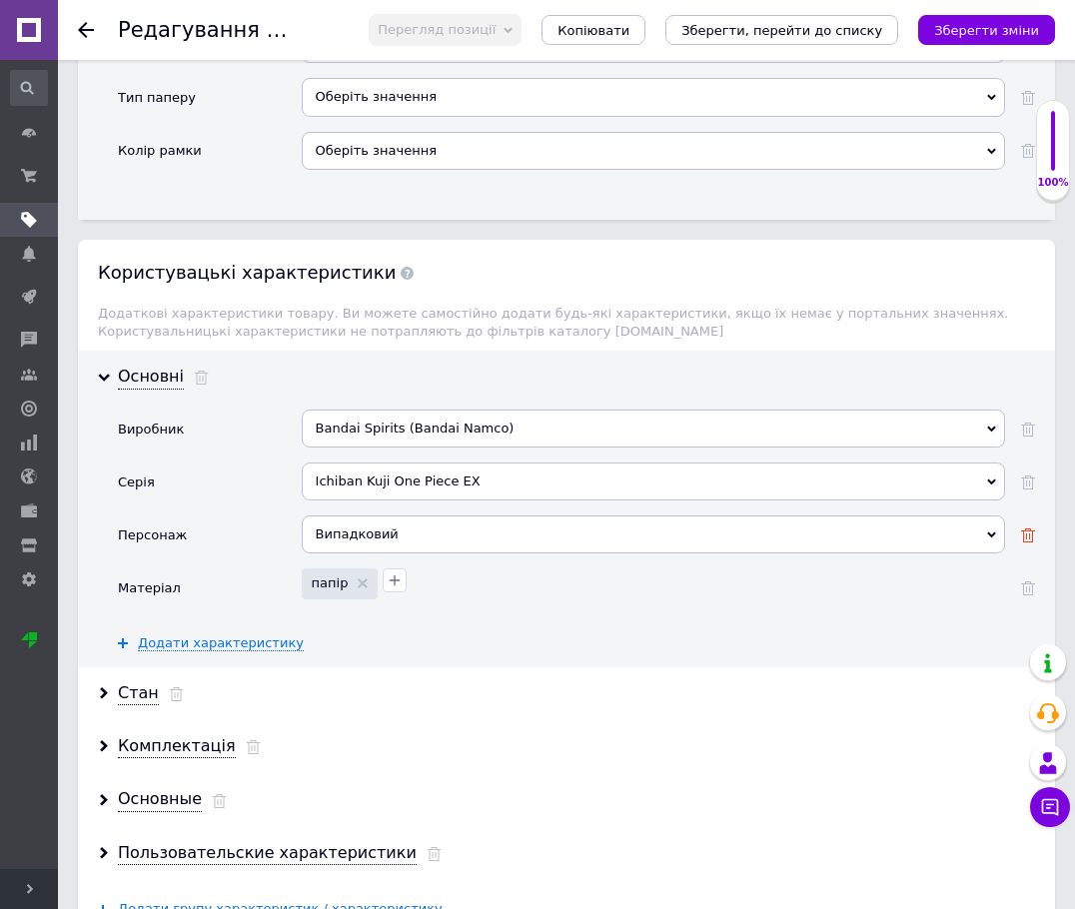
click at [941, 528] on icon at bounding box center [1028, 535] width 14 height 14
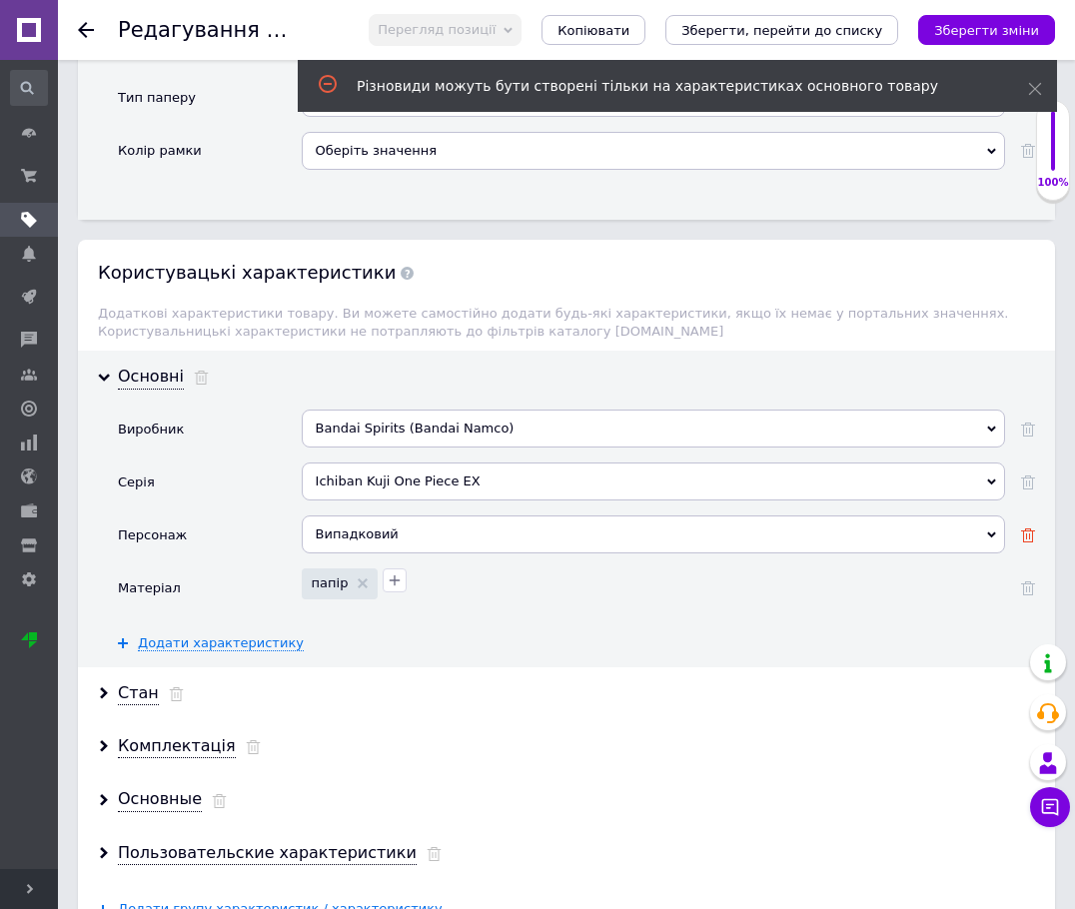
click at [941, 528] on use at bounding box center [1028, 535] width 14 height 14
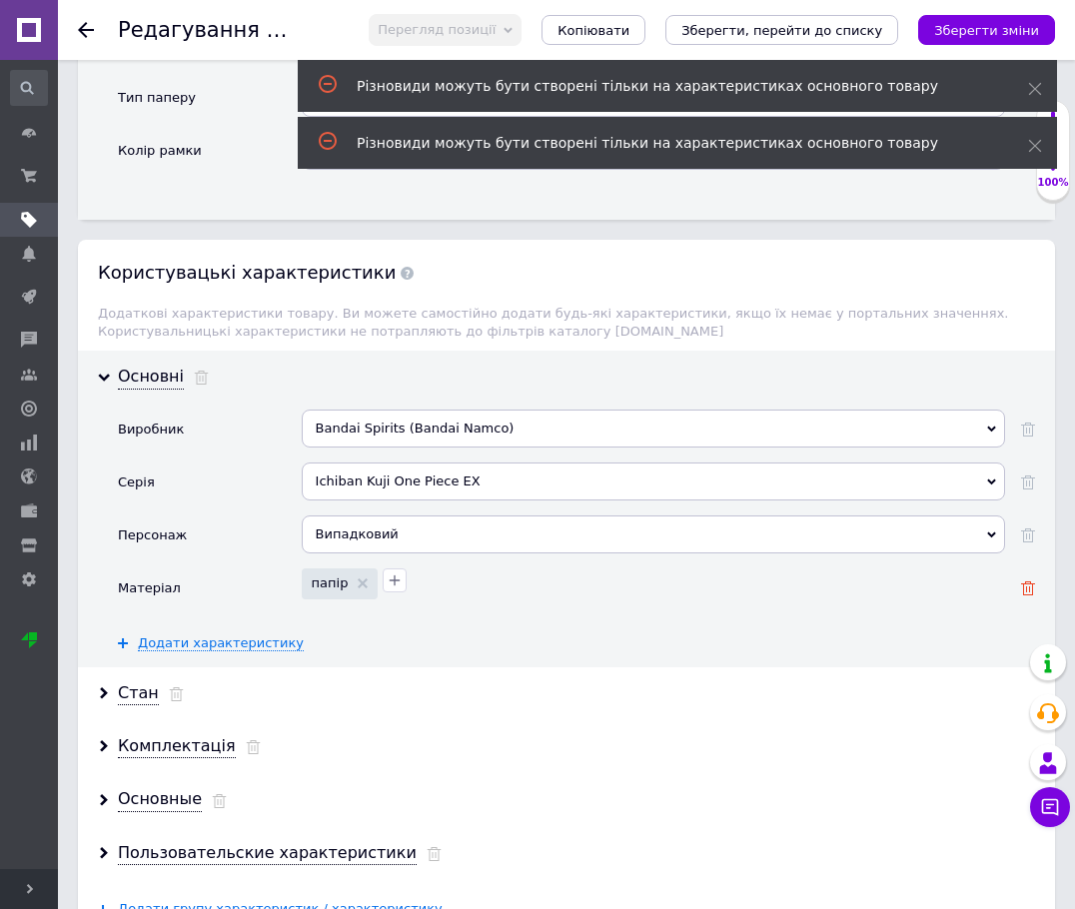
click at [941, 581] on use at bounding box center [1028, 588] width 14 height 14
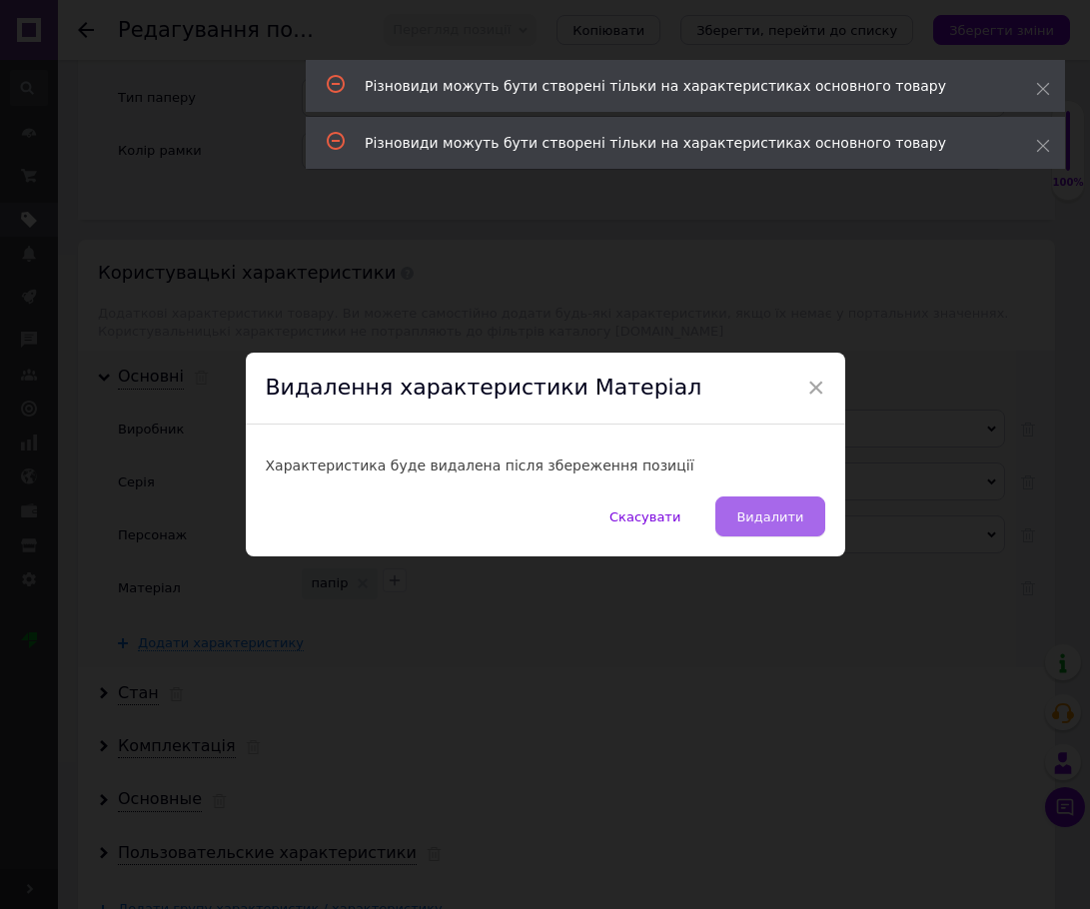
click at [791, 525] on button "Видалити" at bounding box center [769, 516] width 109 height 40
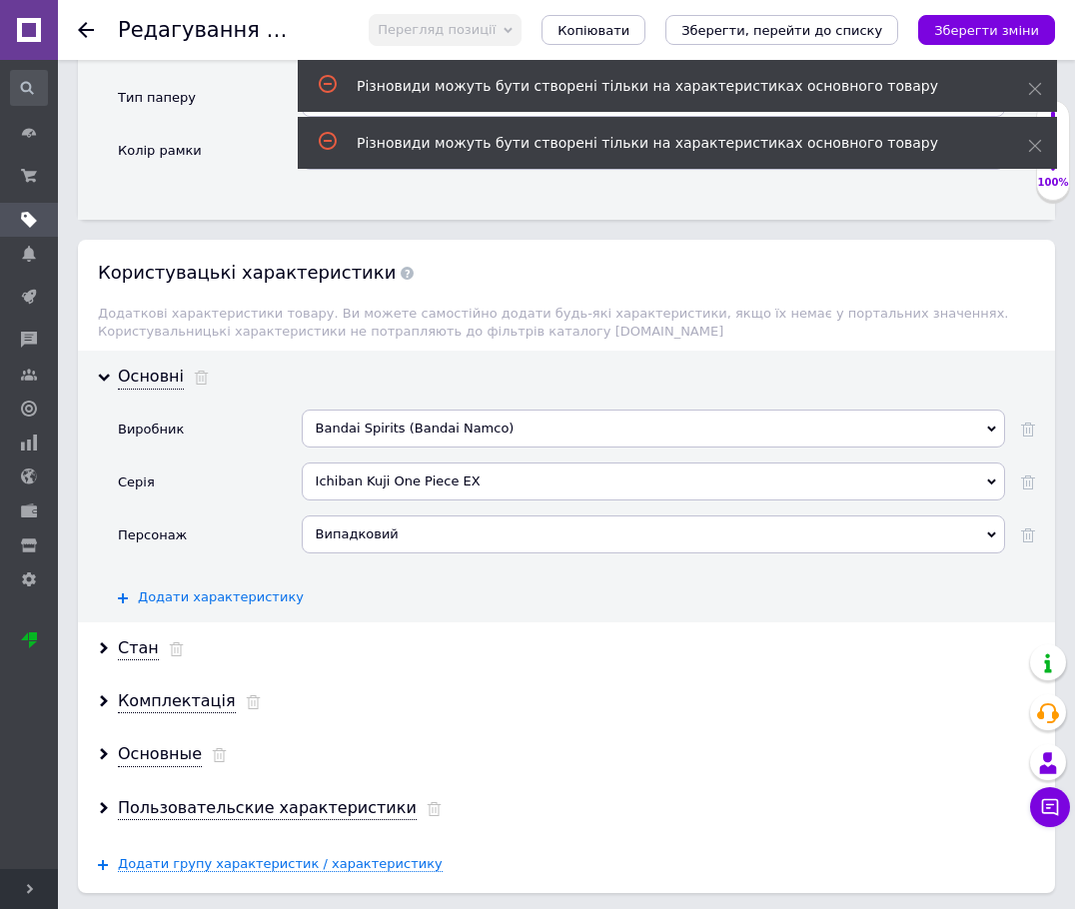
click at [185, 589] on span "Додати характеристику" at bounding box center [221, 597] width 166 height 16
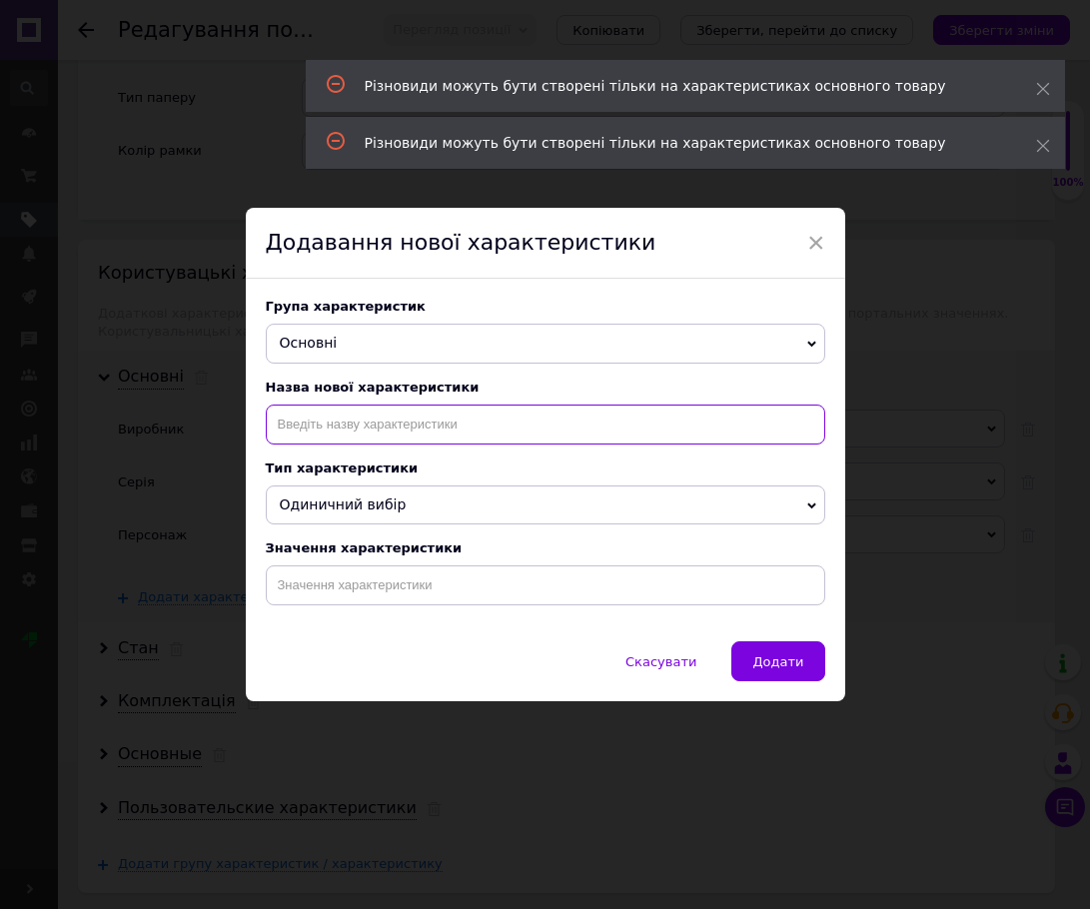
click at [415, 433] on input at bounding box center [545, 425] width 559 height 40
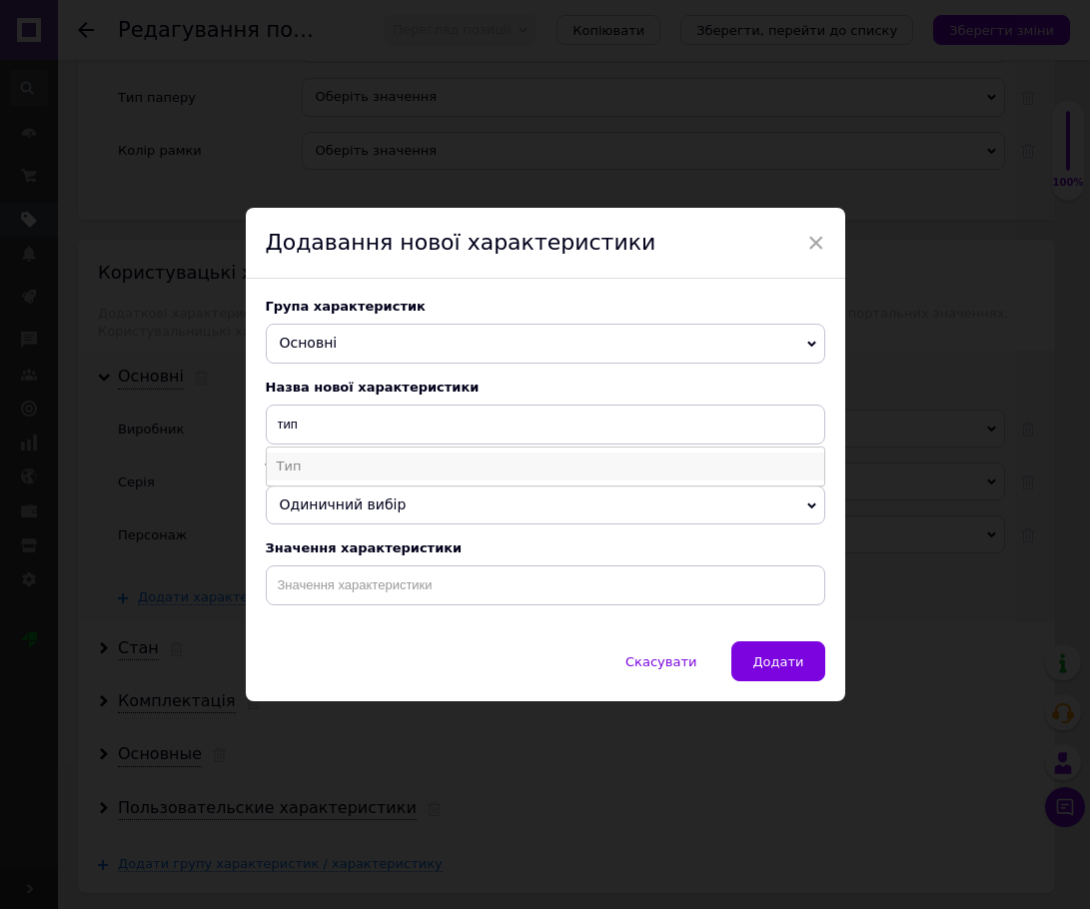
click at [363, 467] on li "Тип" at bounding box center [545, 467] width 557 height 28
type input "Тип"
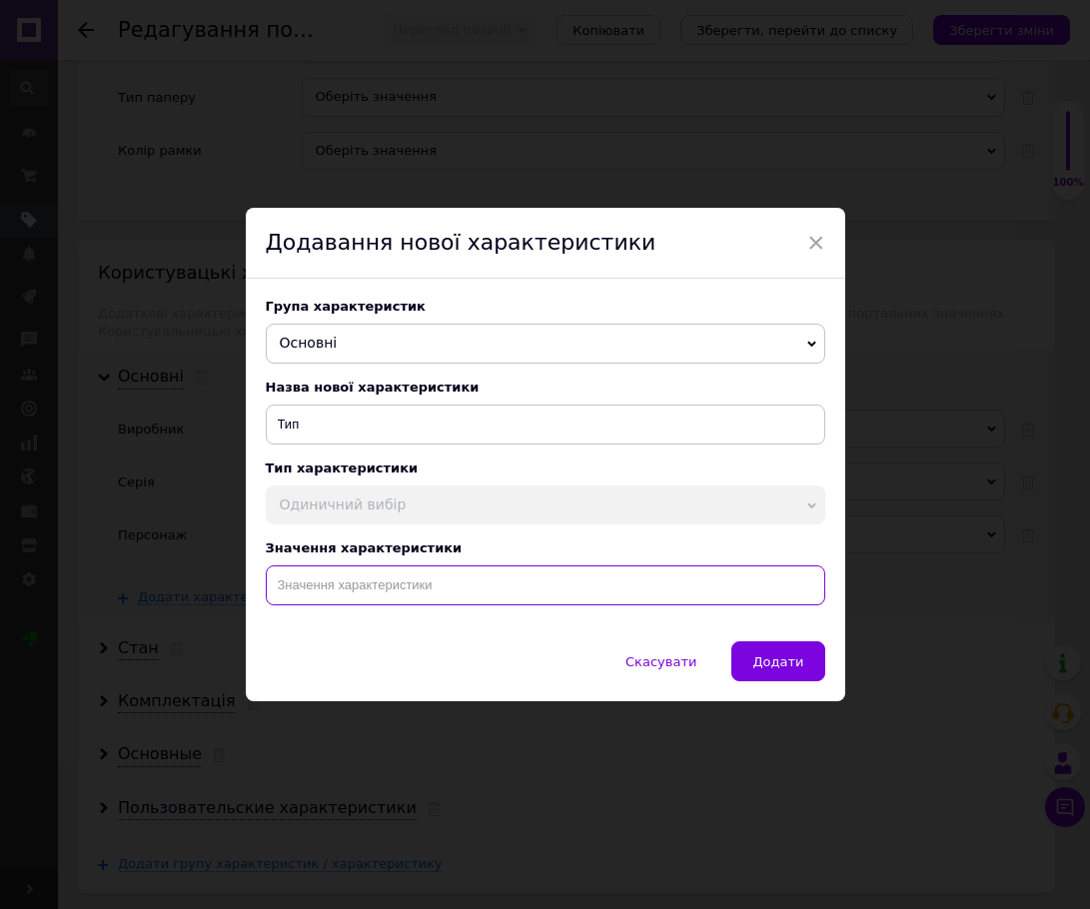
click at [371, 584] on input at bounding box center [545, 585] width 559 height 40
click at [477, 591] on input "картина /" at bounding box center [545, 585] width 559 height 40
paste input "колекційна картка"
type input "картина / колекційна картка"
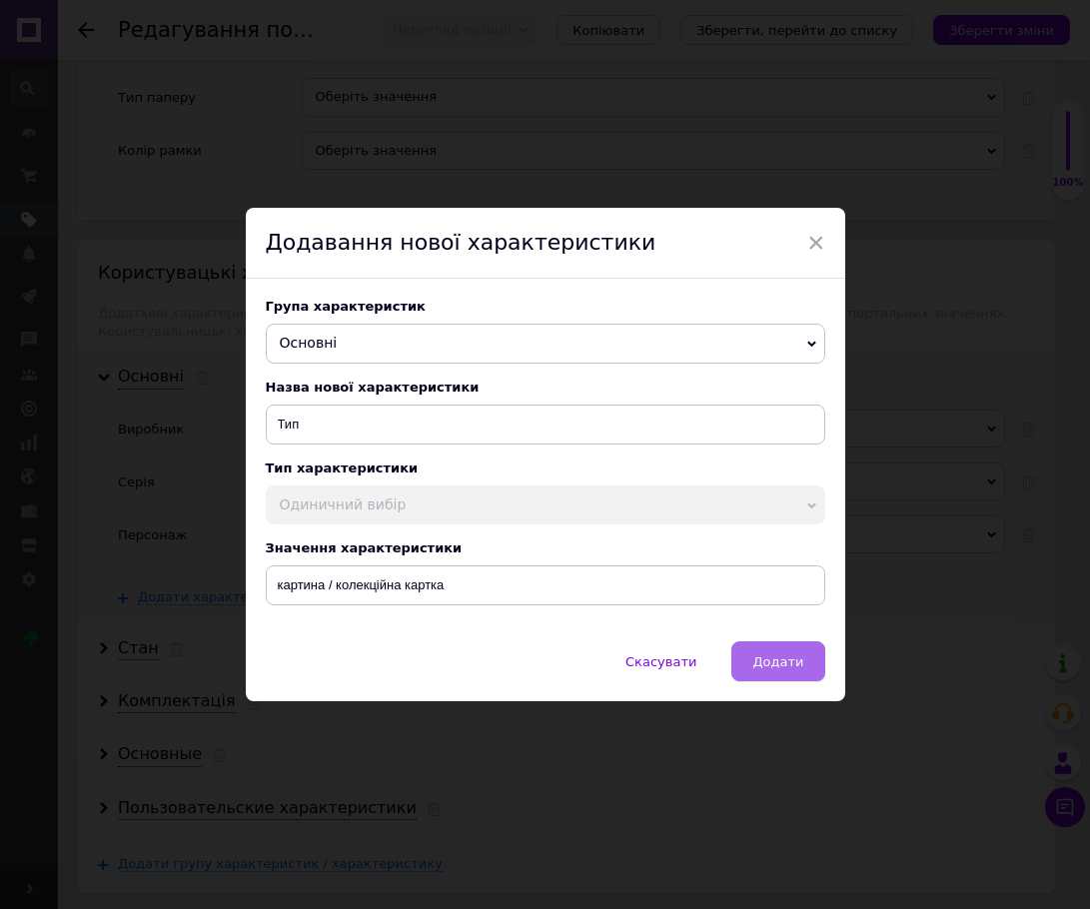
click at [759, 664] on span "Додати" at bounding box center [777, 661] width 51 height 15
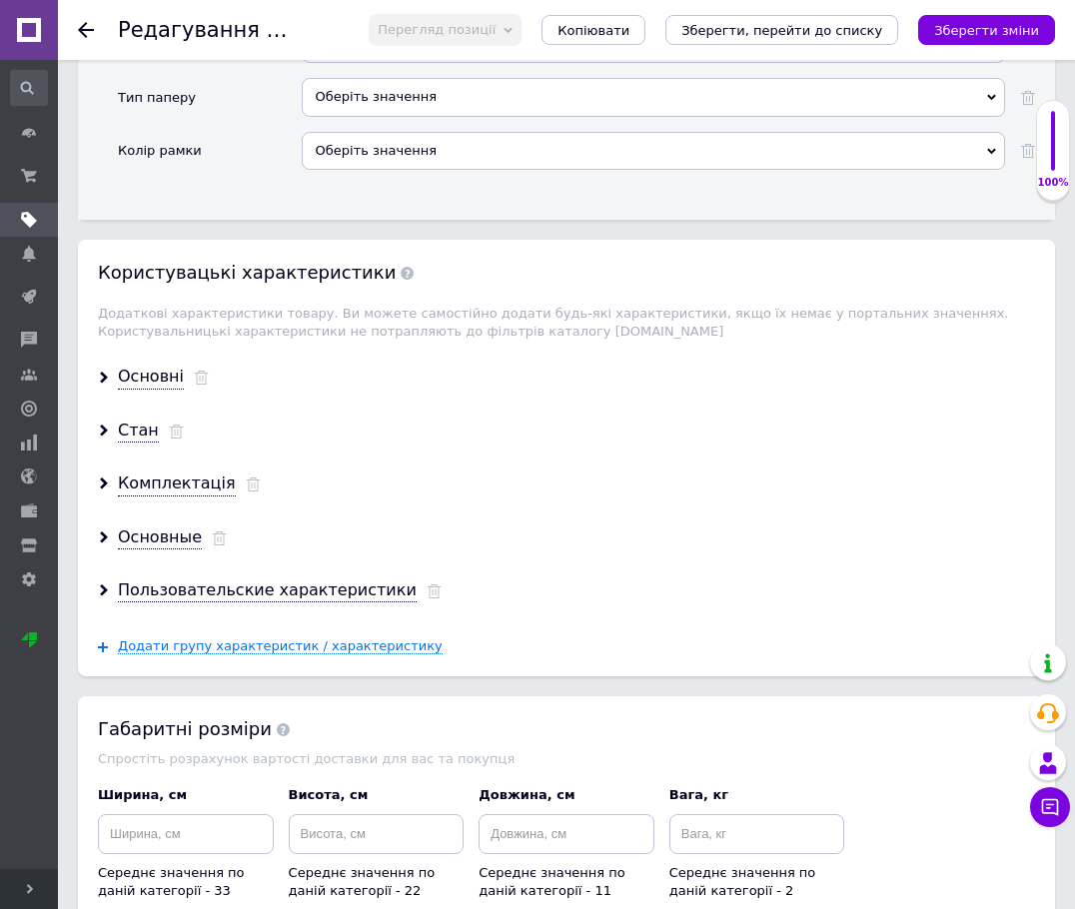
click at [110, 362] on div "Основні" at bounding box center [566, 377] width 977 height 53
click at [103, 372] on icon at bounding box center [104, 378] width 12 height 12
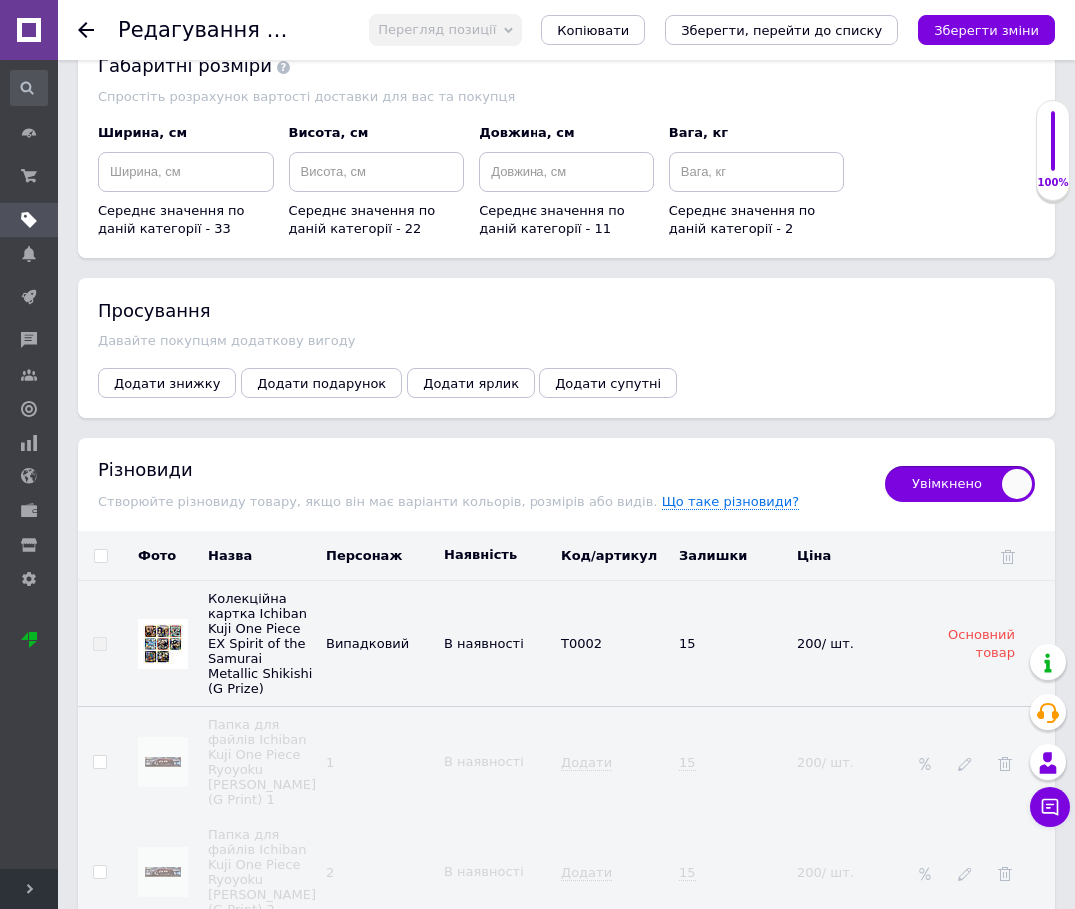
click at [941, 469] on span "Увімкнено" at bounding box center [960, 485] width 150 height 36
click at [885, 467] on input "Увімкнено" at bounding box center [878, 460] width 13 height 13
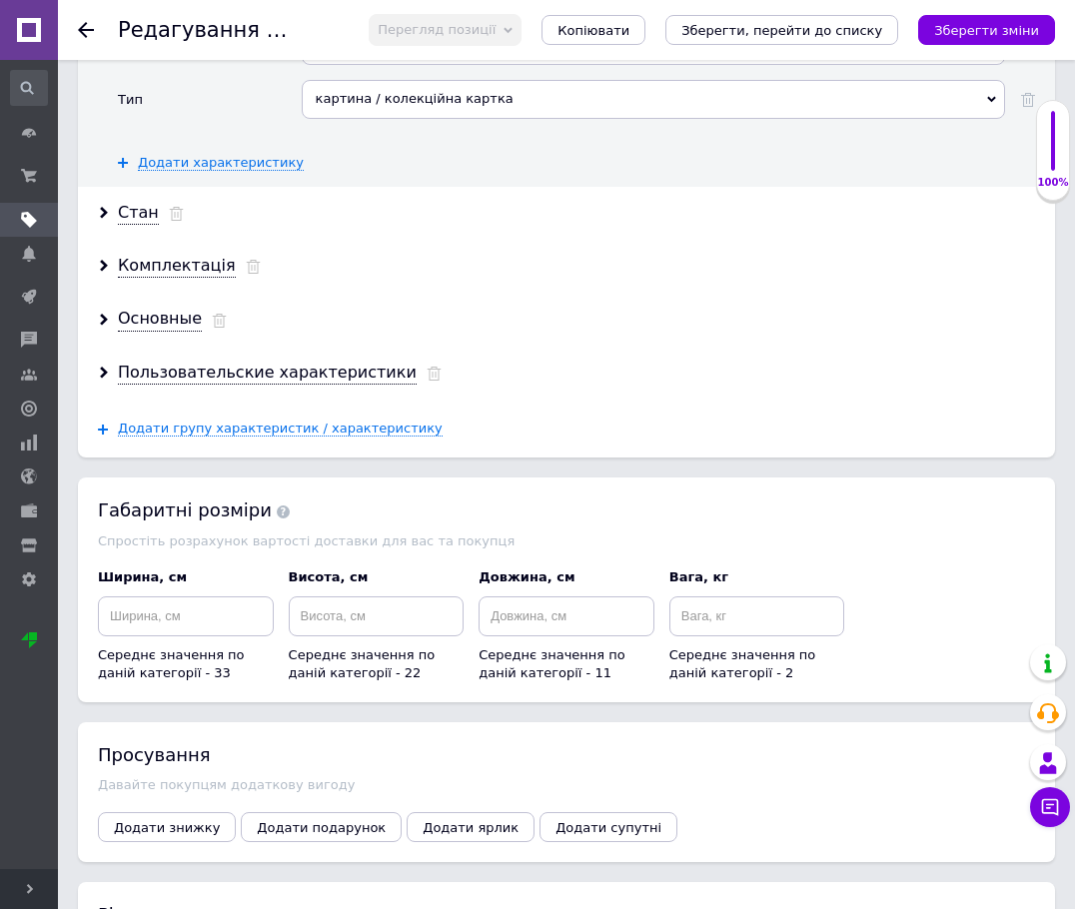
scroll to position [4328, 0]
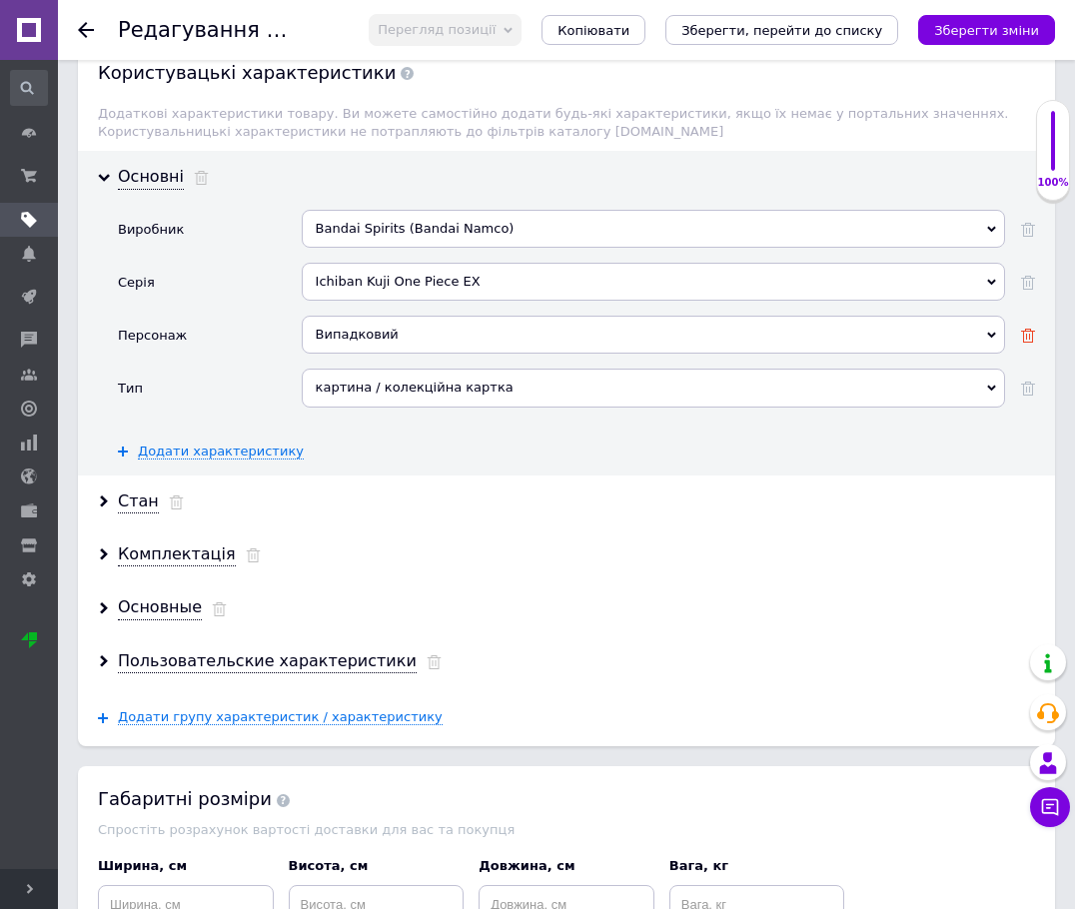
click at [941, 329] on icon at bounding box center [1028, 336] width 14 height 14
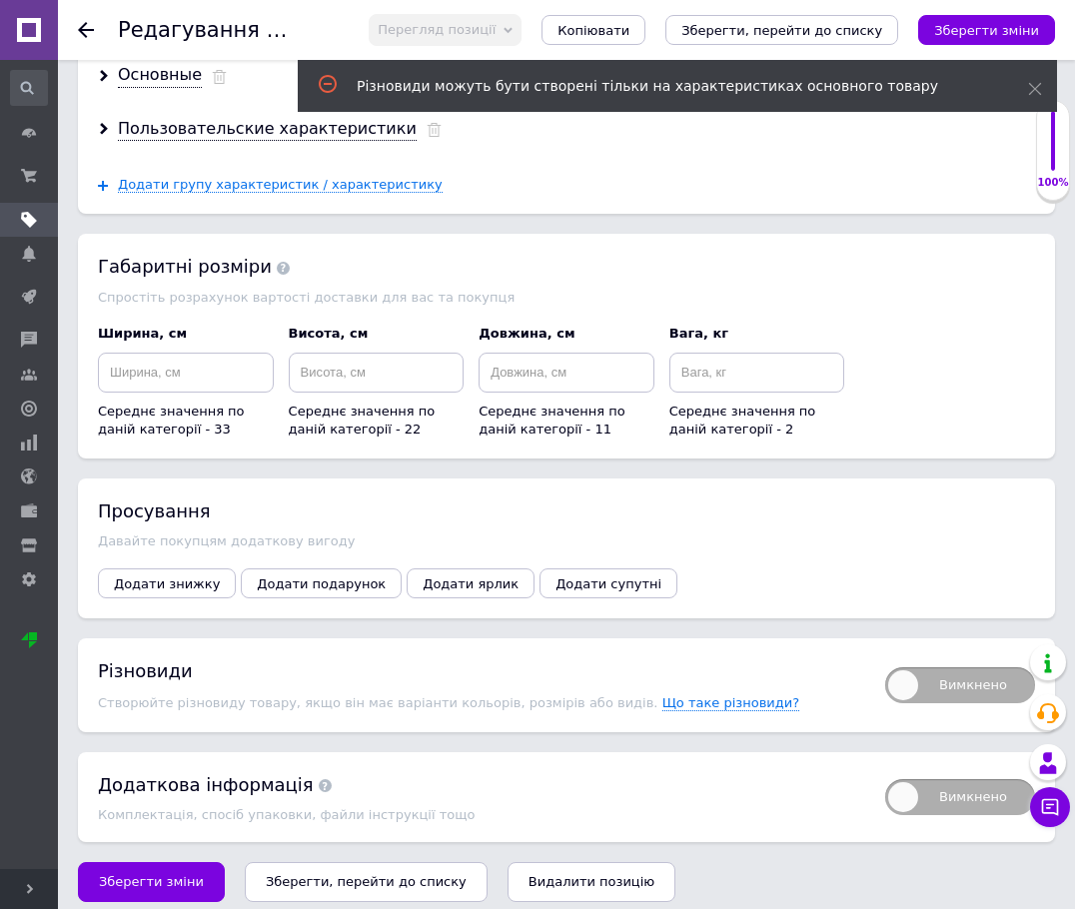
scroll to position [4862, 0]
click at [935, 670] on span "Вимкнено" at bounding box center [960, 684] width 150 height 36
click at [885, 666] on input "Вимкнено" at bounding box center [878, 659] width 13 height 13
checkbox input "true"
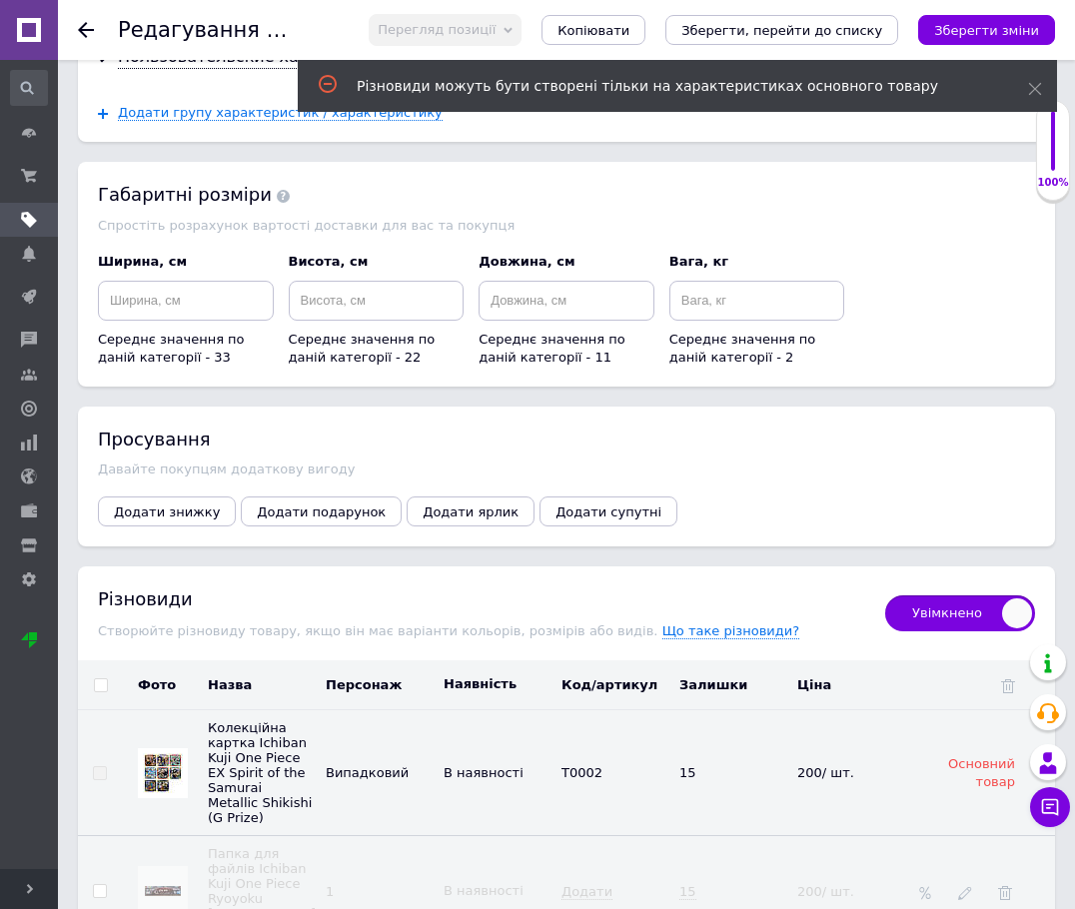
scroll to position [4995, 0]
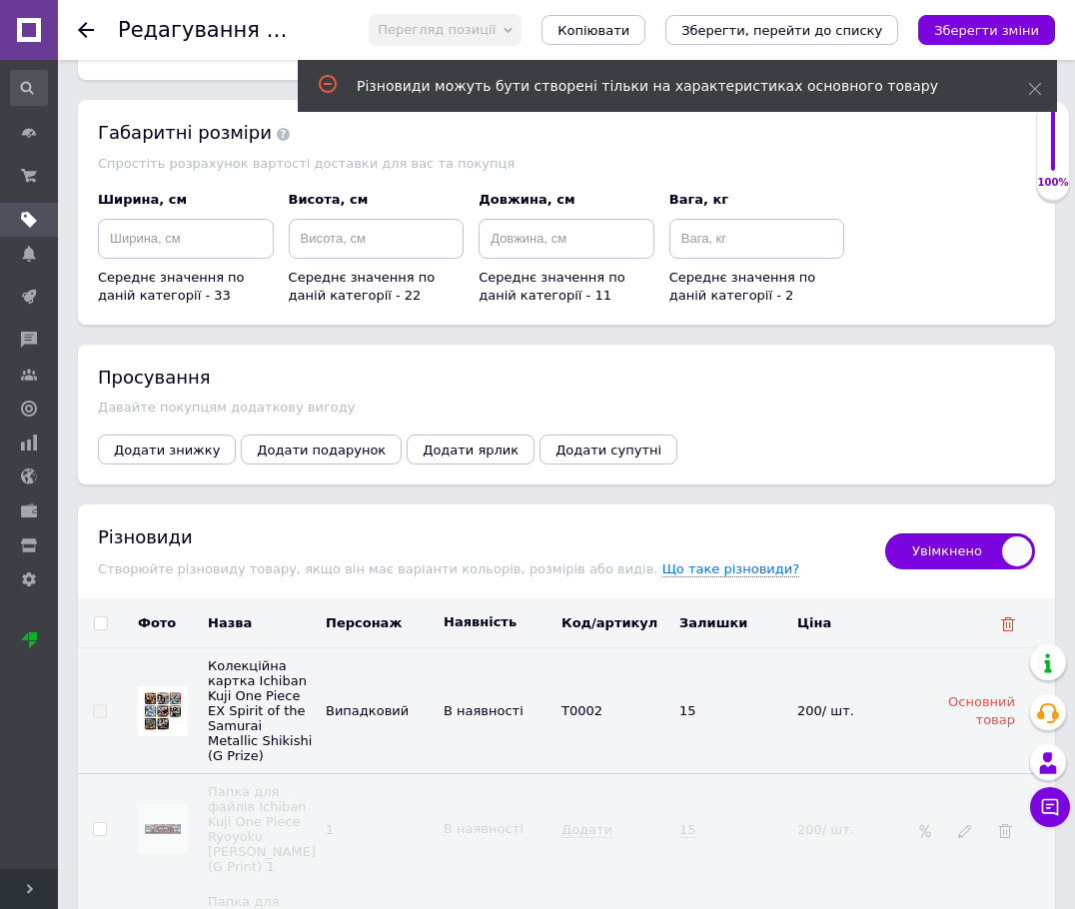
click at [941, 617] on use at bounding box center [1008, 624] width 14 height 14
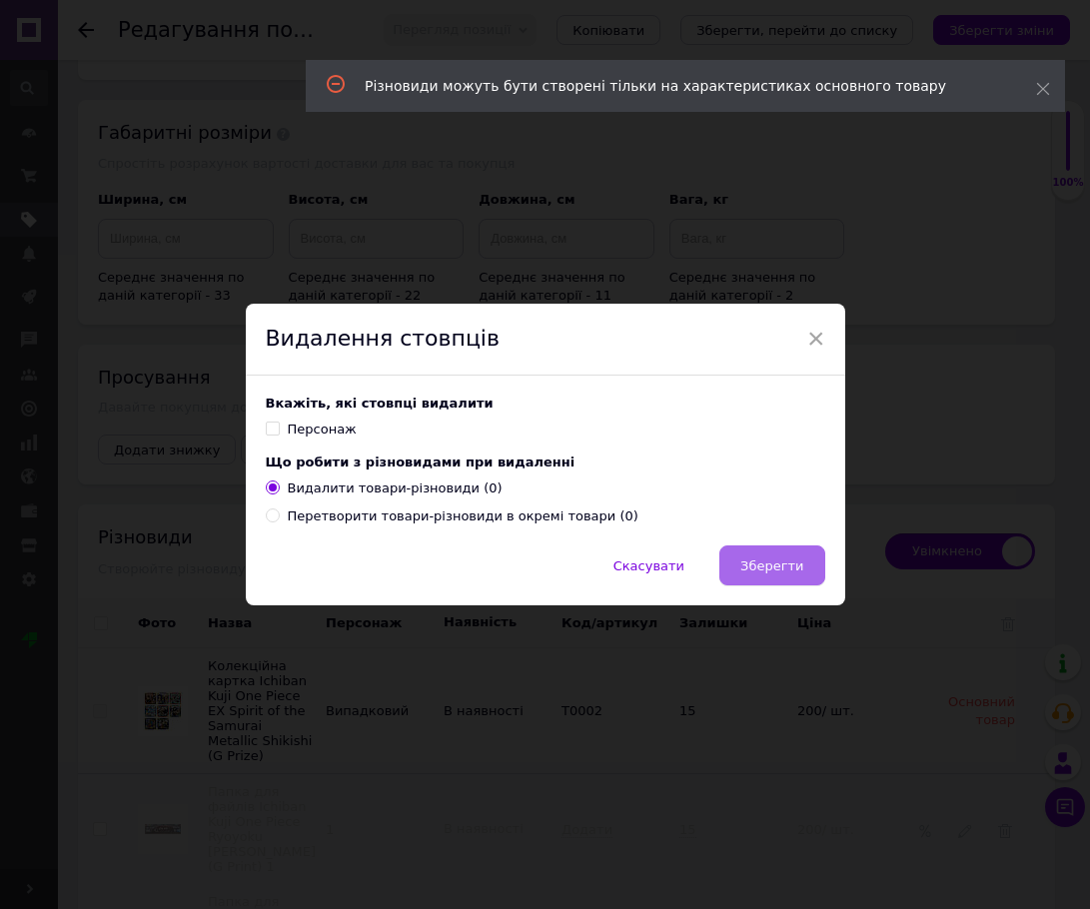
click at [783, 567] on span "Зберегти" at bounding box center [771, 565] width 63 height 15
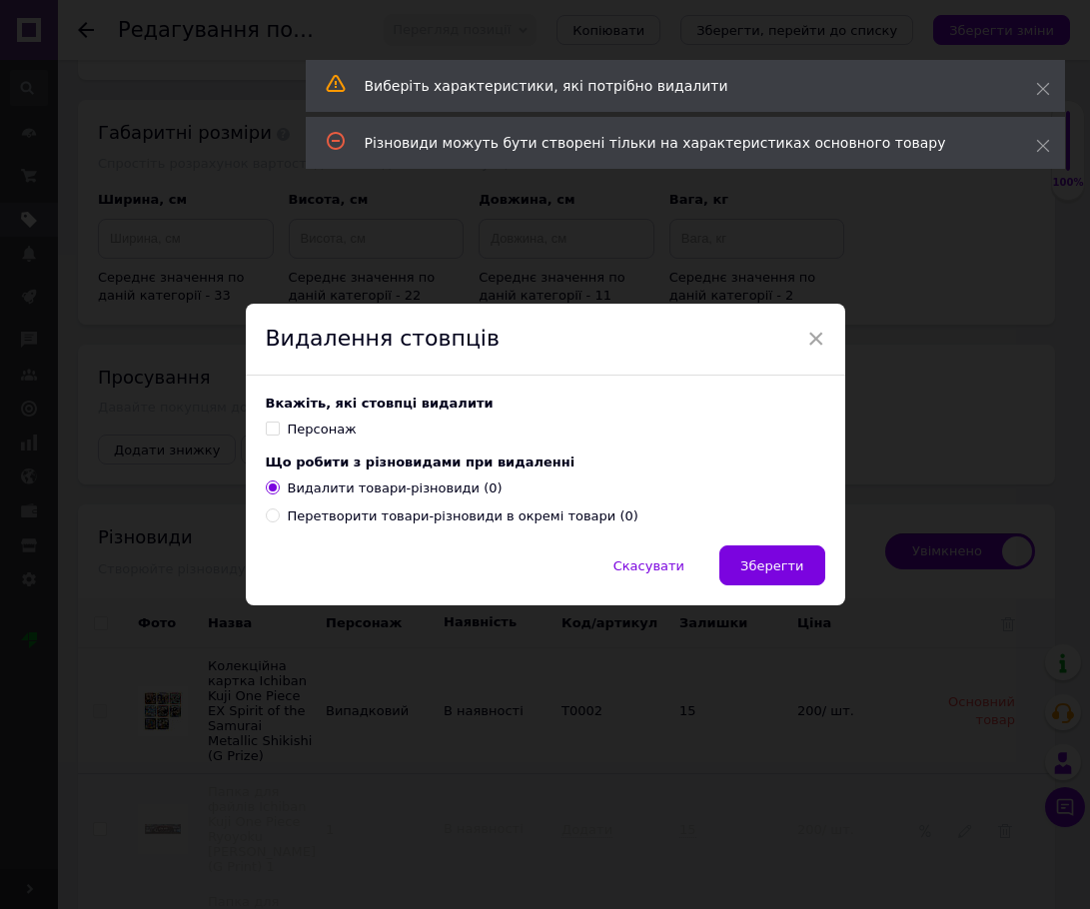
click at [267, 427] on input "Персонаж" at bounding box center [272, 428] width 13 height 13
checkbox input "true"
click at [763, 565] on span "Зберегти" at bounding box center [771, 565] width 63 height 15
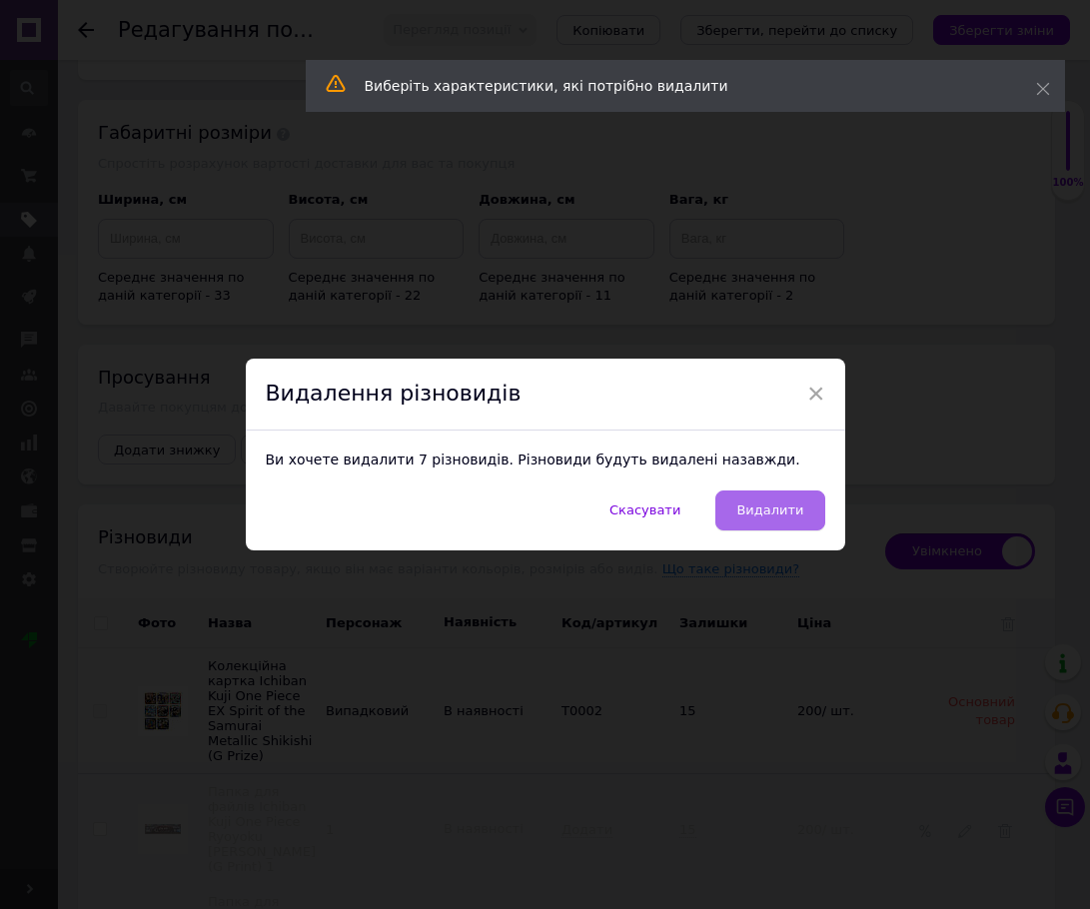
click at [803, 506] on button "Видалити" at bounding box center [769, 510] width 109 height 40
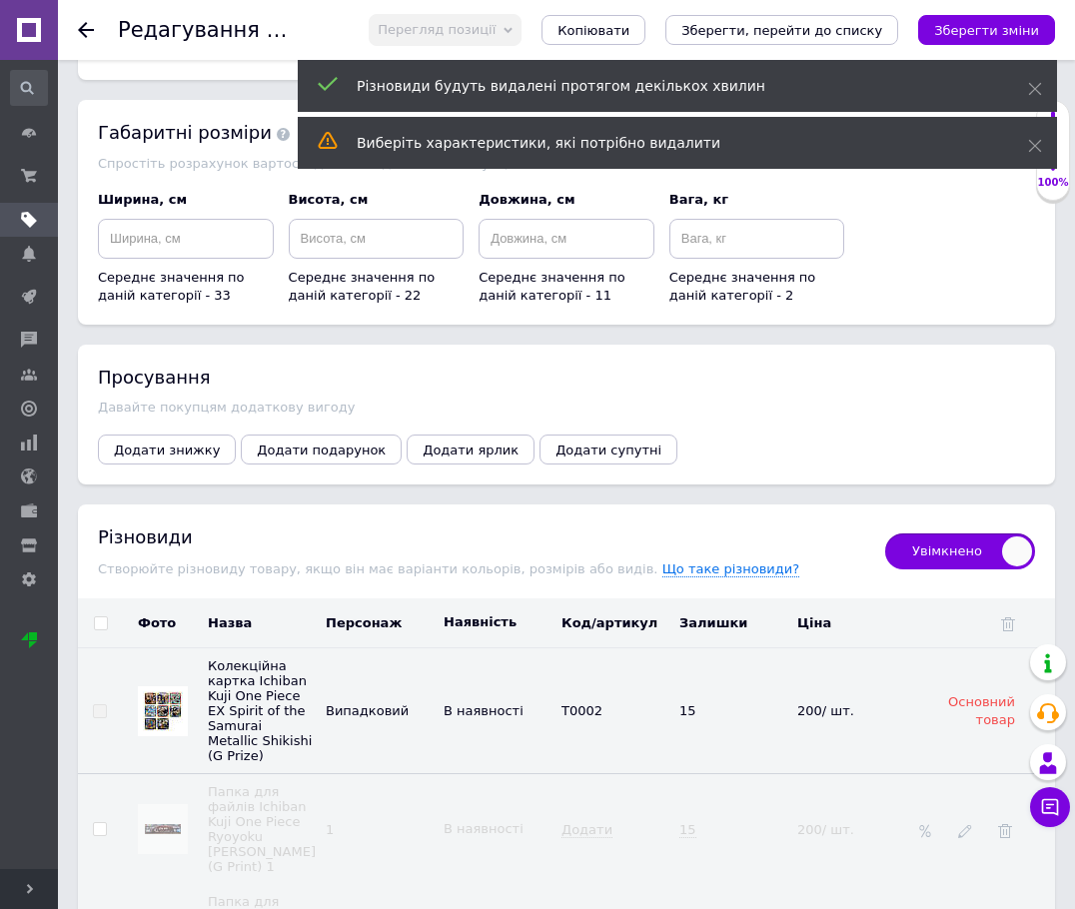
click at [941, 524] on div "Увімкнено" at bounding box center [950, 550] width 170 height 53
click at [941, 533] on span "Увімкнено" at bounding box center [960, 551] width 150 height 36
click at [885, 530] on input "Увімкнено" at bounding box center [878, 526] width 13 height 13
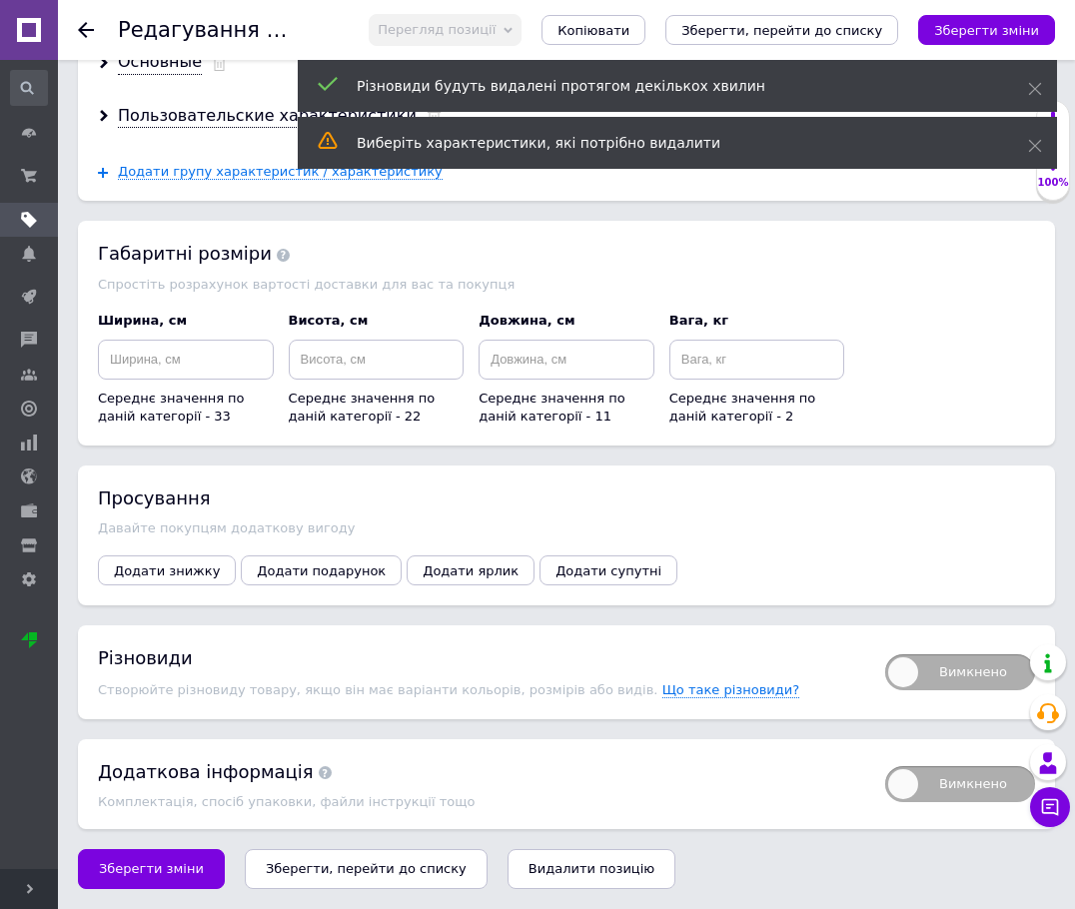
scroll to position [4862, 0]
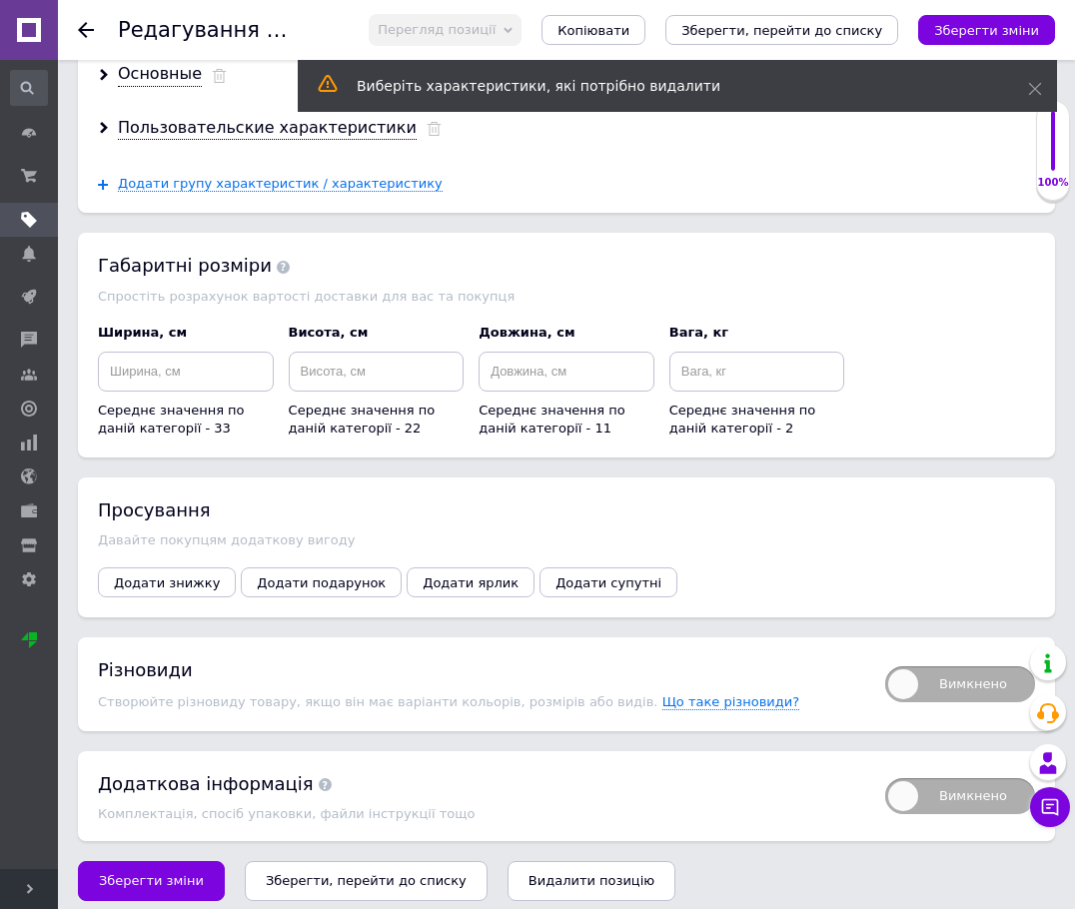
click at [918, 680] on span "Вимкнено" at bounding box center [960, 684] width 150 height 36
click at [885, 666] on input "Вимкнено" at bounding box center [878, 659] width 13 height 13
checkbox input "true"
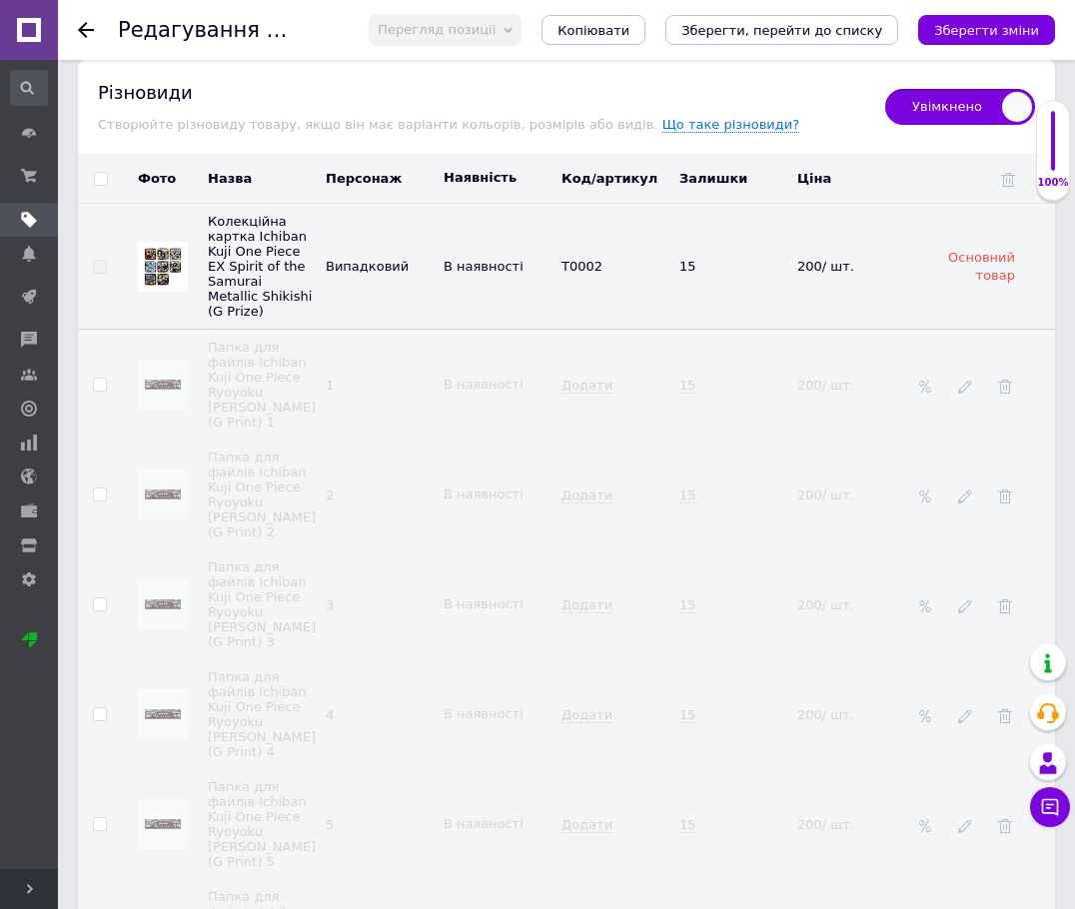
scroll to position [5394, 0]
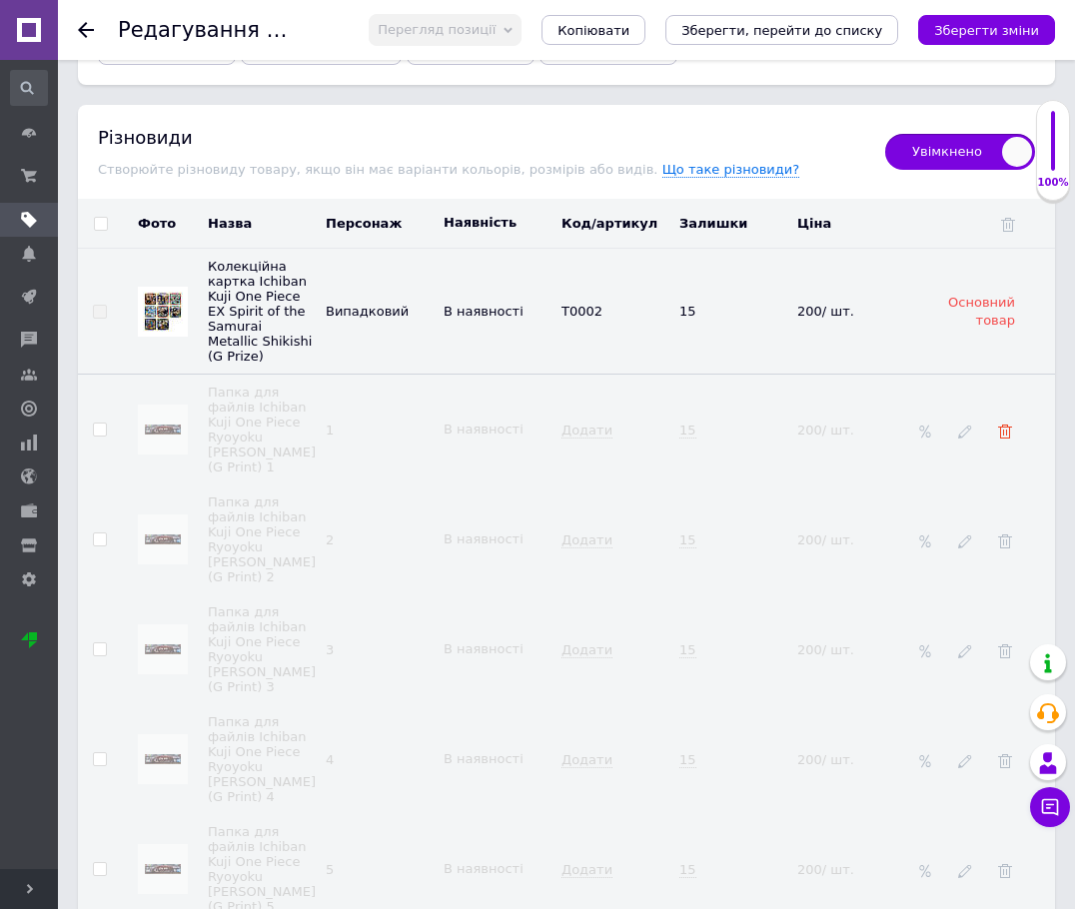
click at [941, 425] on icon at bounding box center [1005, 432] width 14 height 14
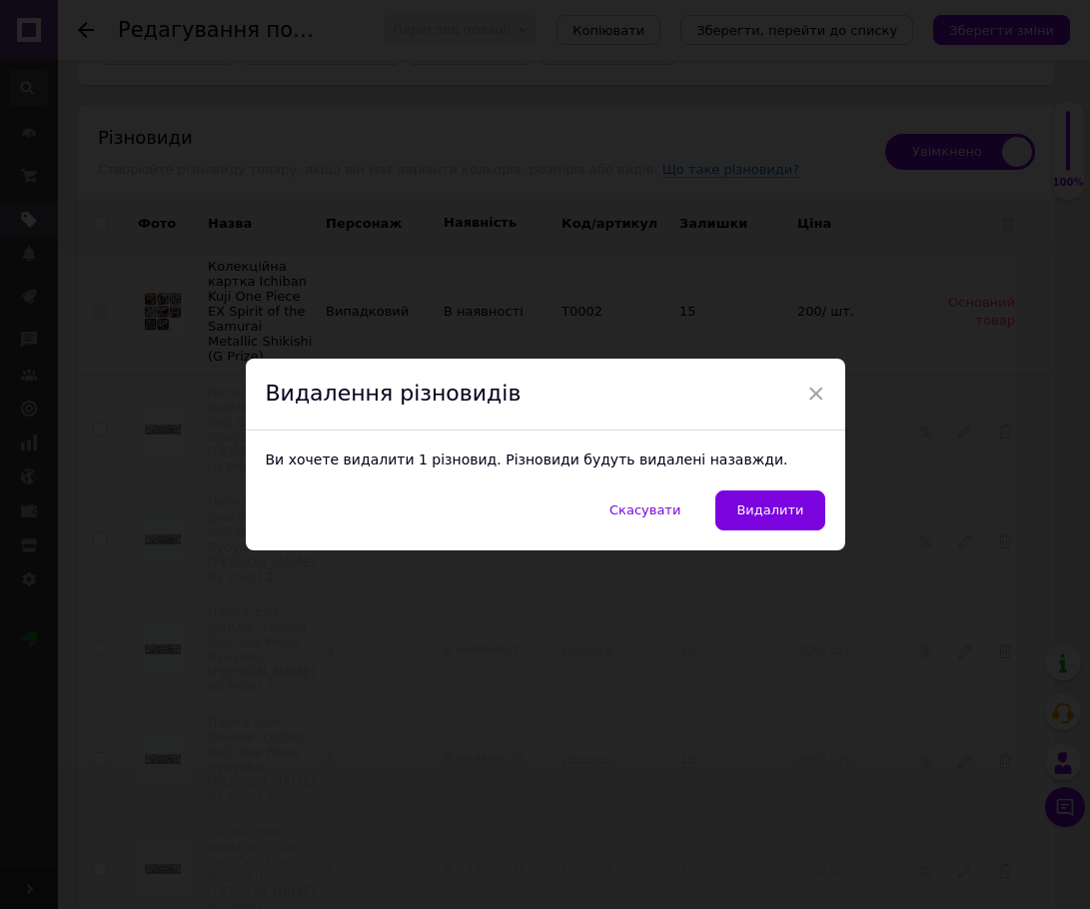
drag, startPoint x: 791, startPoint y: 498, endPoint x: 923, endPoint y: 483, distance: 132.7
click at [790, 498] on button "Видалити" at bounding box center [769, 510] width 109 height 40
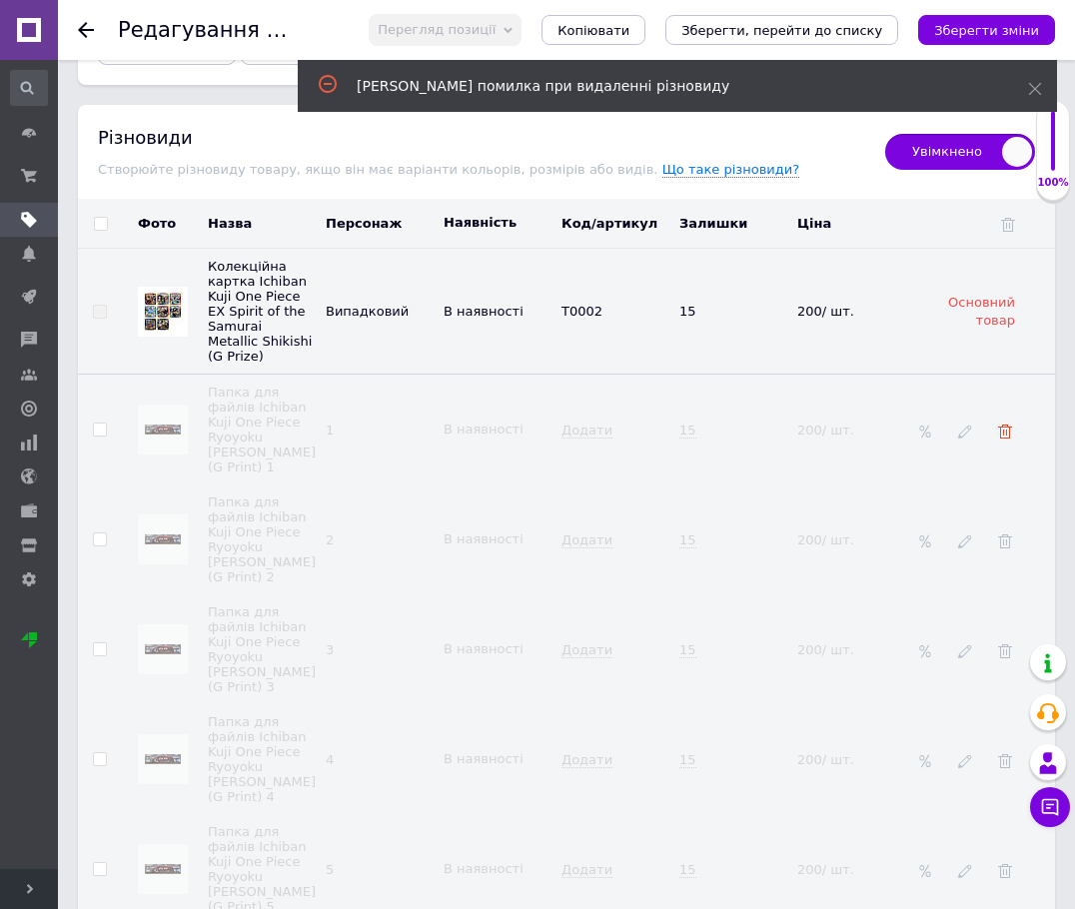
click at [941, 425] on use at bounding box center [1005, 432] width 14 height 14
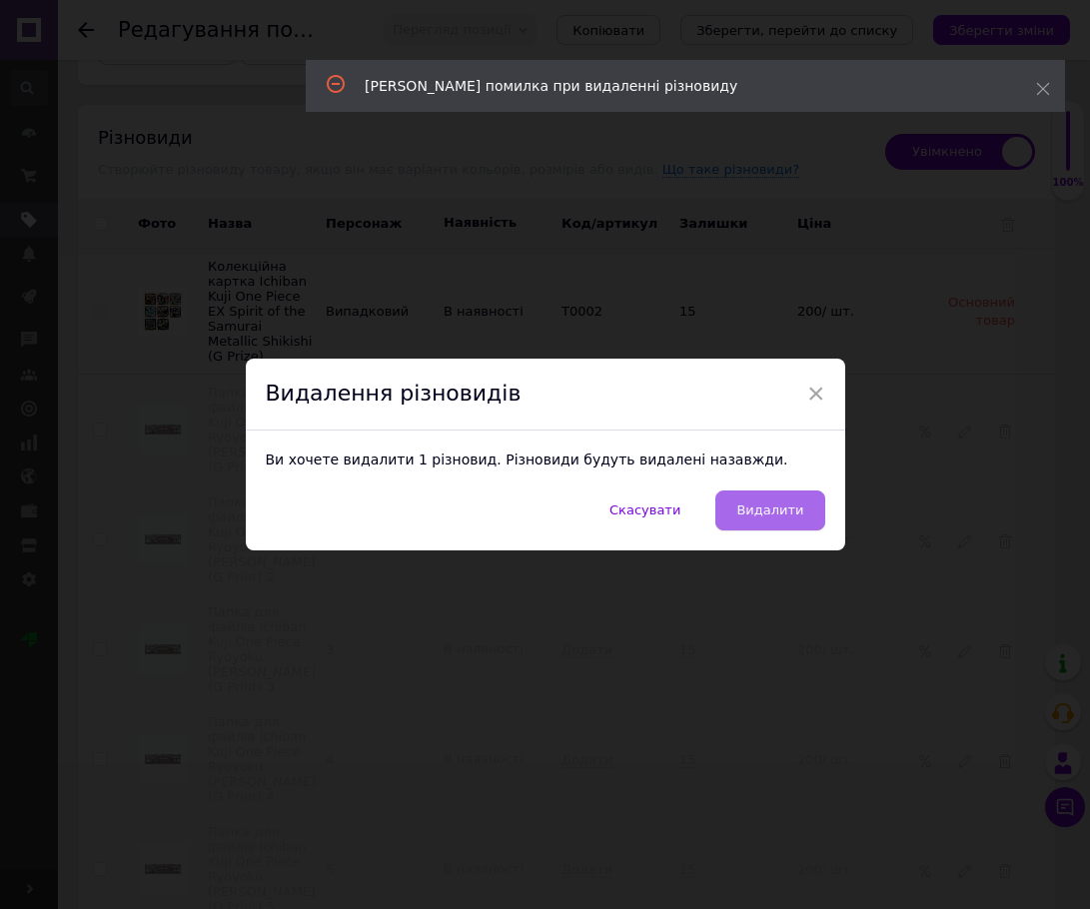
click at [787, 506] on span "Видалити" at bounding box center [769, 509] width 67 height 15
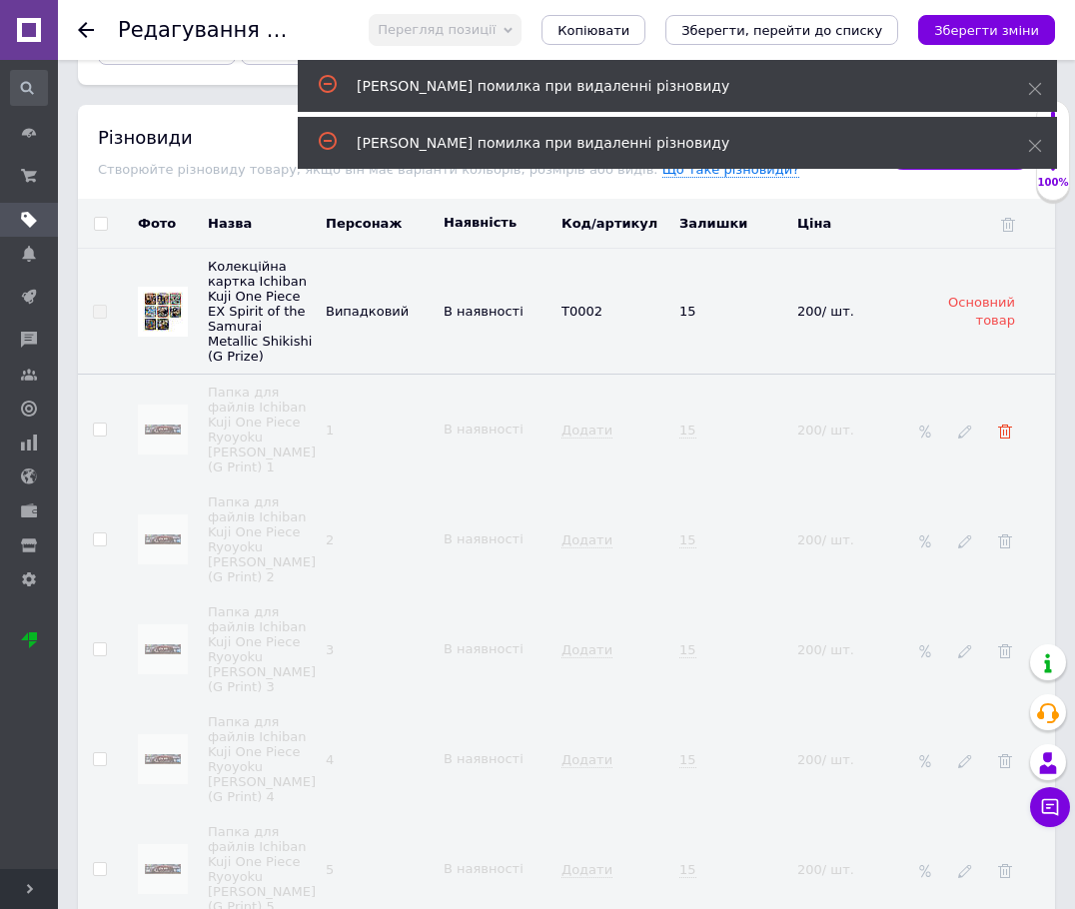
click at [941, 425] on use at bounding box center [1005, 432] width 14 height 14
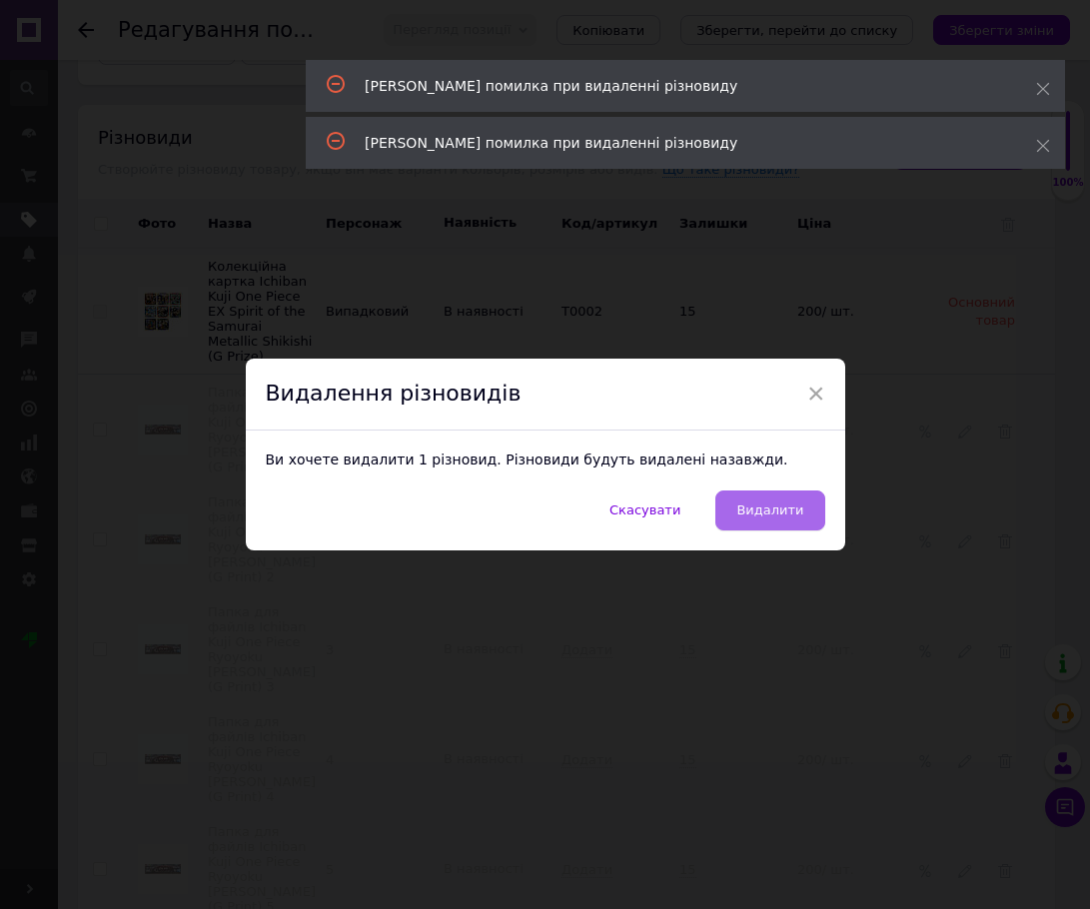
click at [755, 517] on span "Видалити" at bounding box center [769, 509] width 67 height 15
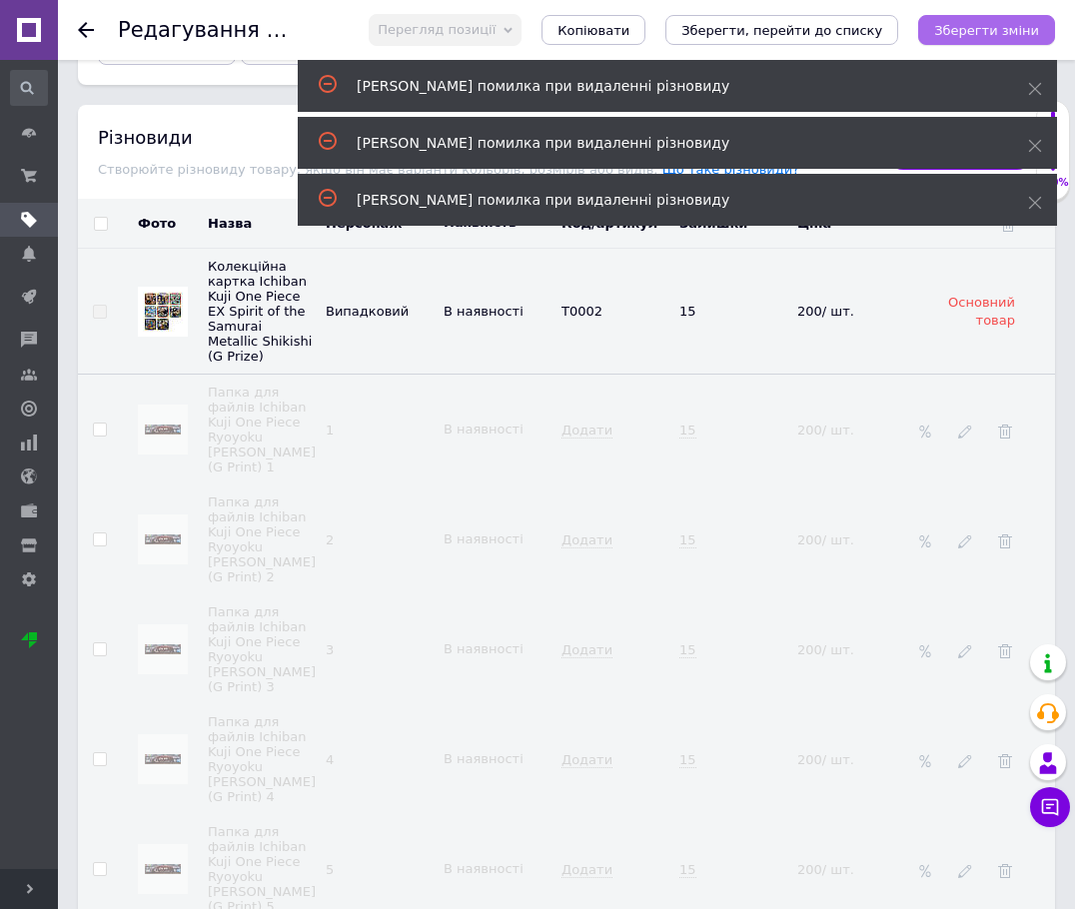
click at [941, 30] on icon "Зберегти зміни" at bounding box center [986, 30] width 105 height 15
type input "Картина Ichiban Kuji One Piece EX"
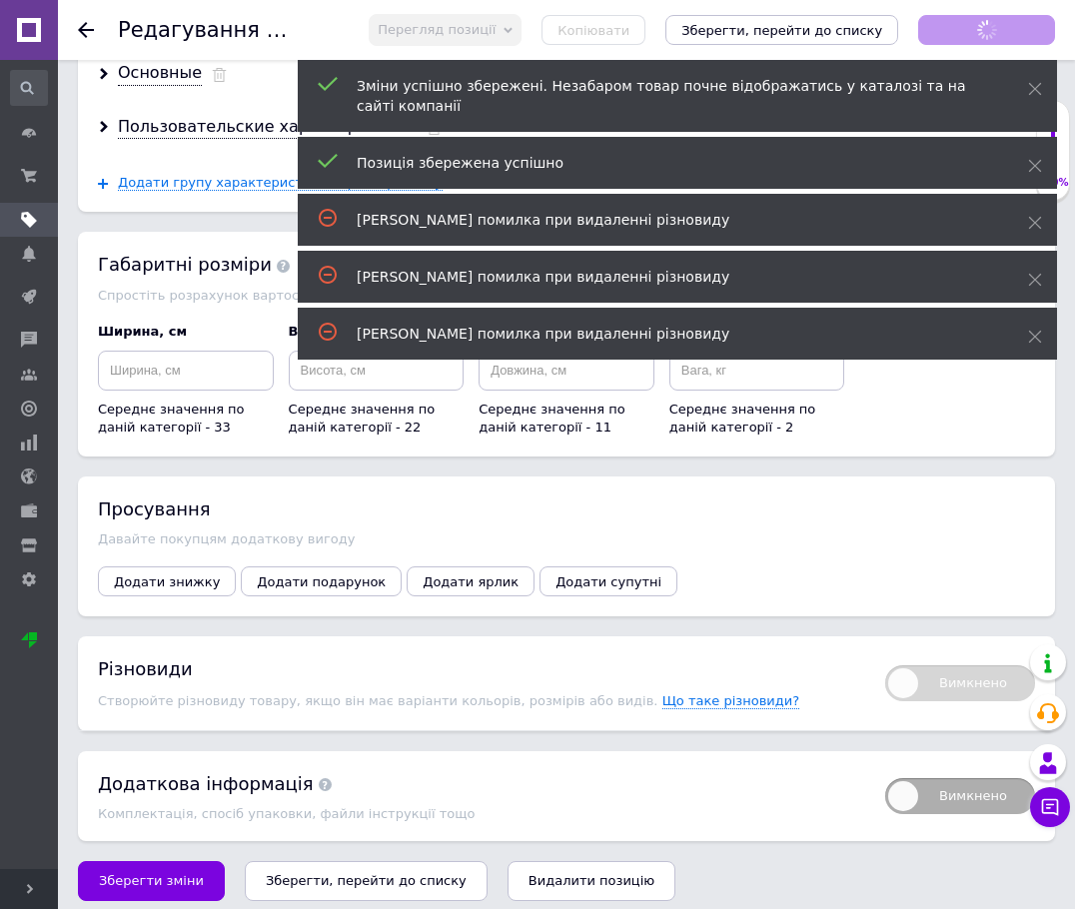
scroll to position [4810, 0]
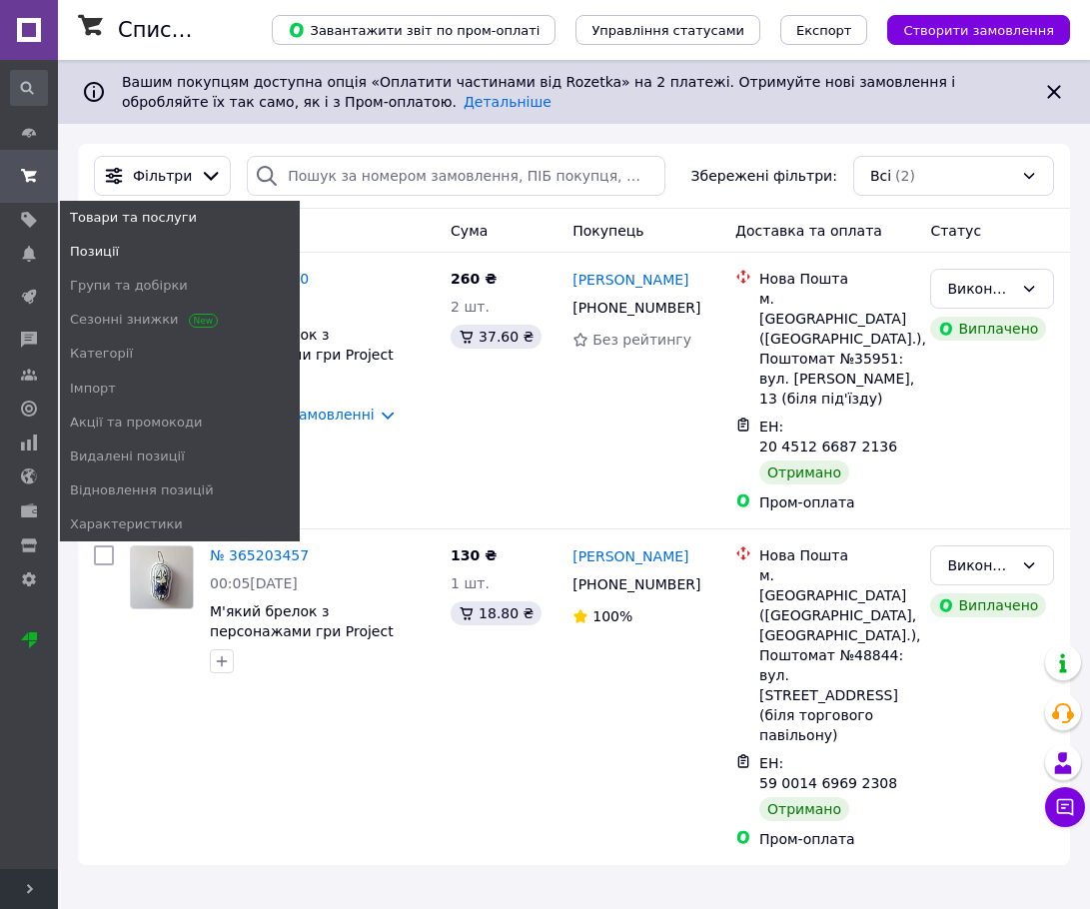
click at [104, 245] on span "Позиції" at bounding box center [94, 252] width 49 height 18
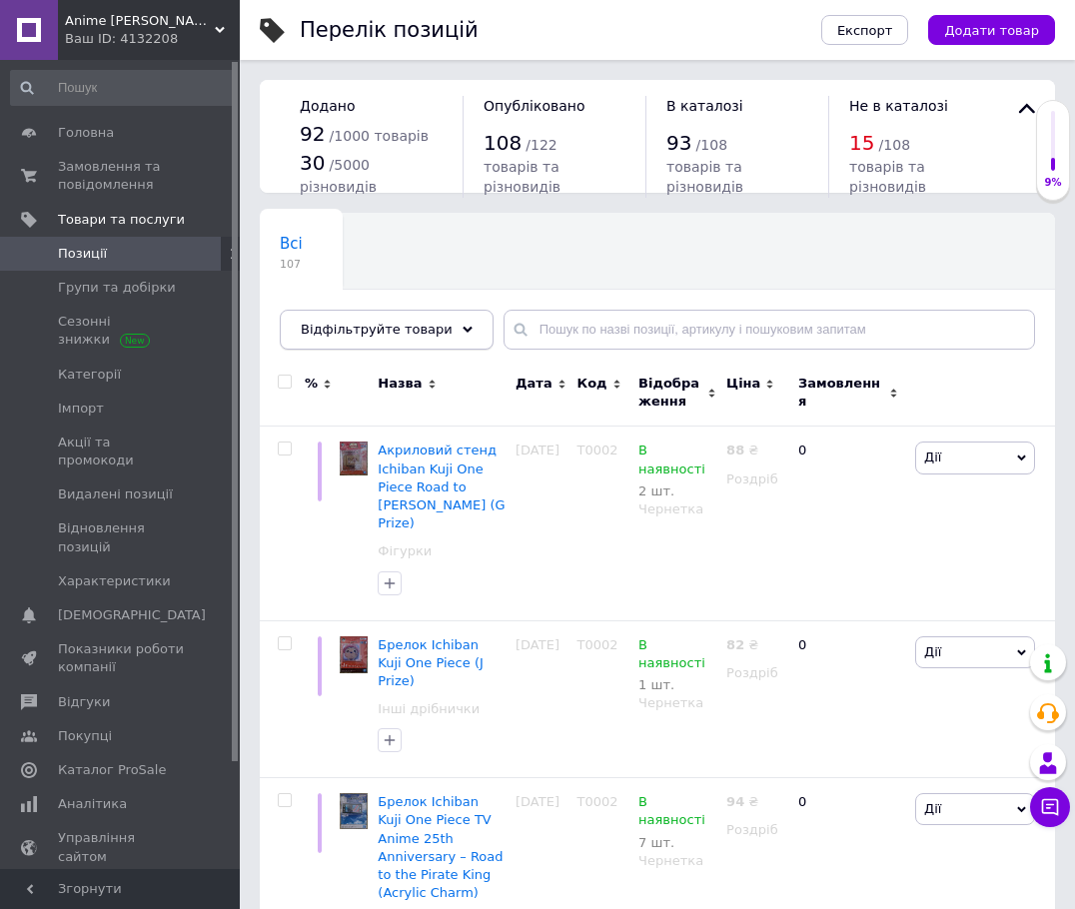
click at [430, 335] on div "Відфільтруйте товари" at bounding box center [387, 330] width 214 height 40
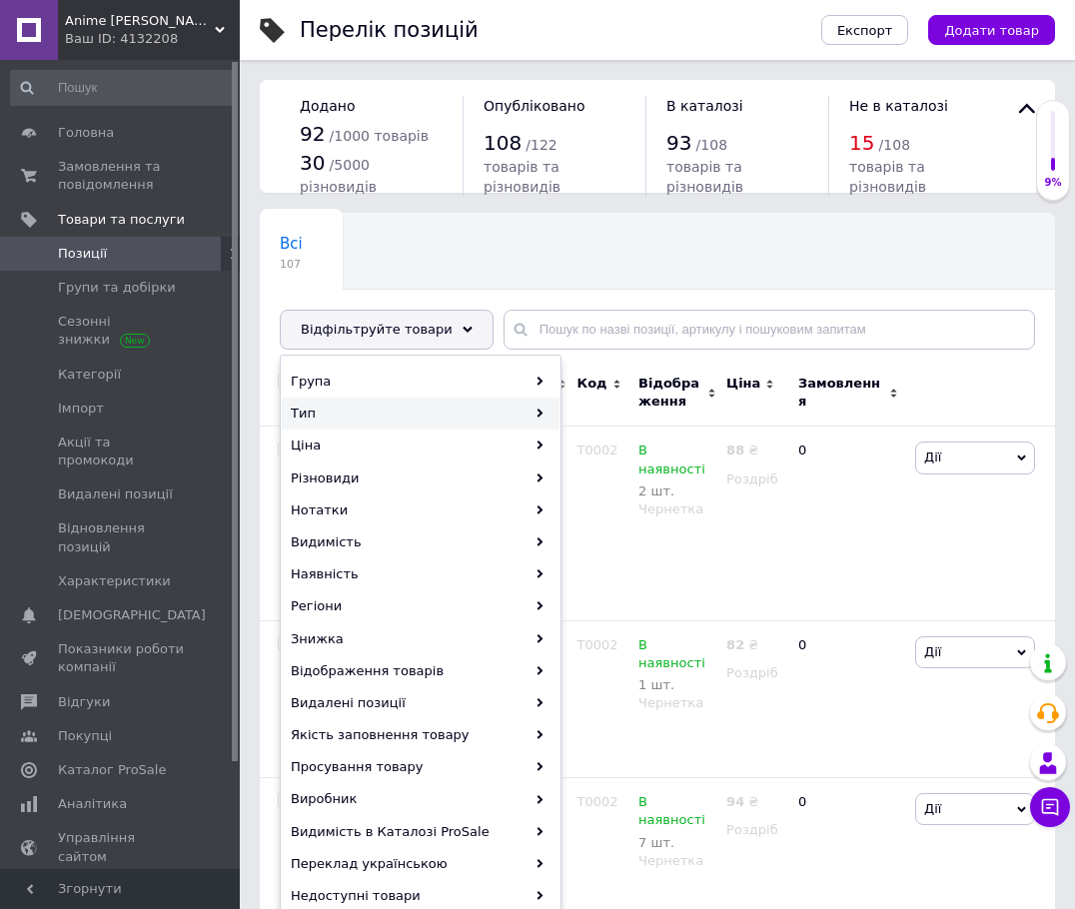
click at [543, 412] on icon at bounding box center [539, 413] width 9 height 9
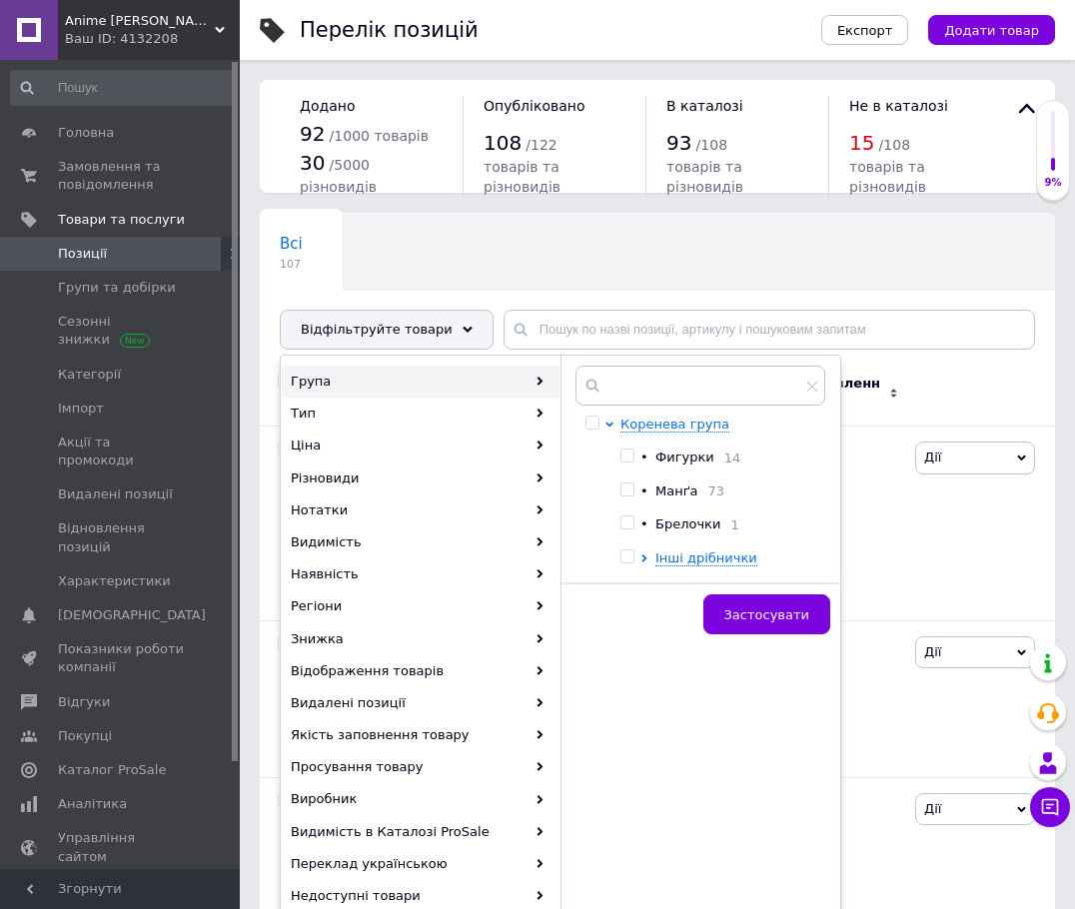
click at [629, 560] on input "checkbox" at bounding box center [626, 556] width 13 height 13
checkbox input "true"
click at [791, 627] on button "Застосувати" at bounding box center [766, 614] width 127 height 40
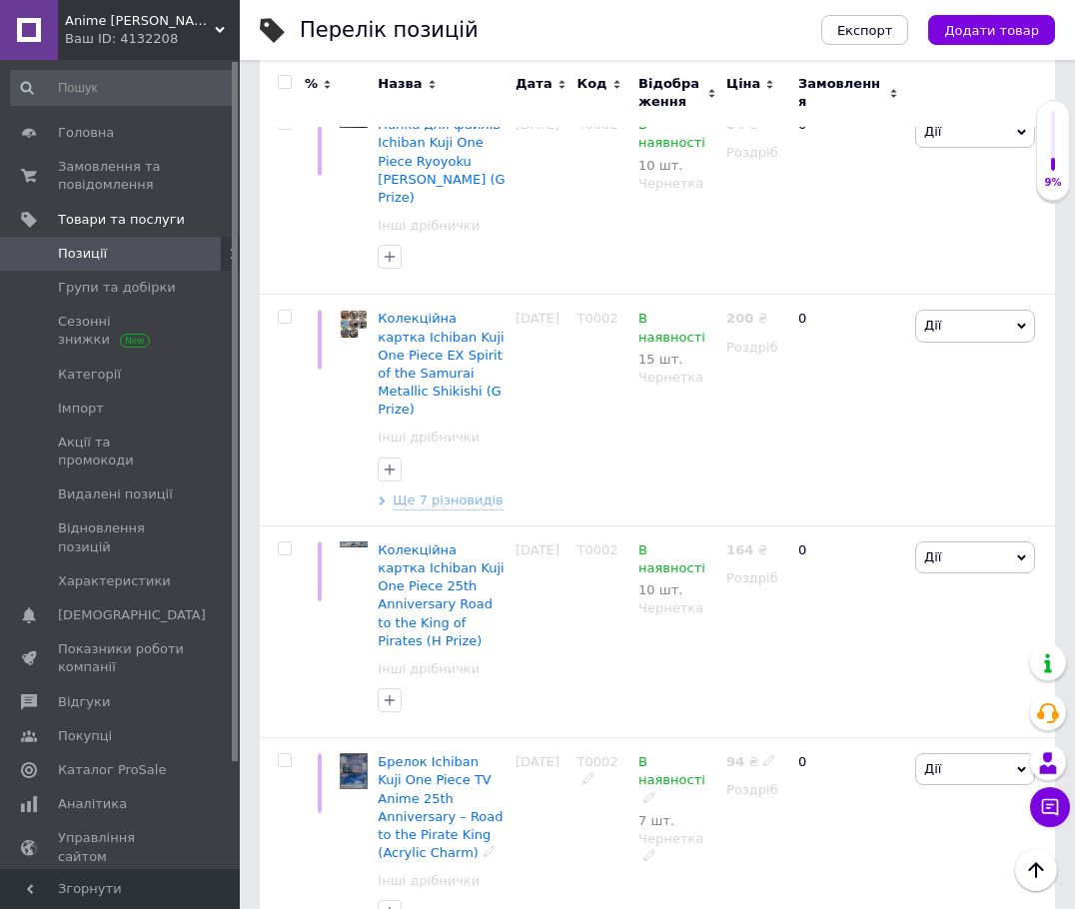
scroll to position [1858, 0]
